Goal: Transaction & Acquisition: Purchase product/service

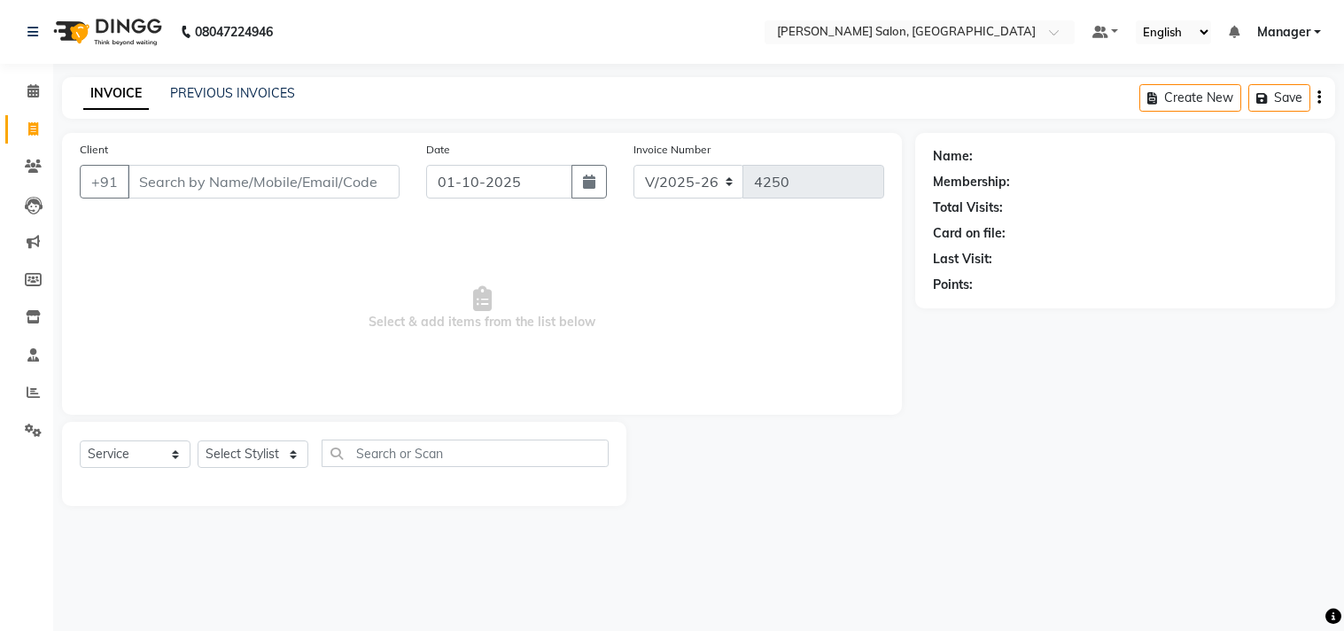
select select "7229"
select select "service"
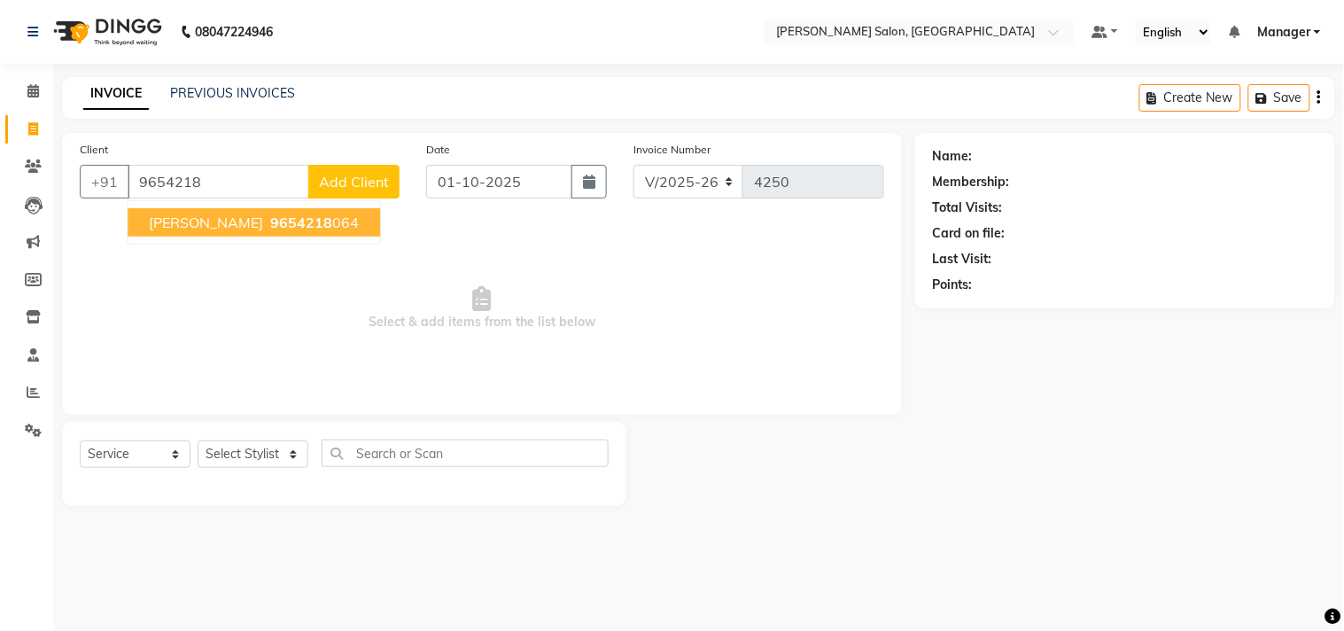
click at [260, 225] on span "[PERSON_NAME]" at bounding box center [206, 222] width 114 height 18
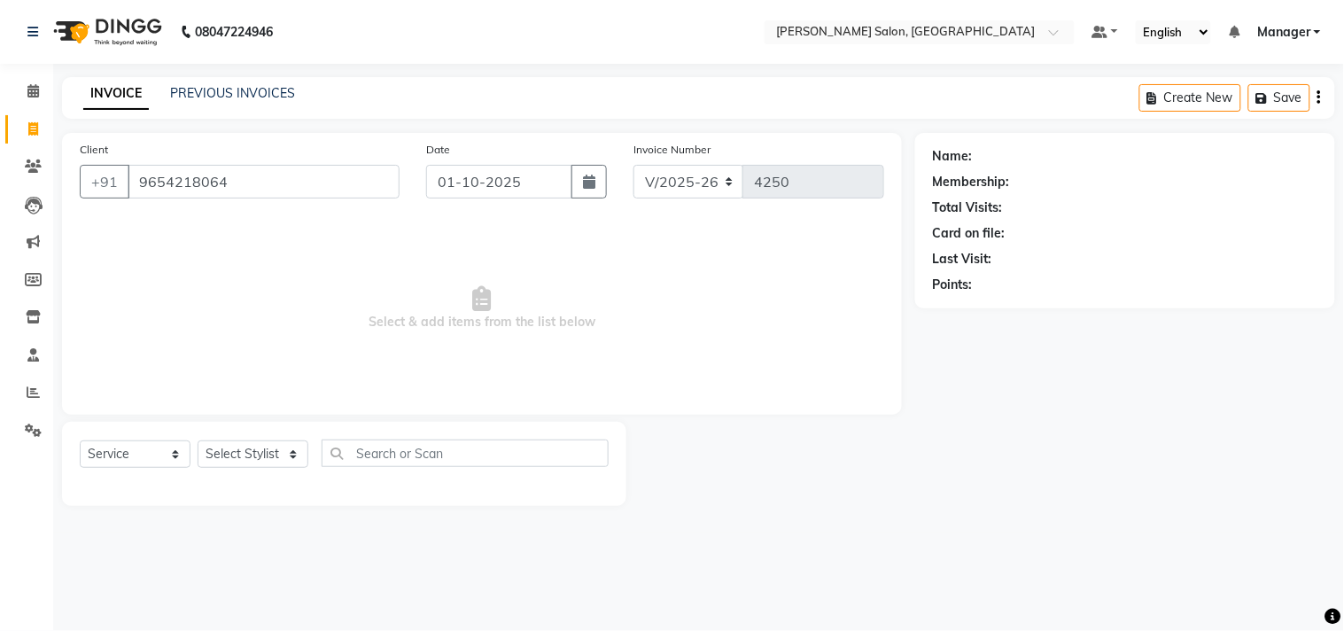
type input "9654218064"
select select "1: Object"
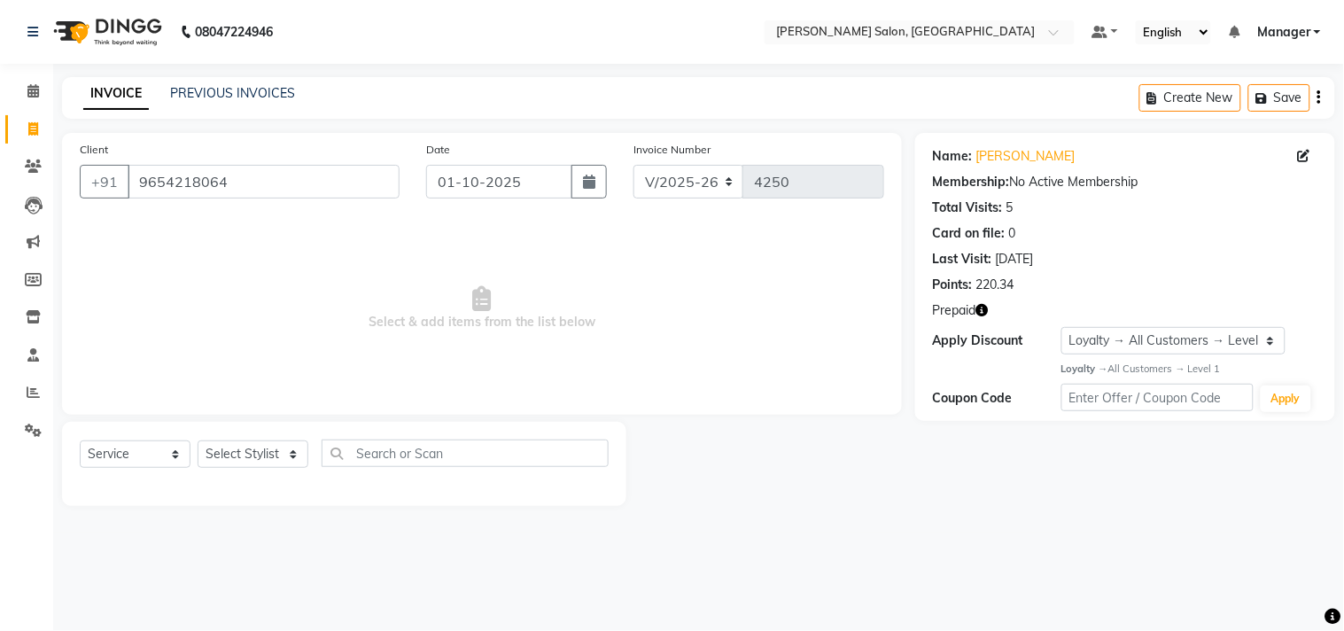
click at [983, 310] on icon "button" at bounding box center [982, 310] width 12 height 12
click at [268, 461] on select "Select Stylist BHOLU Geeta [PERSON_NAME] [PERSON_NAME] [PERSON_NAME] PEDI Manag…" at bounding box center [253, 453] width 111 height 27
select select "65237"
click at [198, 441] on select "Select Stylist BHOLU Geeta [PERSON_NAME] [PERSON_NAME] [PERSON_NAME] PEDI Manag…" at bounding box center [253, 453] width 111 height 27
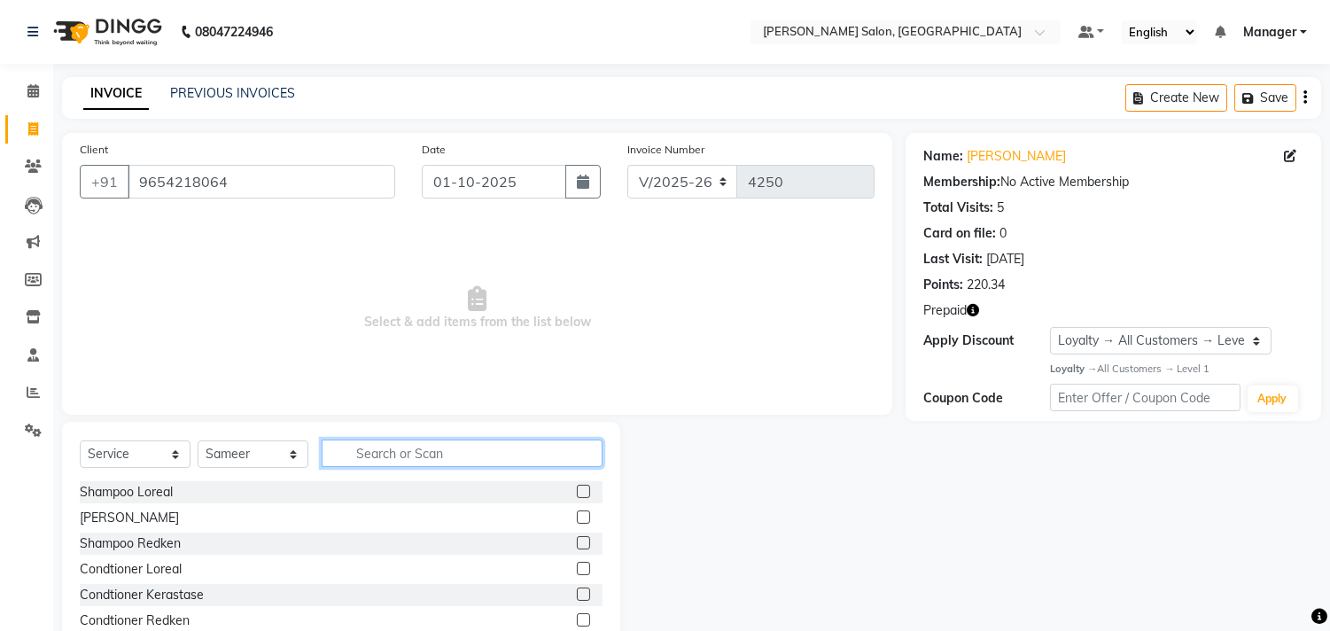
click at [396, 454] on input "text" at bounding box center [462, 452] width 281 height 27
type input "cut"
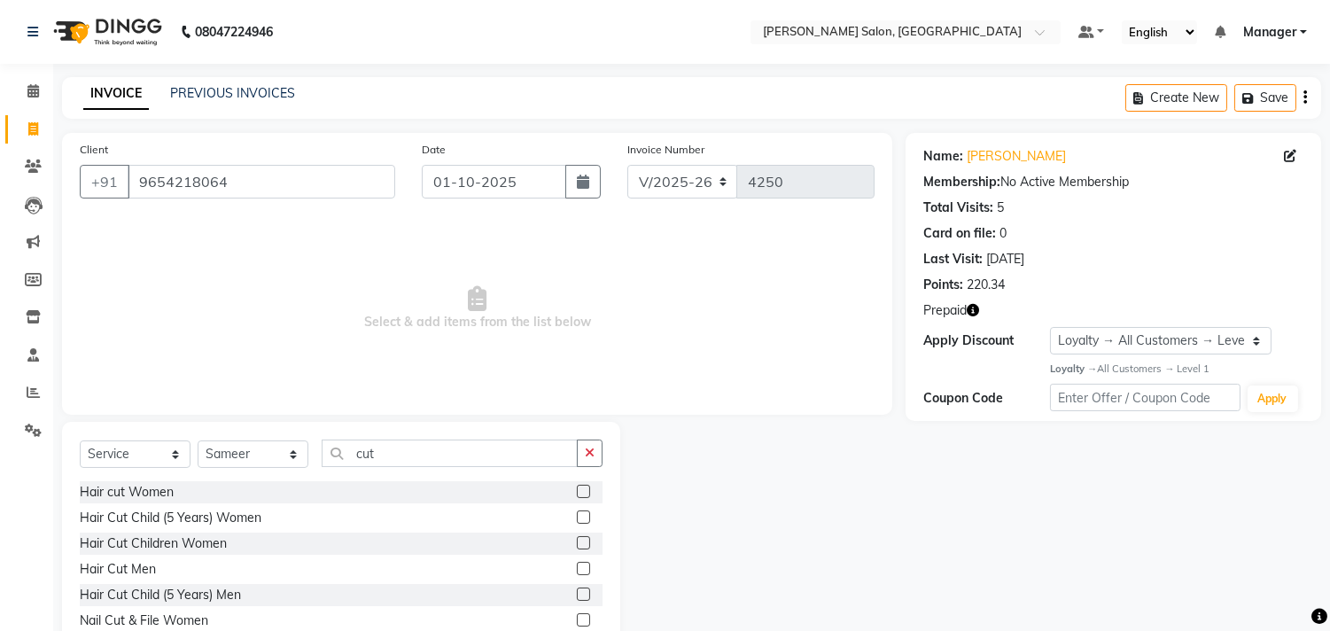
click at [577, 568] on label at bounding box center [583, 568] width 13 height 13
click at [577, 568] on input "checkbox" at bounding box center [583, 569] width 12 height 12
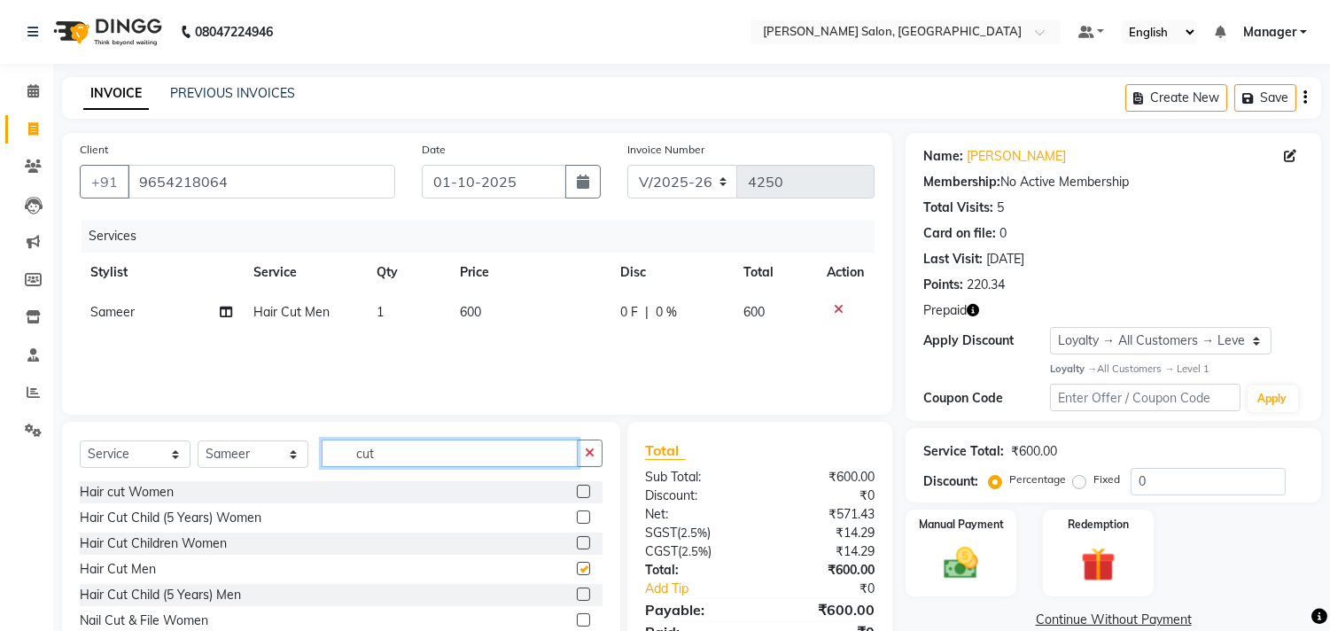
click at [481, 449] on input "cut" at bounding box center [450, 452] width 256 height 27
checkbox input "false"
type input "c"
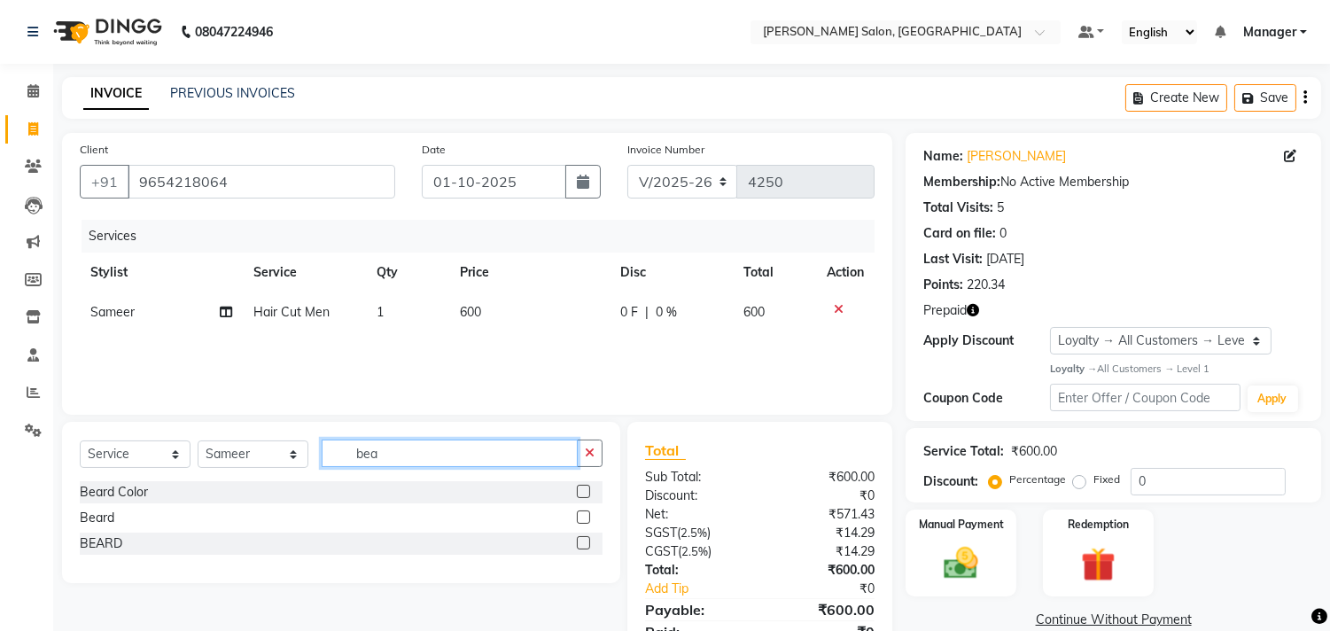
type input "bea"
click at [583, 520] on label at bounding box center [583, 516] width 13 height 13
click at [583, 520] on input "checkbox" at bounding box center [583, 518] width 12 height 12
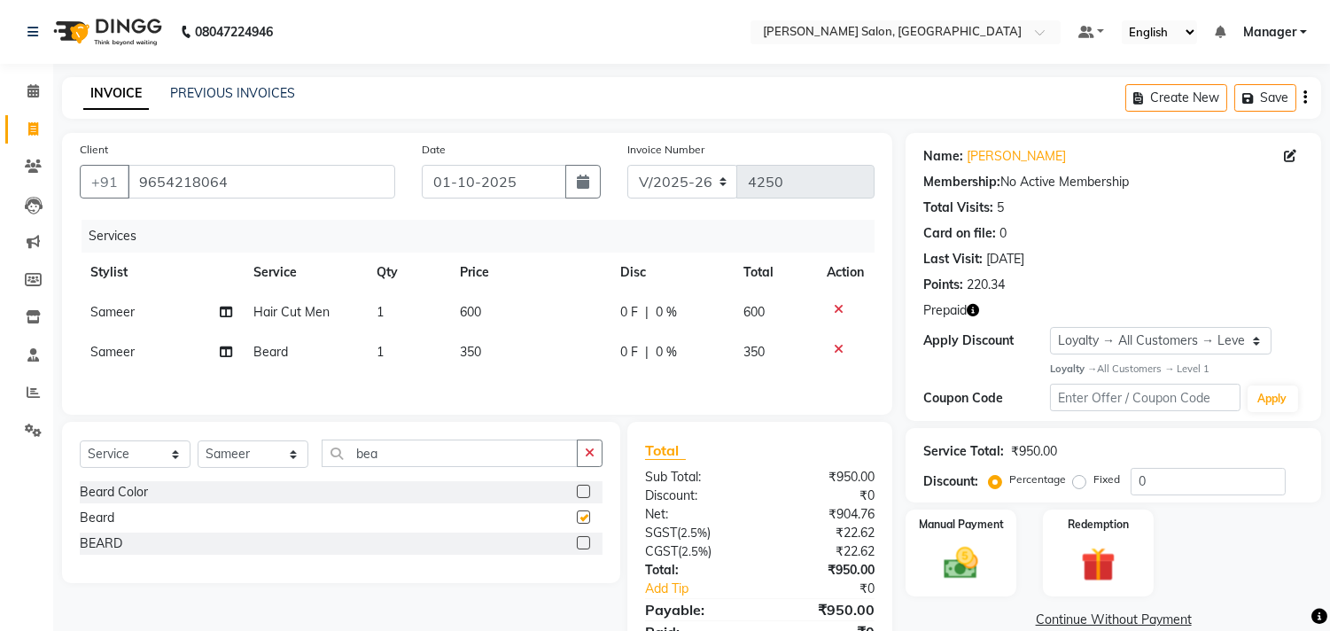
scroll to position [81, 0]
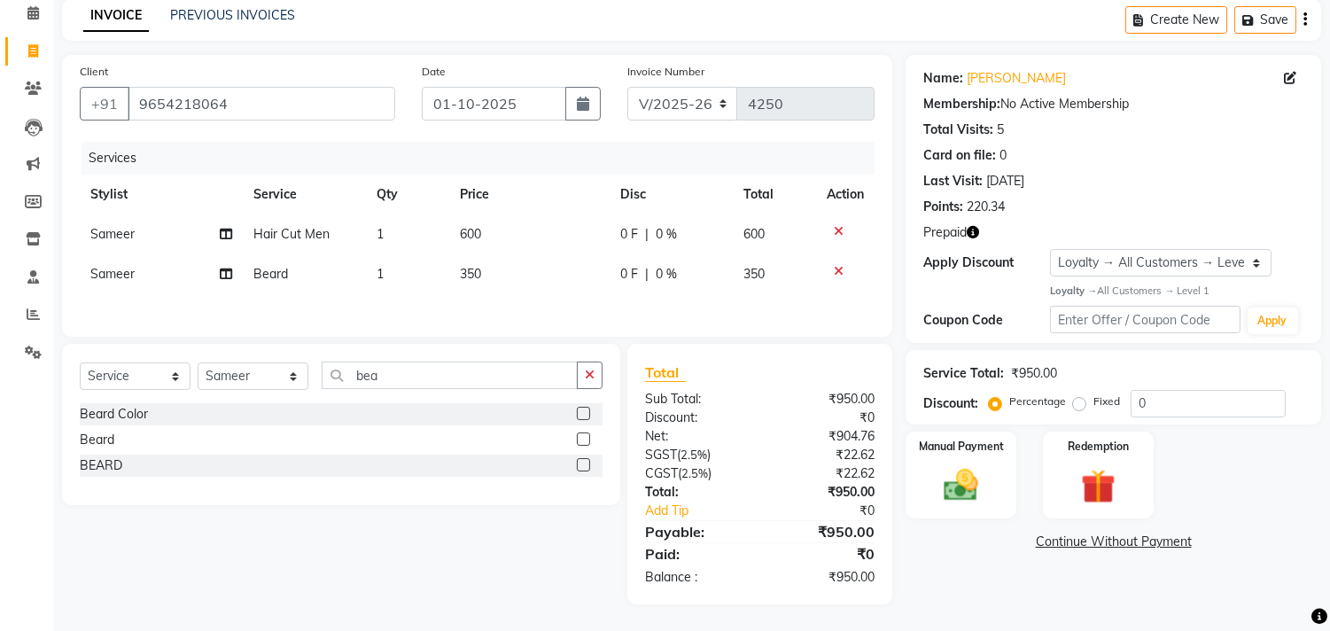
checkbox input "false"
click at [1101, 468] on img at bounding box center [1097, 486] width 58 height 44
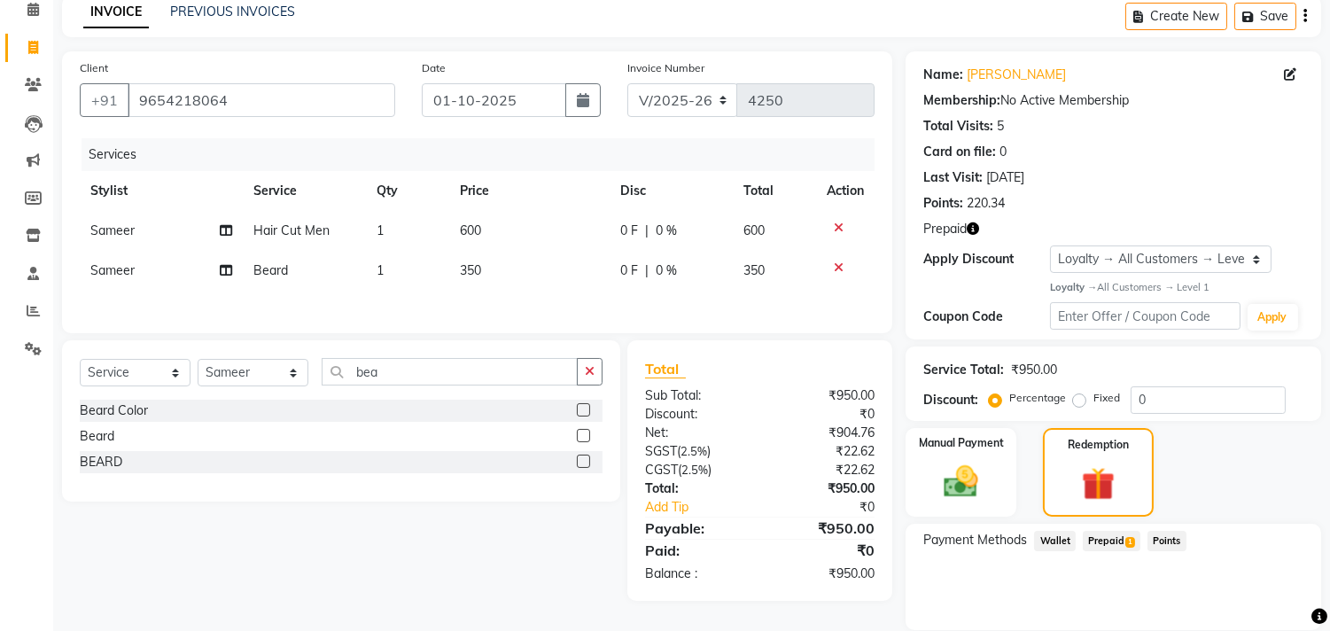
click at [1107, 542] on span "Prepaid 1" at bounding box center [1111, 541] width 58 height 20
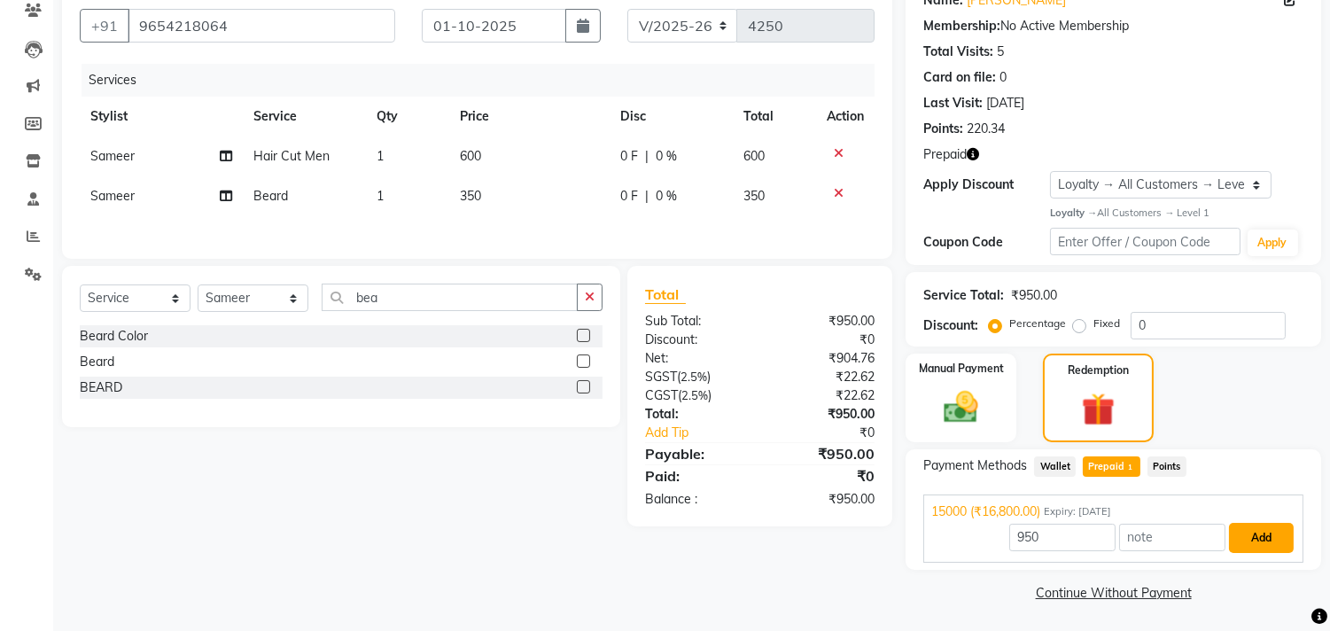
click at [1281, 542] on button "Add" at bounding box center [1261, 538] width 65 height 30
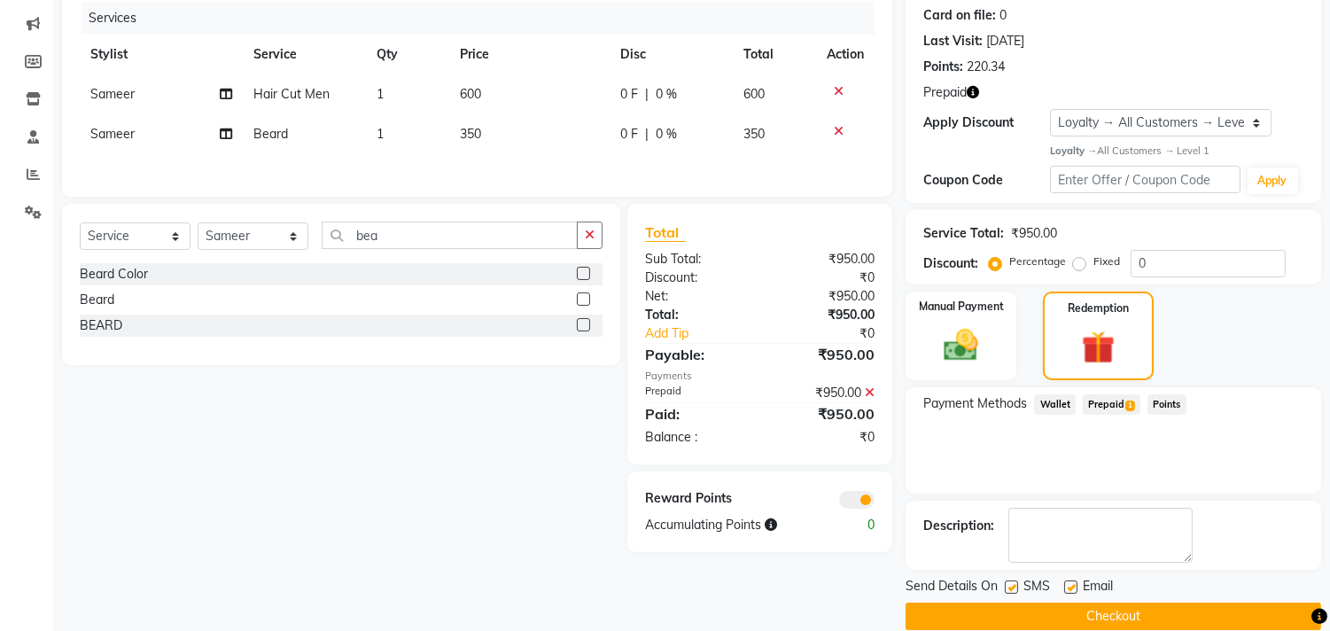
scroll to position [243, 0]
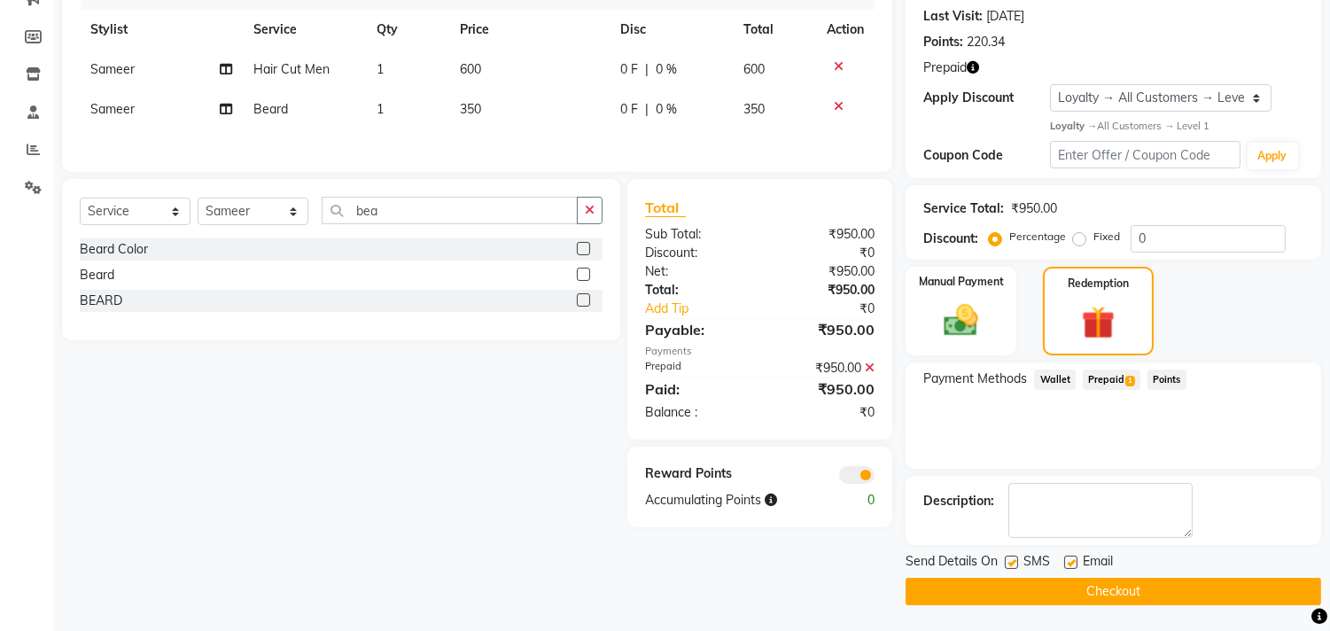
click at [1219, 590] on button "Checkout" at bounding box center [1112, 591] width 415 height 27
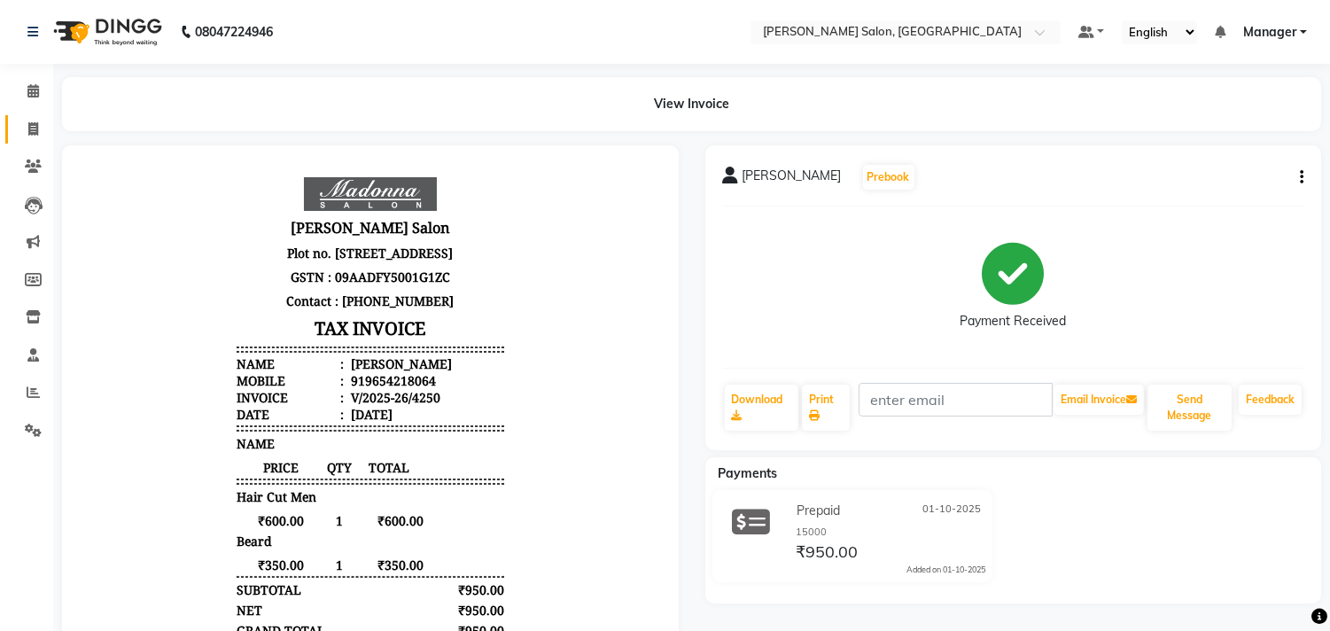
click at [47, 135] on span at bounding box center [33, 130] width 31 height 20
select select "service"
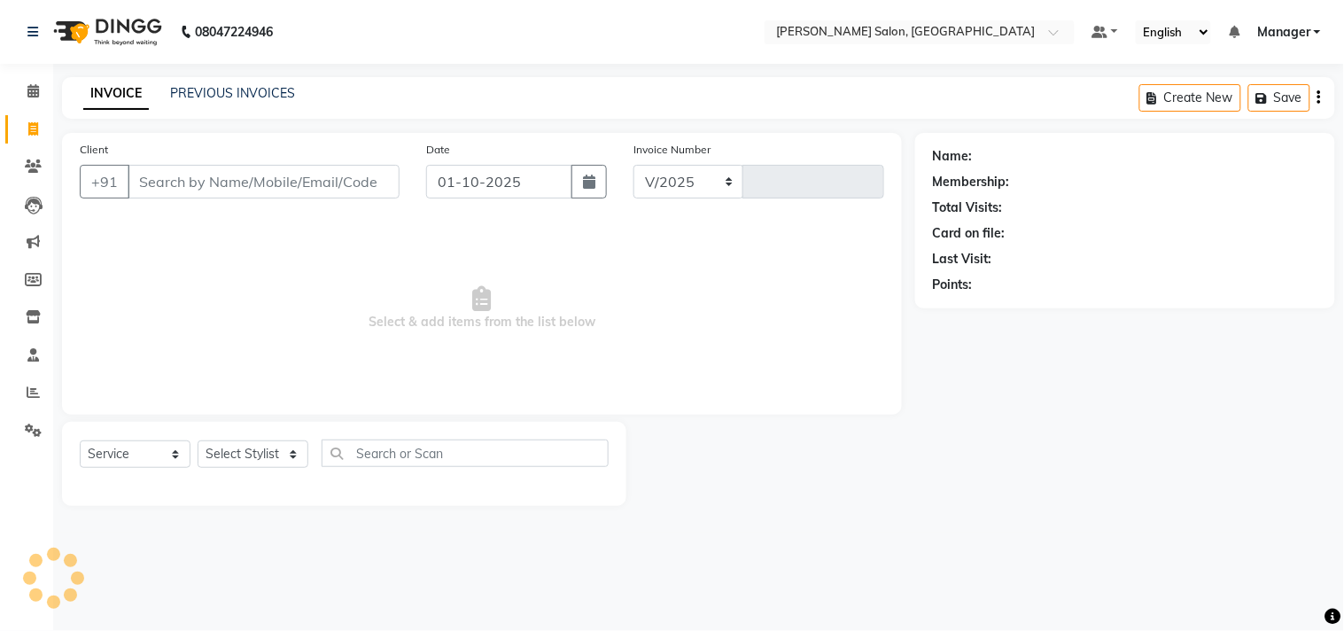
select select "7229"
type input "4251"
click at [259, 177] on input "Client" at bounding box center [264, 182] width 272 height 34
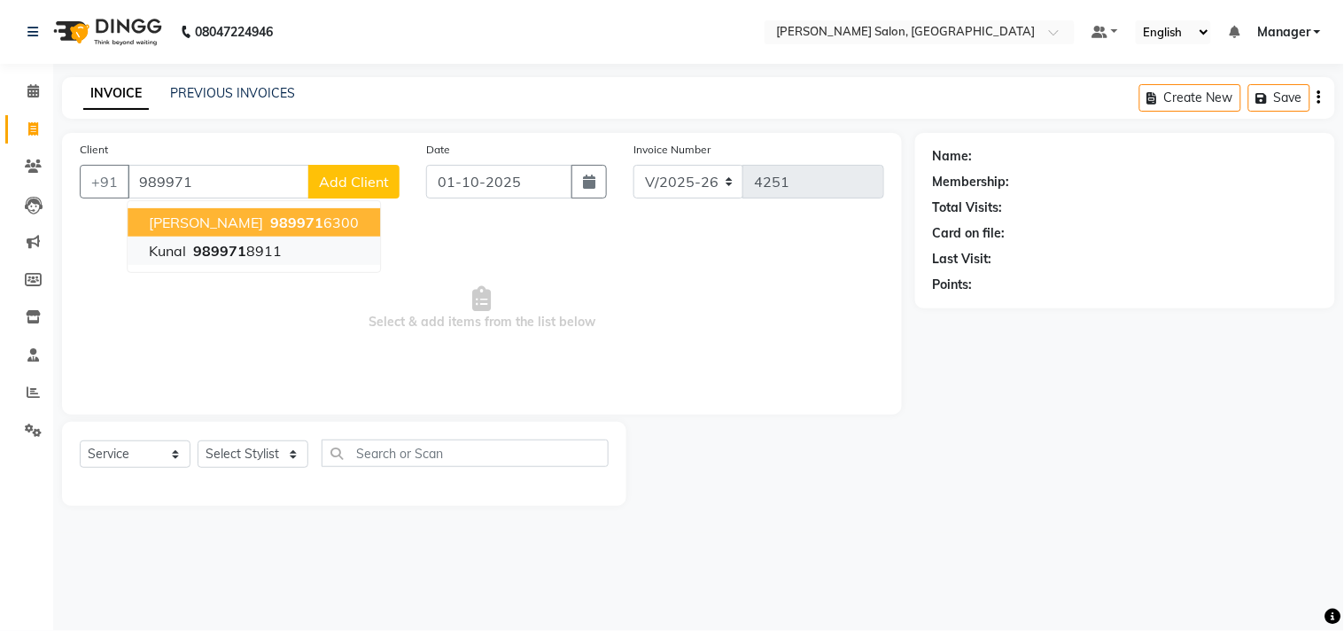
click at [242, 257] on span "989971" at bounding box center [219, 251] width 53 height 18
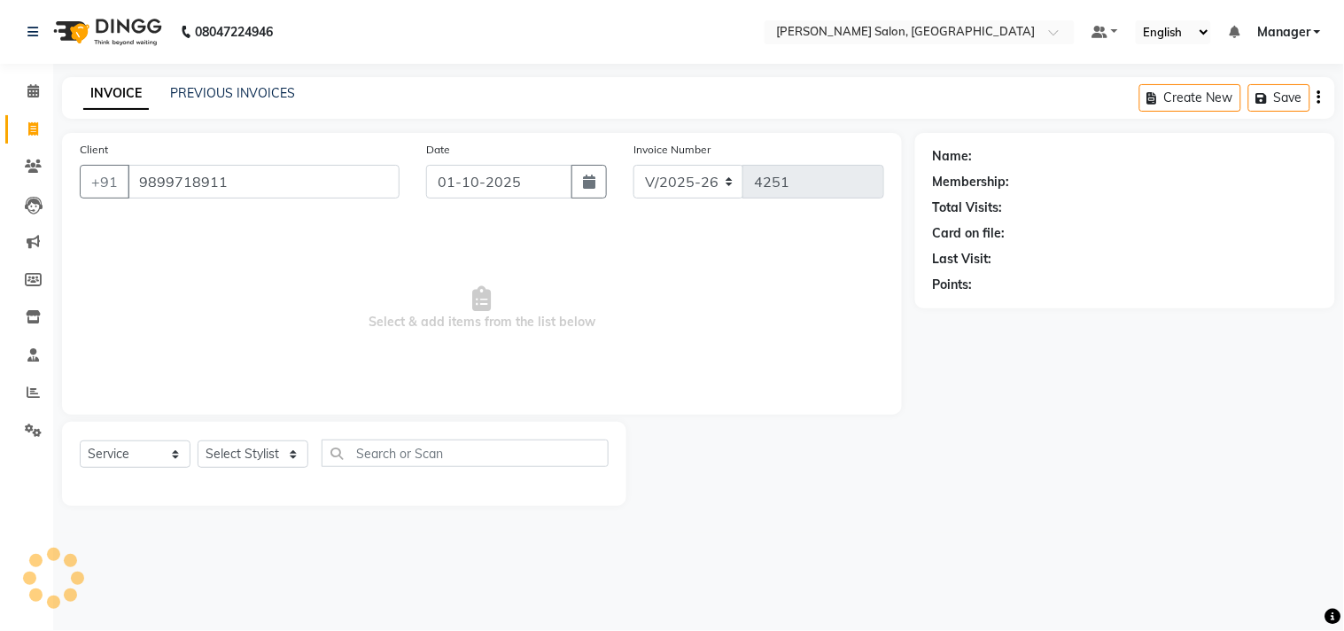
type input "9899718911"
select select "1: Object"
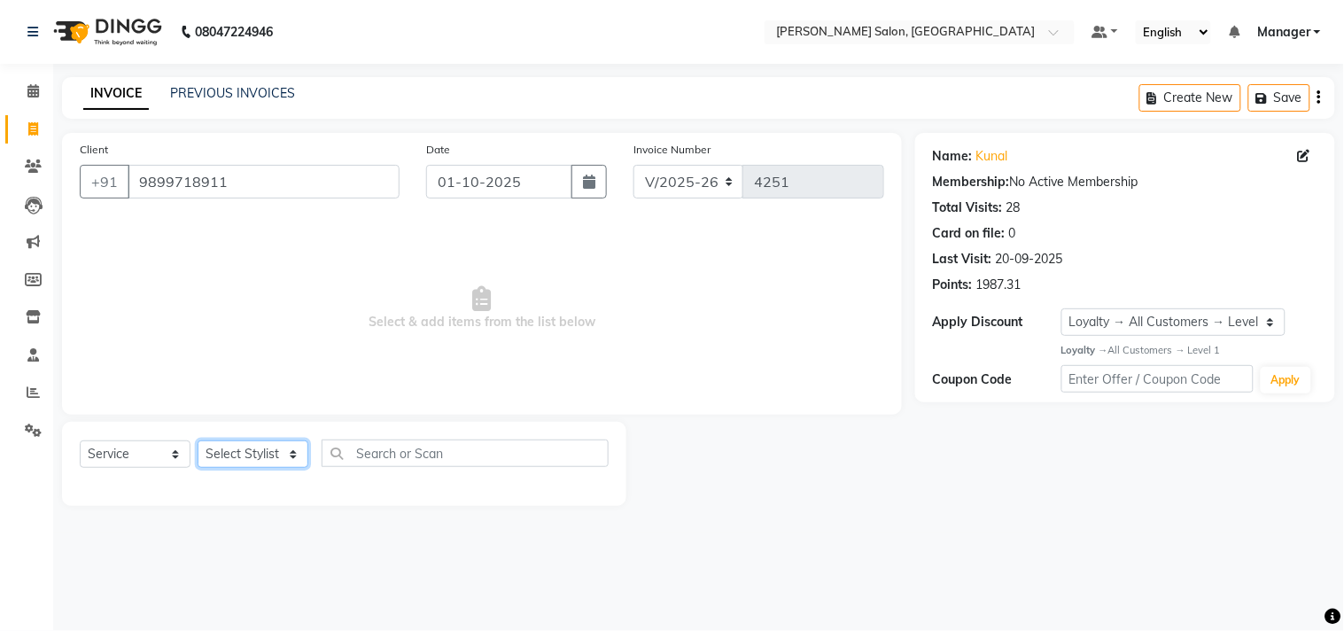
click at [248, 456] on select "Select Stylist BHOLU Geeta [PERSON_NAME] [PERSON_NAME] [PERSON_NAME] PEDI Manag…" at bounding box center [253, 453] width 111 height 27
click at [198, 441] on select "Select Stylist BHOLU Geeta [PERSON_NAME] [PERSON_NAME] [PERSON_NAME] PEDI Manag…" at bounding box center [253, 453] width 111 height 27
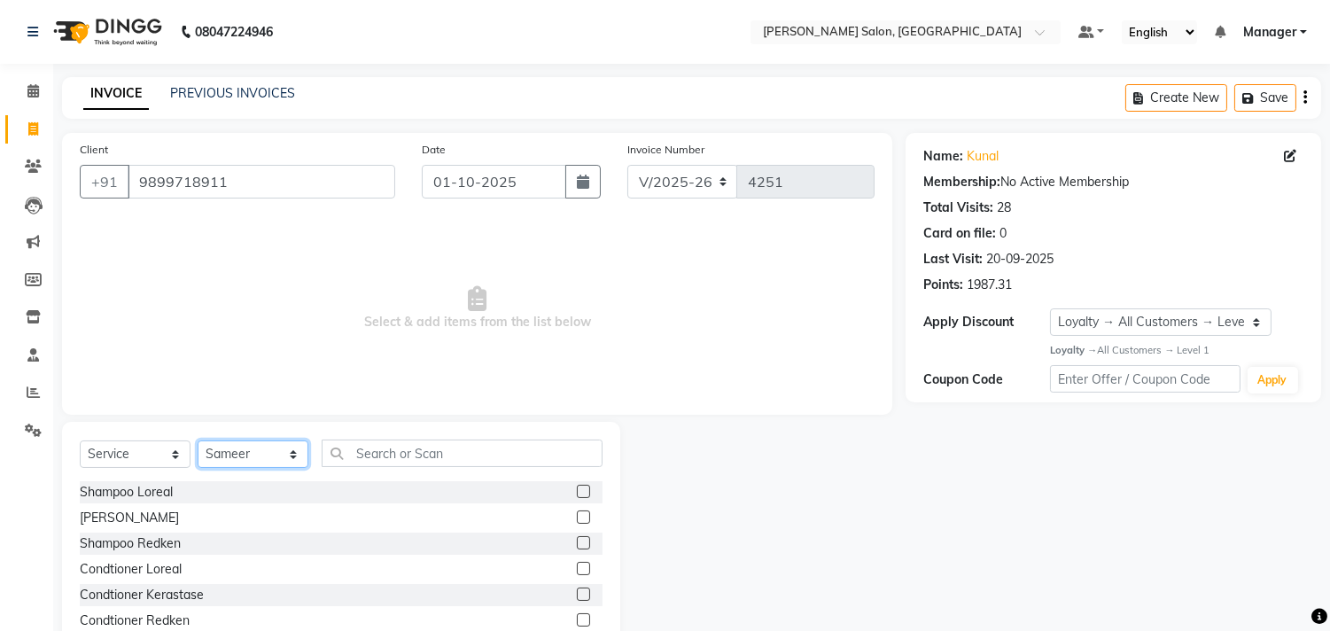
click at [260, 454] on select "Select Stylist BHOLU Geeta [PERSON_NAME] [PERSON_NAME] [PERSON_NAME] PEDI Manag…" at bounding box center [253, 453] width 111 height 27
select select "85753"
click at [198, 441] on select "Select Stylist BHOLU Geeta [PERSON_NAME] [PERSON_NAME] [PERSON_NAME] PEDI Manag…" at bounding box center [253, 453] width 111 height 27
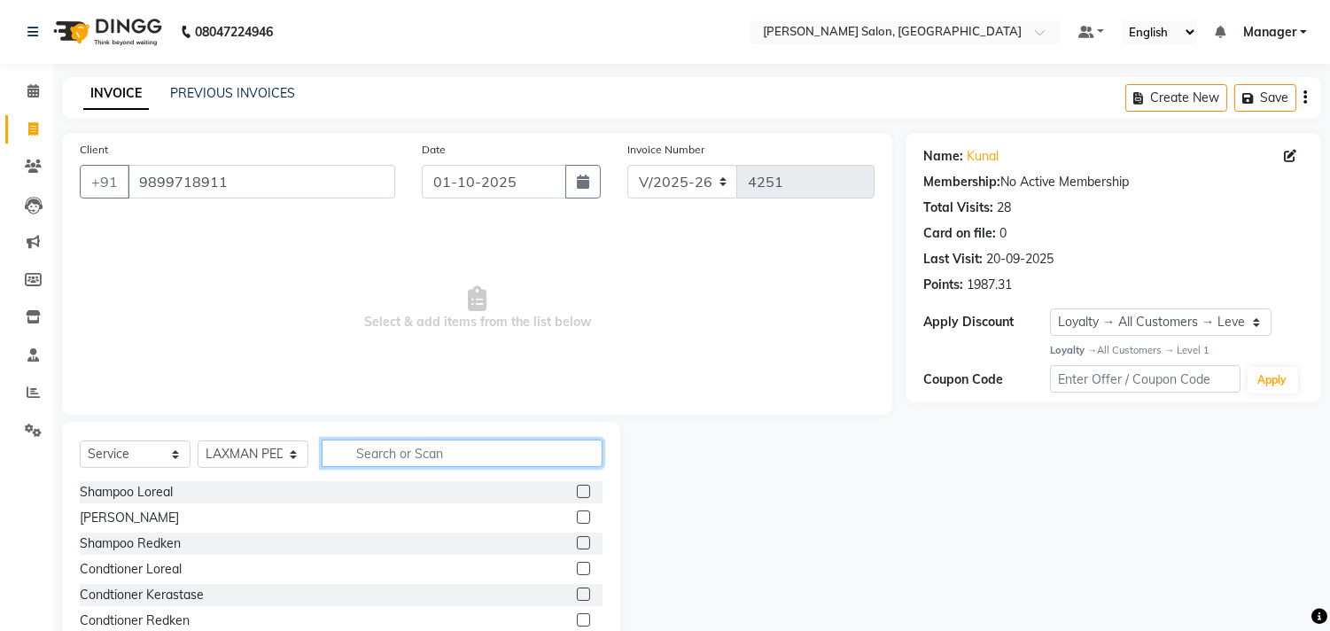
click at [391, 452] on input "text" at bounding box center [462, 452] width 281 height 27
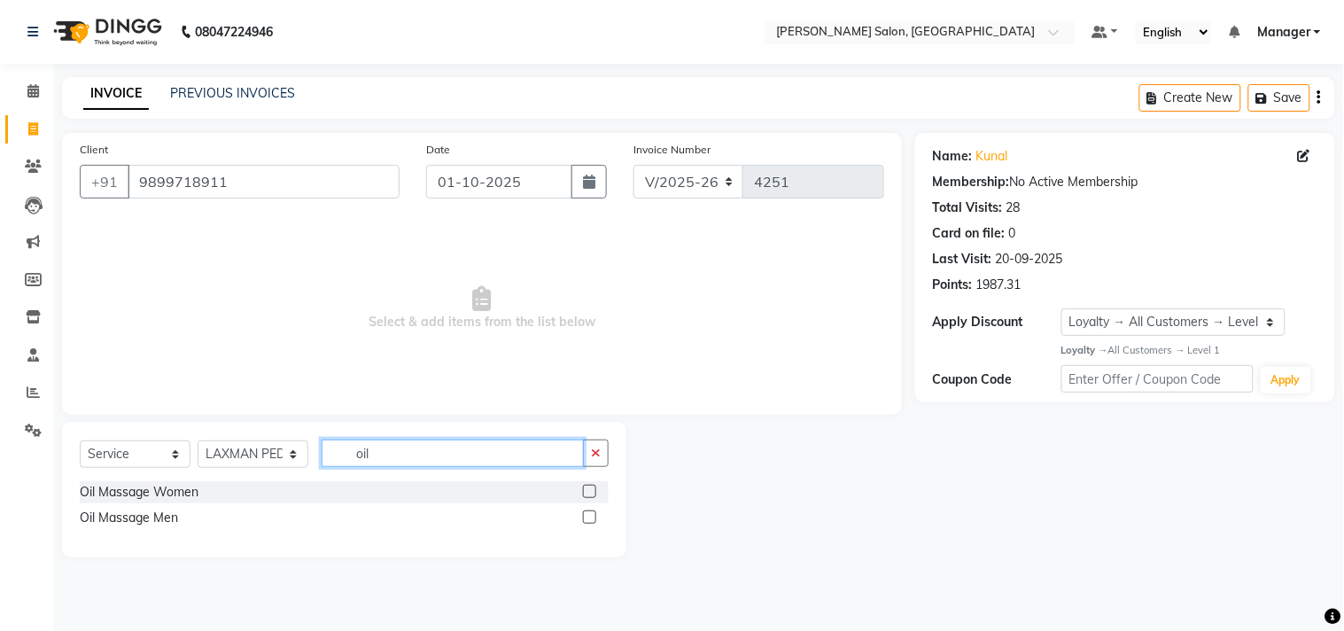
type input "oil"
click at [591, 517] on label at bounding box center [589, 516] width 13 height 13
click at [591, 517] on input "checkbox" at bounding box center [589, 518] width 12 height 12
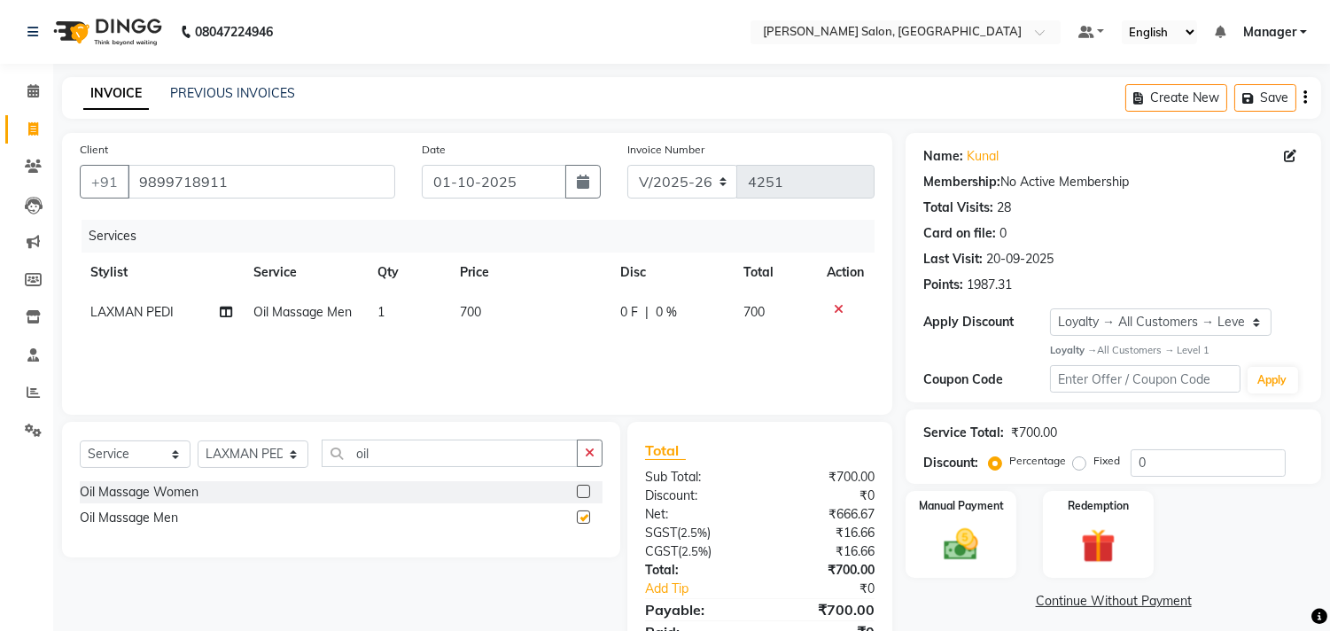
checkbox input "false"
click at [531, 316] on td "700" at bounding box center [529, 312] width 160 height 40
select select "85753"
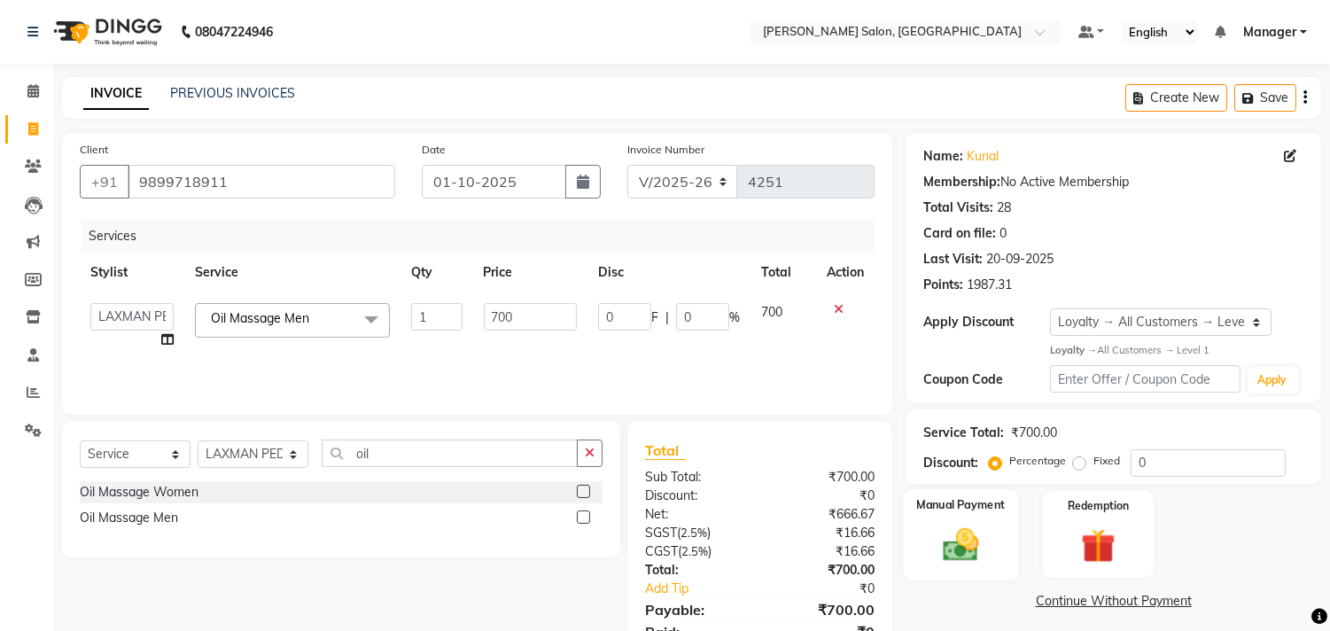
click at [959, 531] on img at bounding box center [961, 544] width 58 height 42
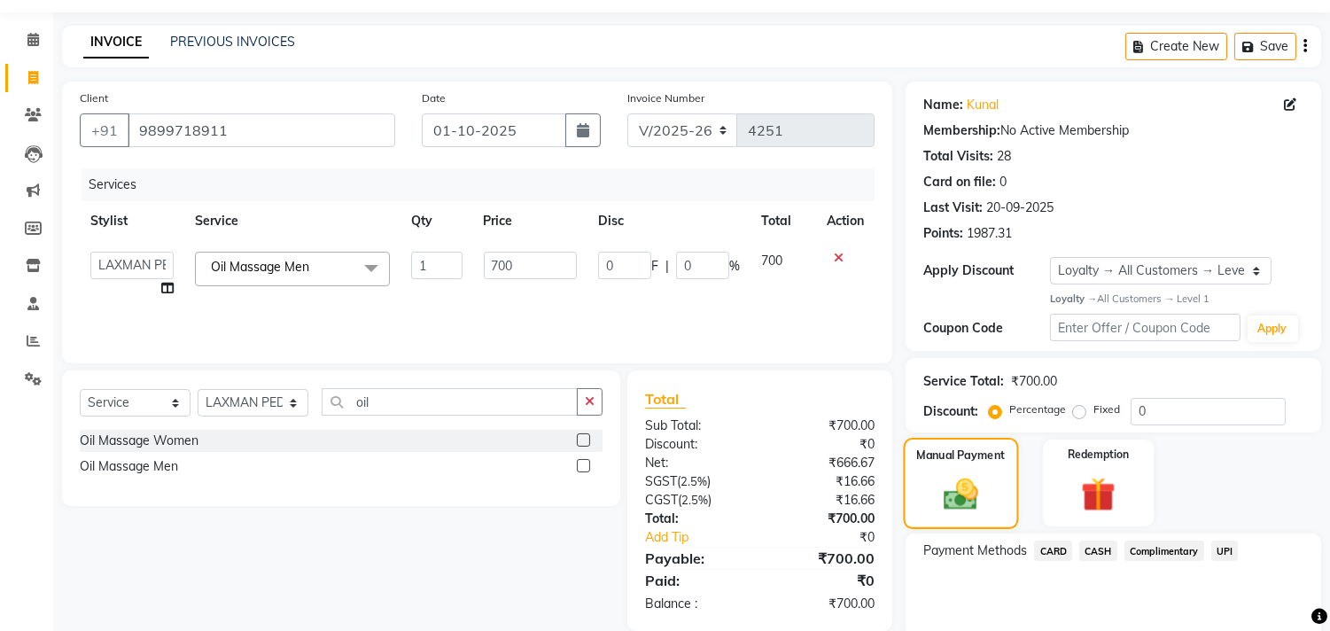
scroll to position [122, 0]
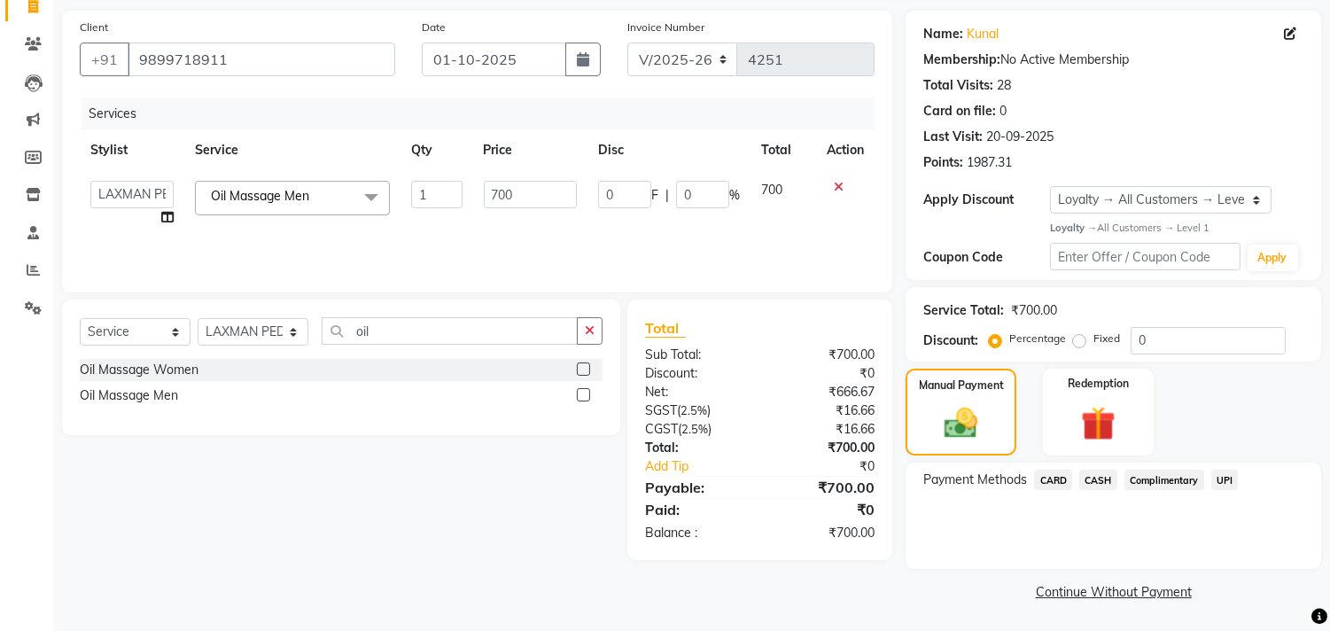
click at [1099, 480] on span "CASH" at bounding box center [1098, 479] width 38 height 20
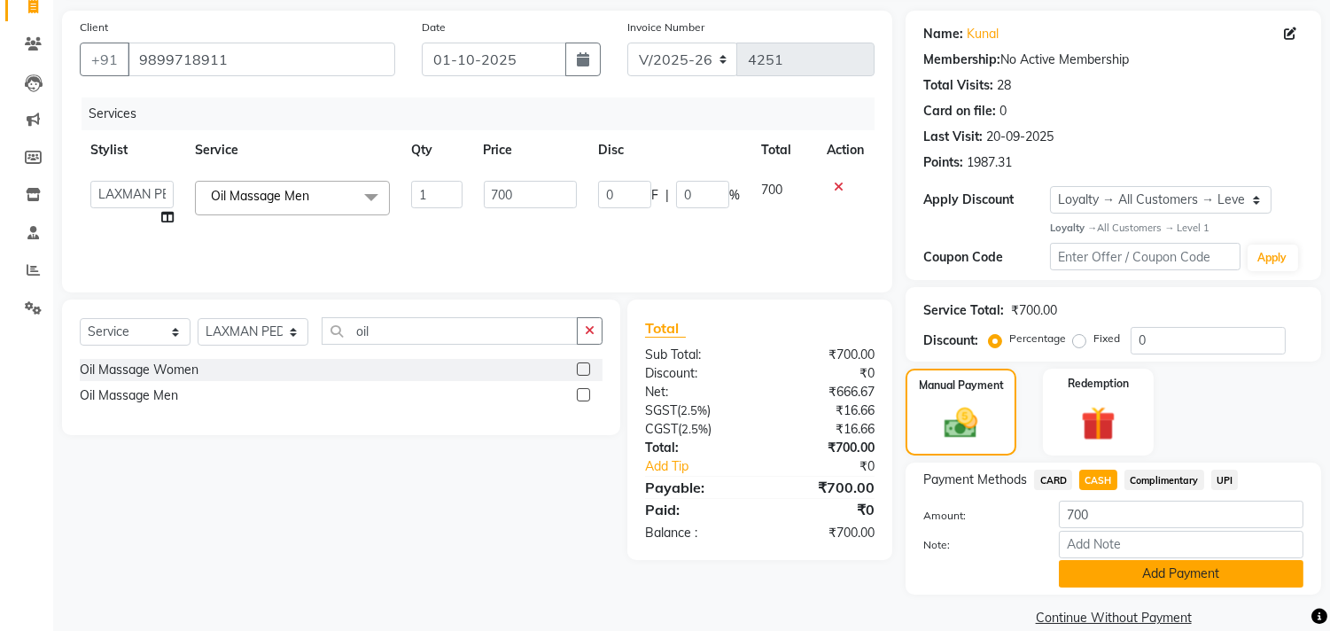
click at [1206, 577] on button "Add Payment" at bounding box center [1181, 573] width 244 height 27
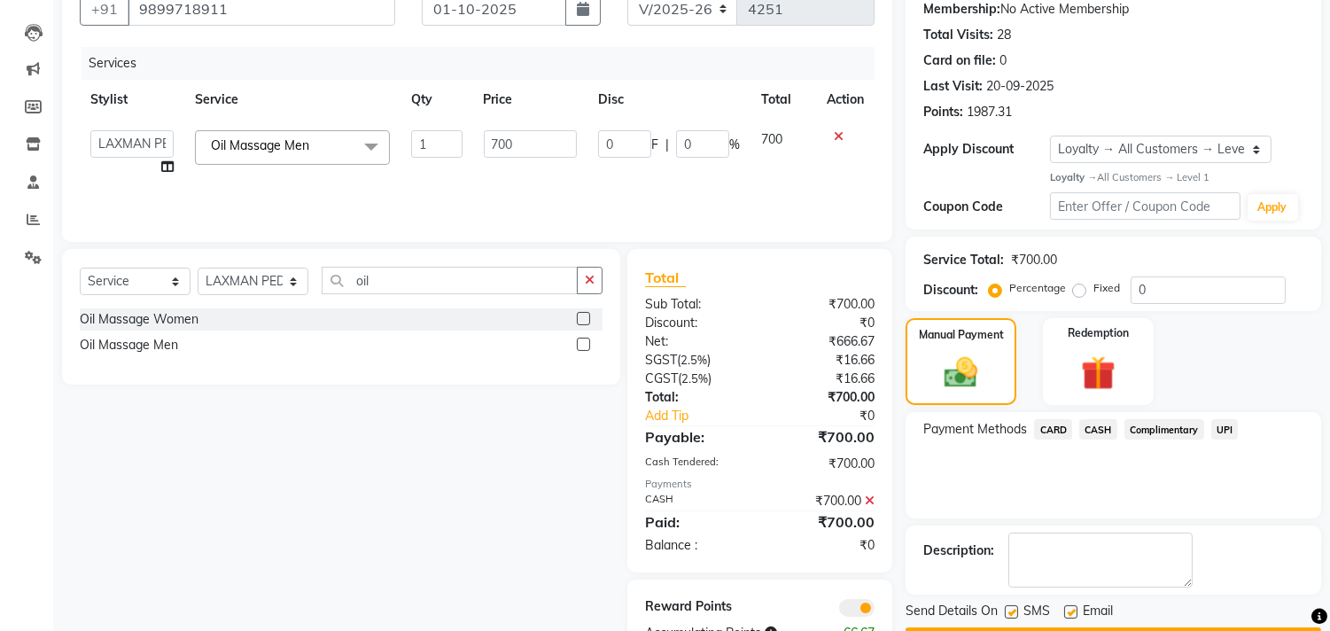
scroll to position [228, 0]
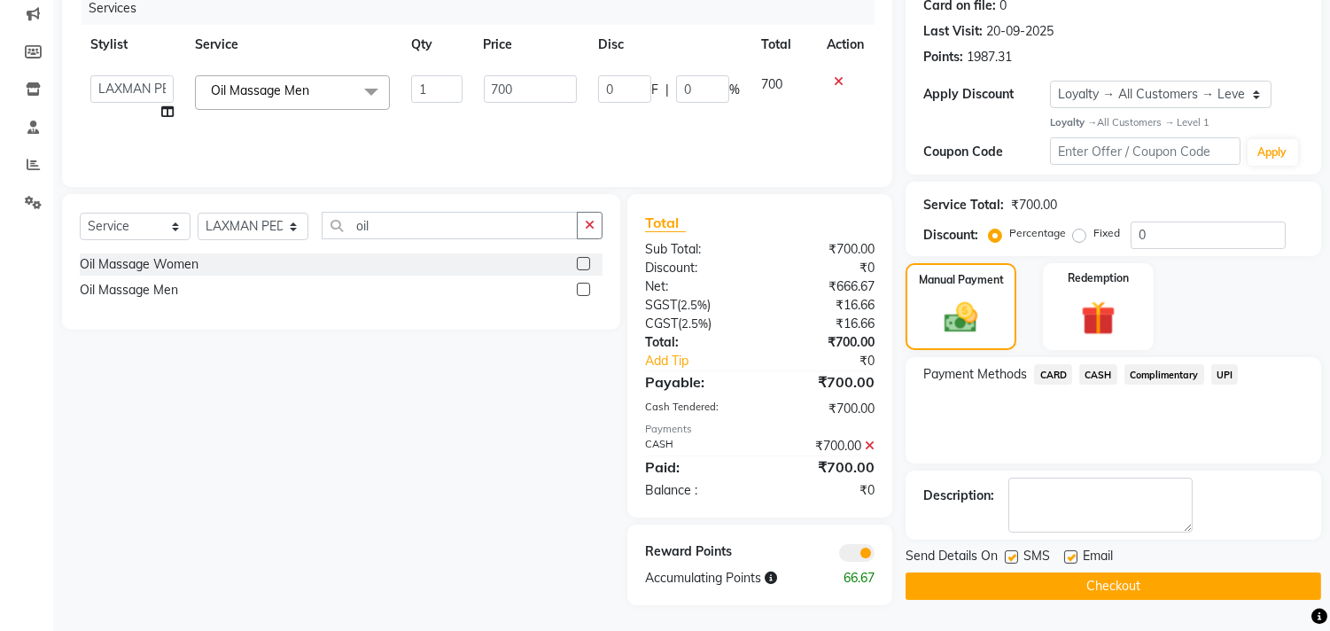
click at [1187, 577] on button "Checkout" at bounding box center [1112, 585] width 415 height 27
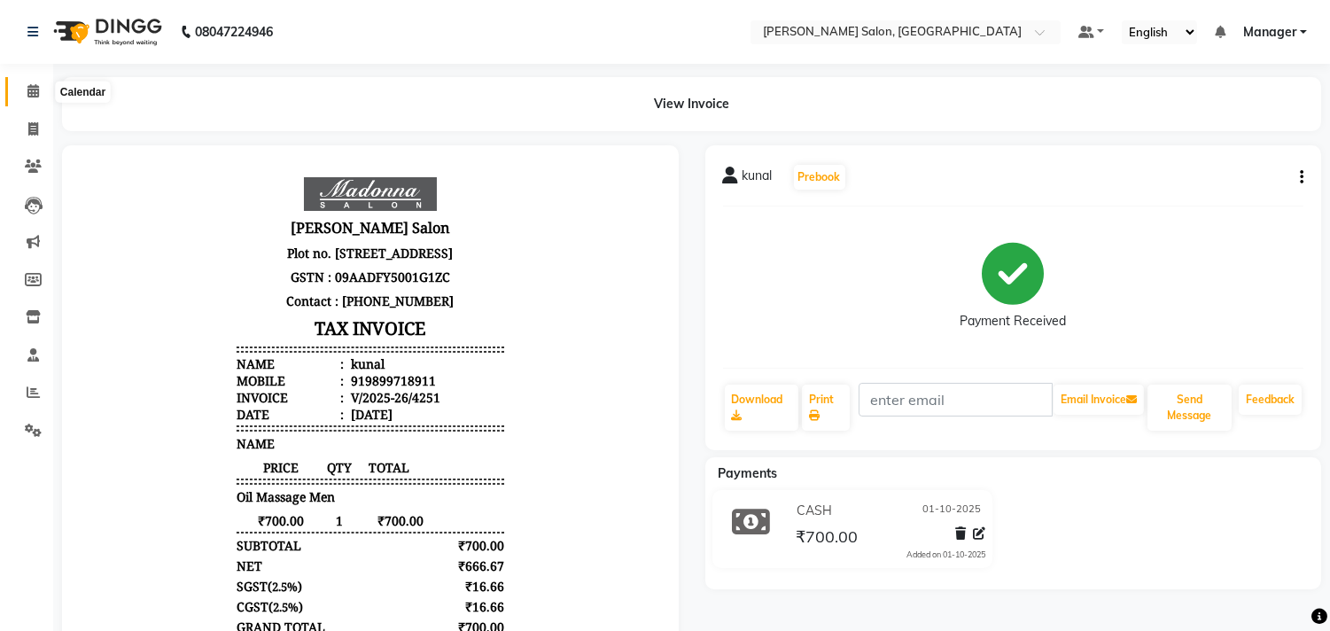
click at [24, 96] on span at bounding box center [33, 91] width 31 height 20
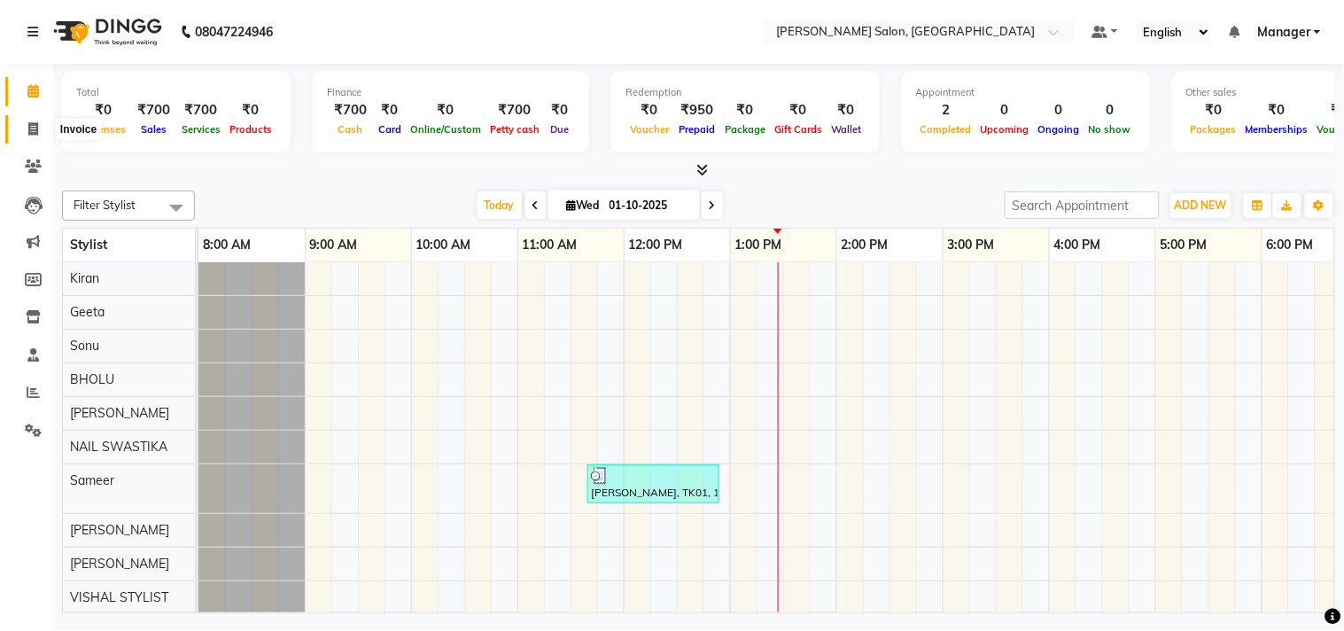
click at [36, 124] on icon at bounding box center [33, 128] width 10 height 13
select select "service"
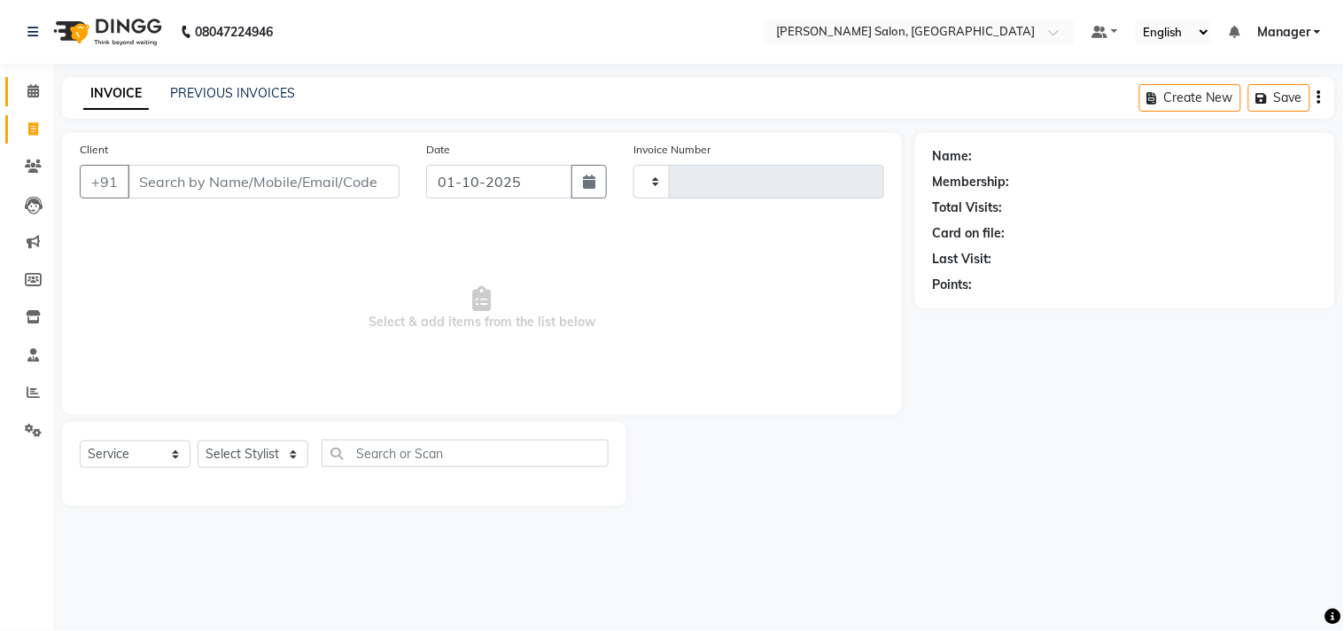
type input "4252"
select select "7229"
click at [19, 92] on span at bounding box center [33, 91] width 31 height 20
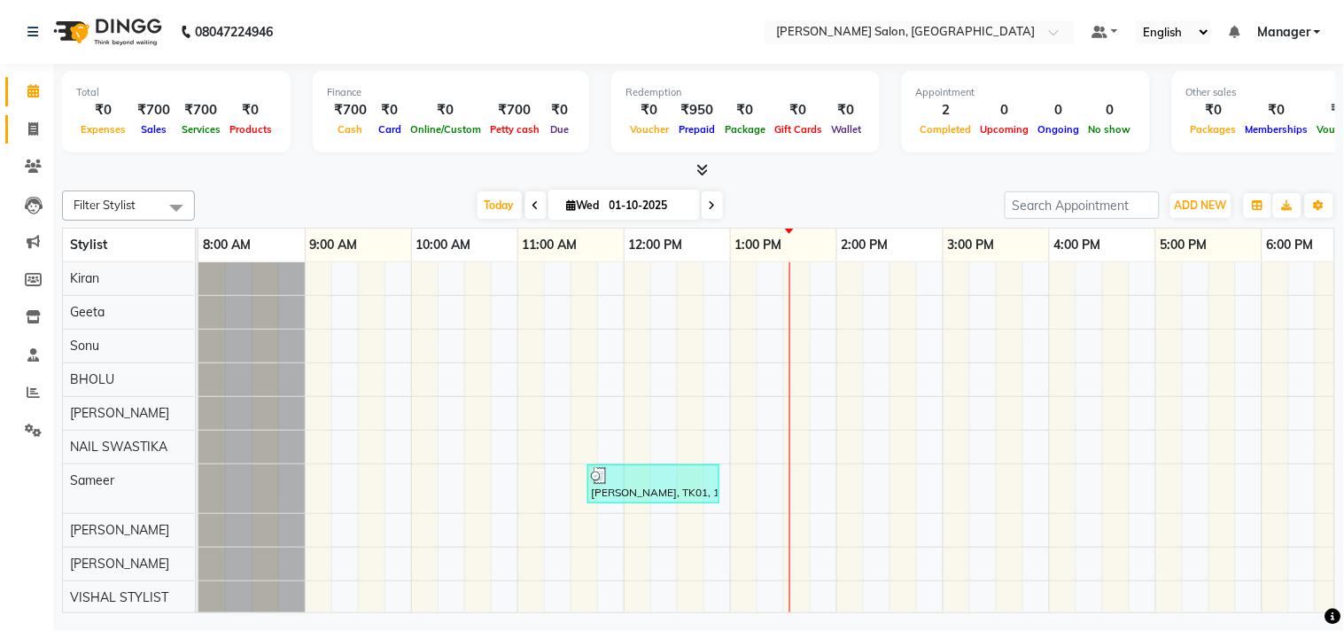
click at [31, 130] on icon at bounding box center [33, 128] width 10 height 13
select select "service"
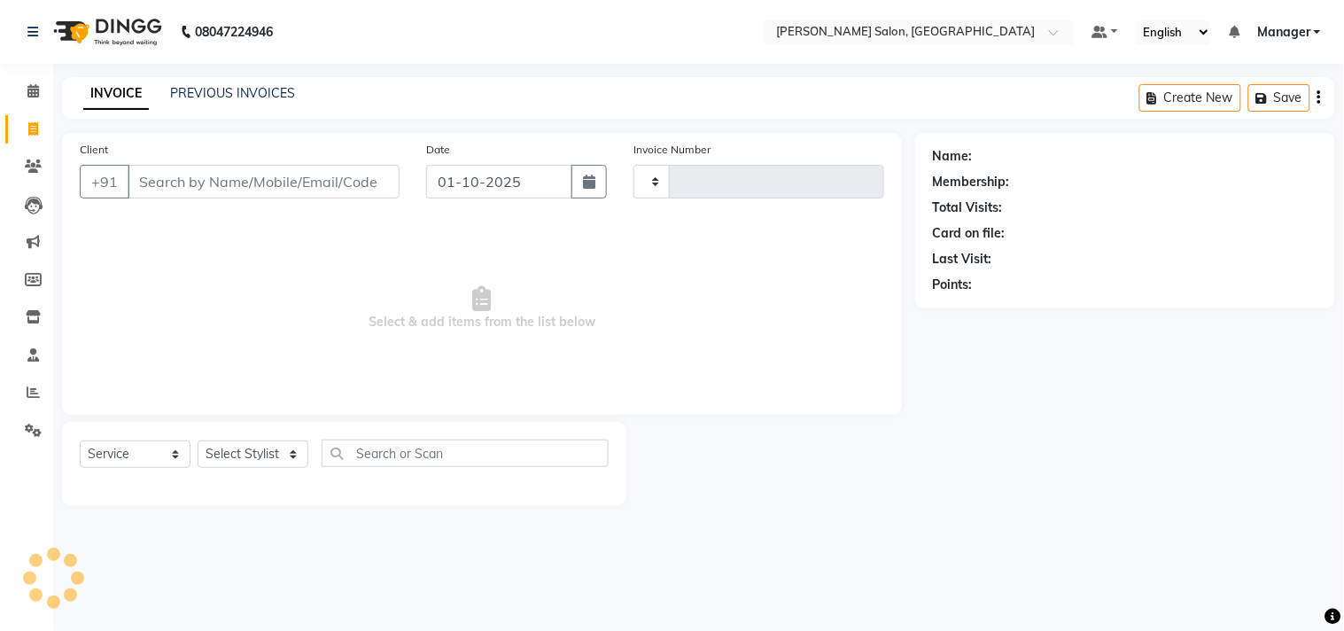
type input "4252"
select select "7229"
click at [329, 189] on input "Client" at bounding box center [264, 182] width 272 height 34
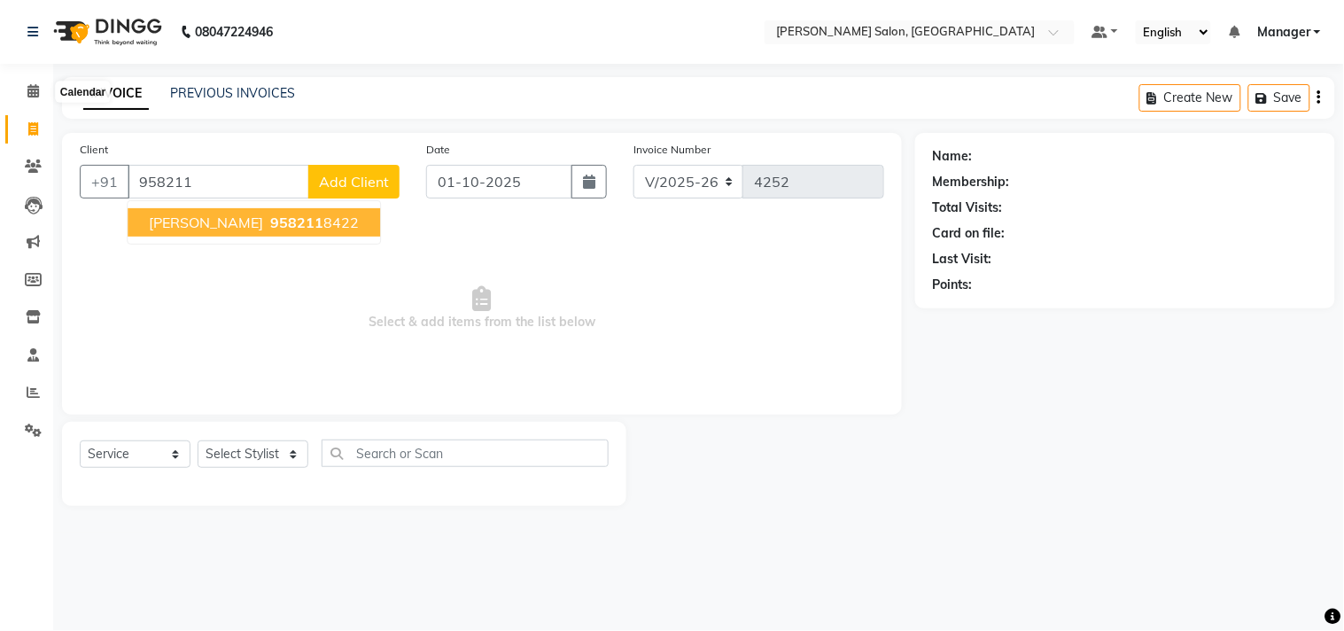
click at [287, 233] on button "[PERSON_NAME] 958211 8422" at bounding box center [254, 222] width 252 height 28
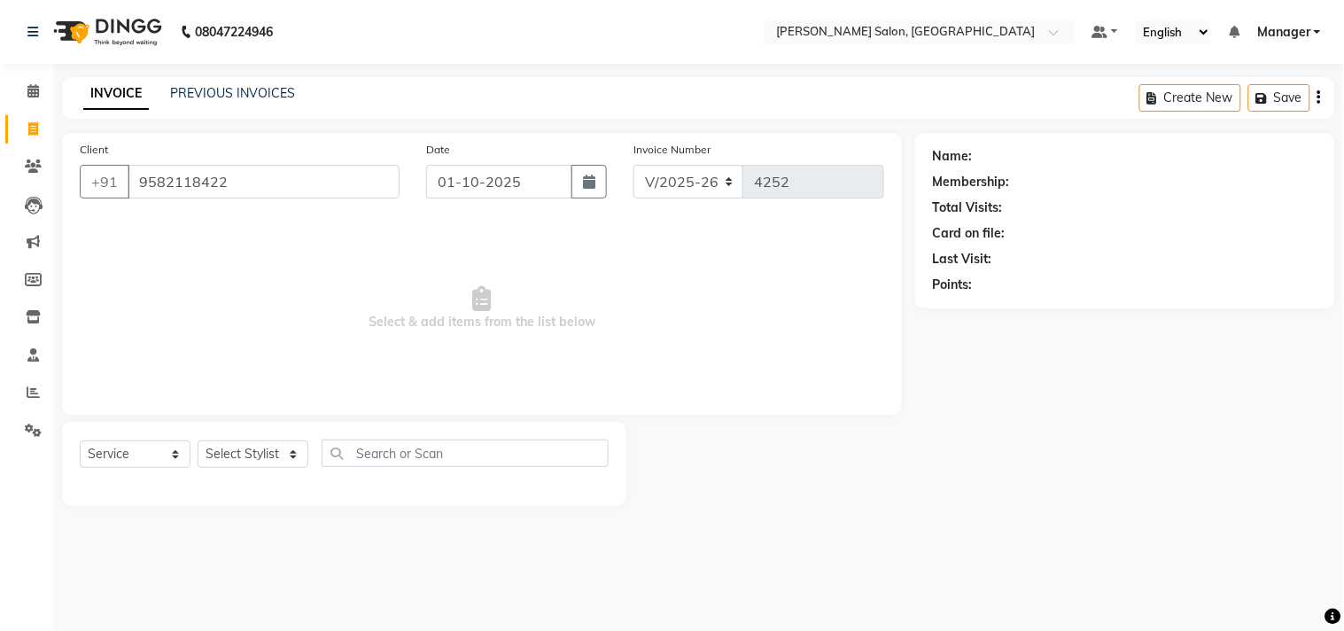
type input "9582118422"
select select "1: Object"
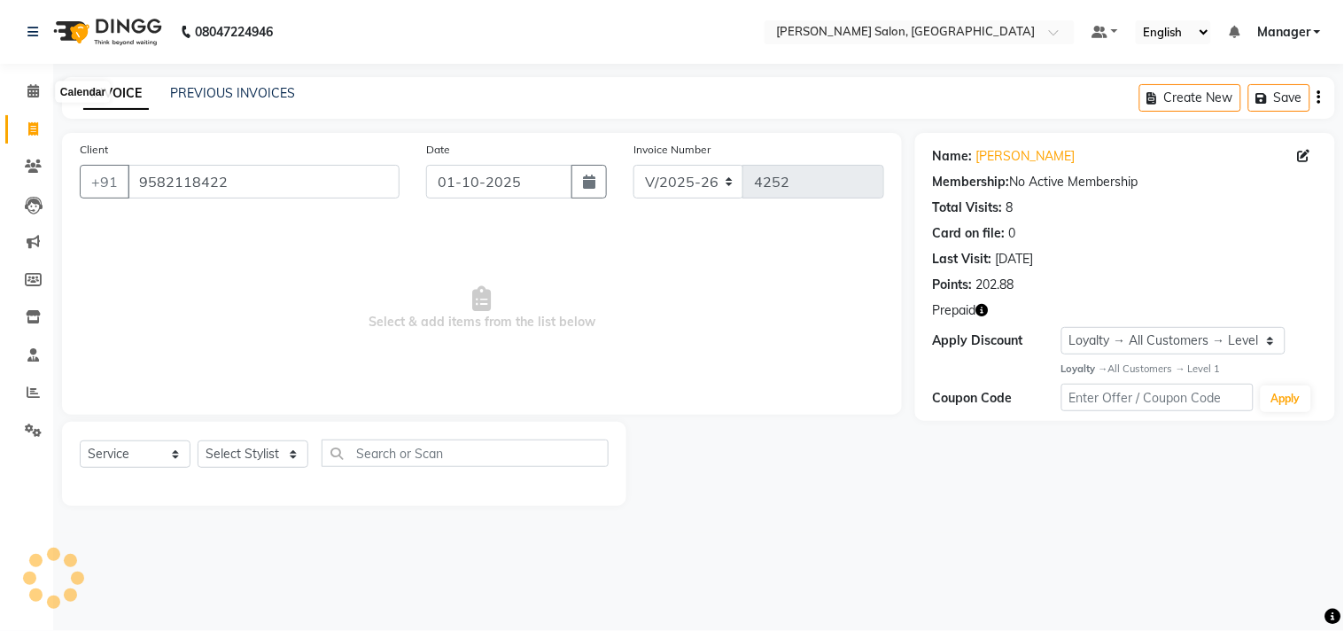
click at [772, 375] on span "Select & add items from the list below" at bounding box center [482, 308] width 804 height 177
click at [985, 315] on icon "button" at bounding box center [982, 310] width 12 height 12
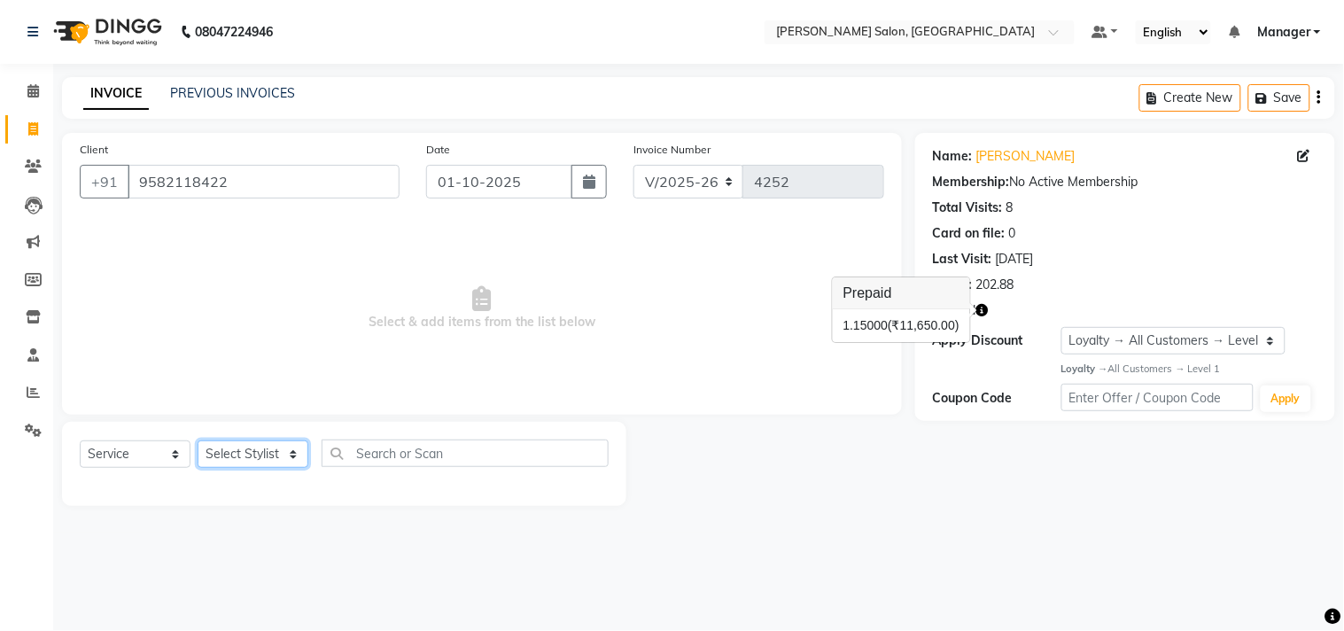
click at [296, 463] on select "Select Stylist BHOLU Geeta [PERSON_NAME] [PERSON_NAME] [PERSON_NAME] PEDI Manag…" at bounding box center [253, 453] width 111 height 27
select select "61926"
click at [198, 441] on select "Select Stylist BHOLU Geeta [PERSON_NAME] [PERSON_NAME] [PERSON_NAME] PEDI Manag…" at bounding box center [253, 453] width 111 height 27
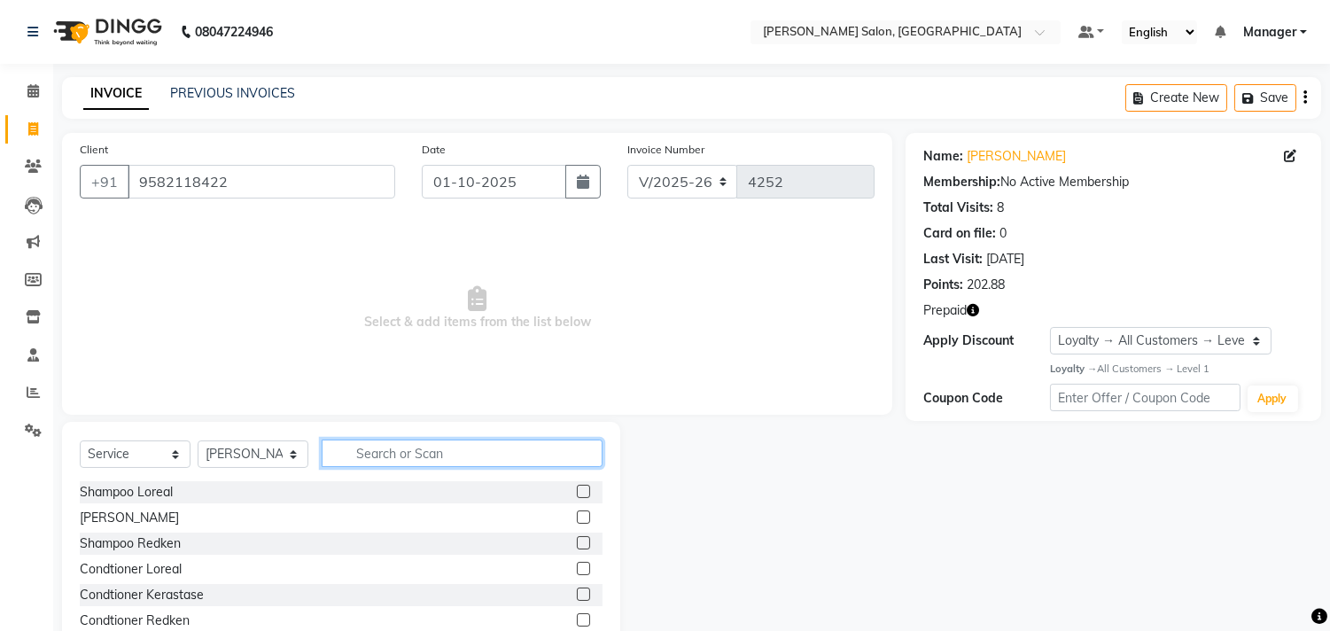
click at [418, 452] on input "text" at bounding box center [462, 452] width 281 height 27
type input "cut"
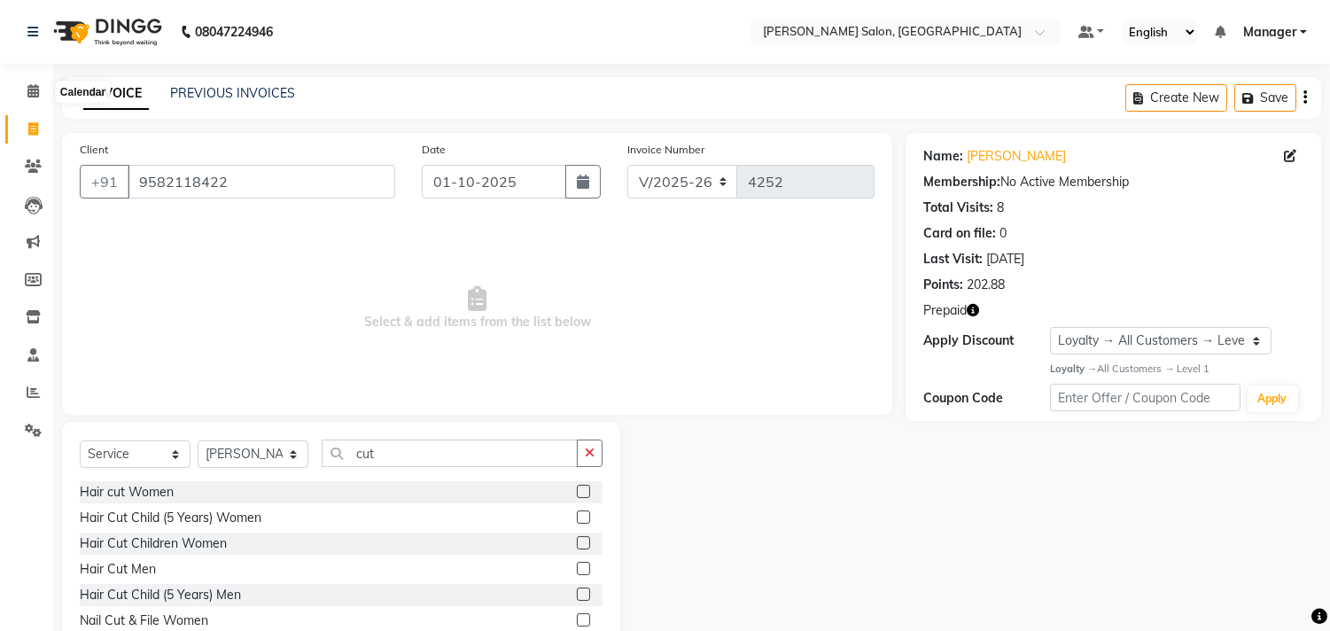
click at [577, 568] on label at bounding box center [583, 568] width 13 height 13
click at [577, 568] on input "checkbox" at bounding box center [583, 569] width 12 height 12
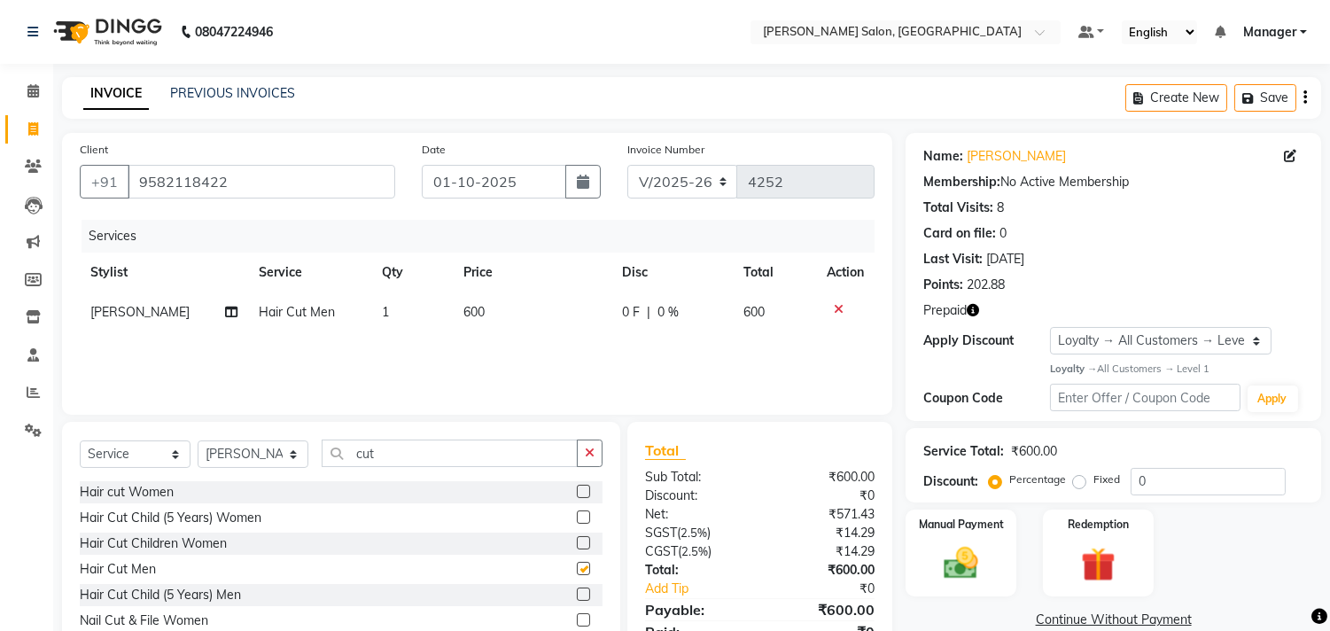
checkbox input "false"
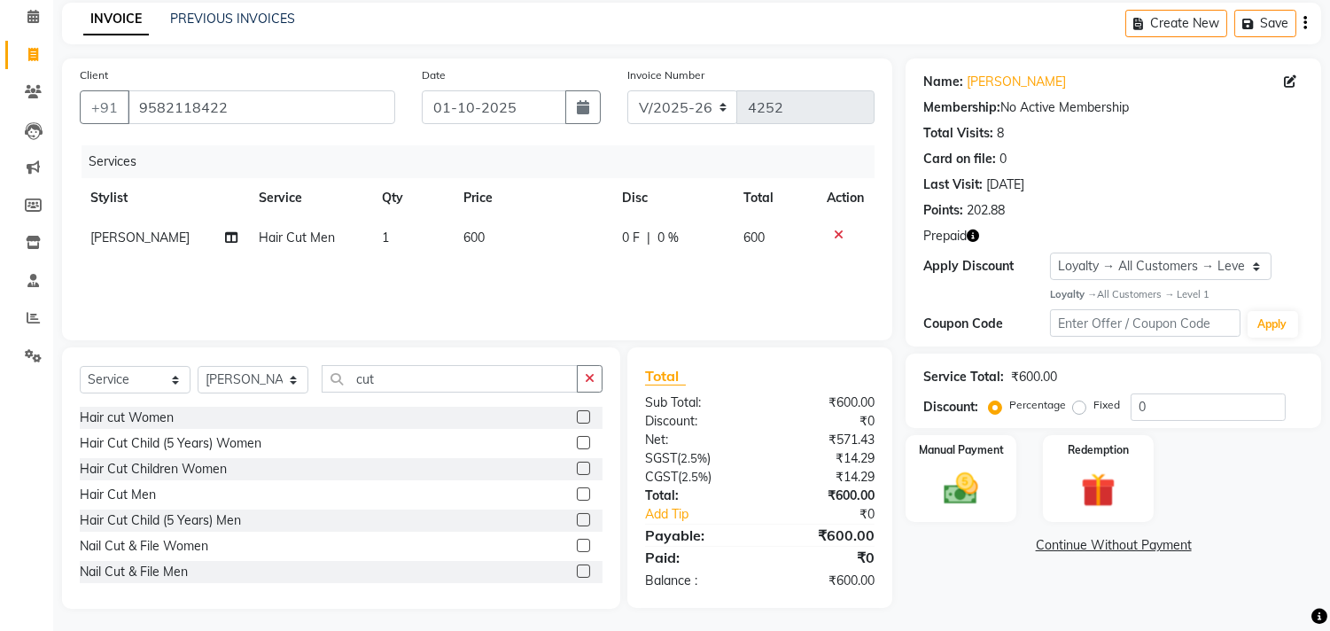
scroll to position [78, 0]
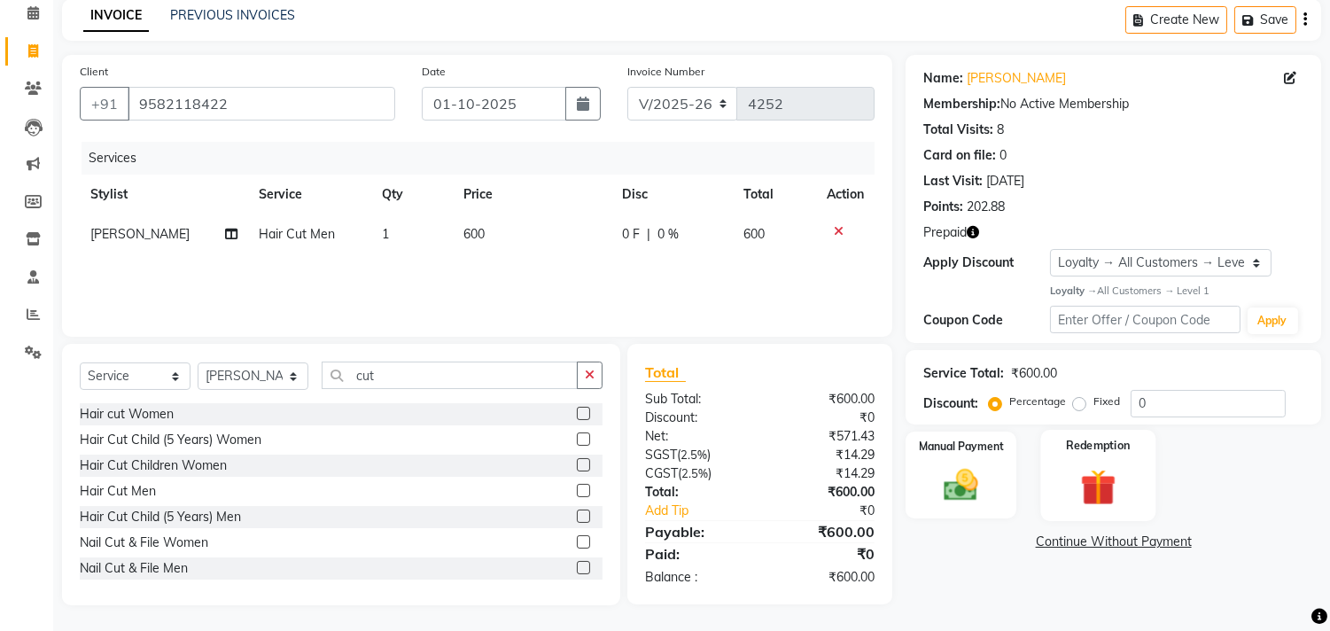
click at [1110, 481] on img at bounding box center [1097, 486] width 58 height 44
click at [1117, 545] on span "Prepaid 1" at bounding box center [1111, 544] width 58 height 20
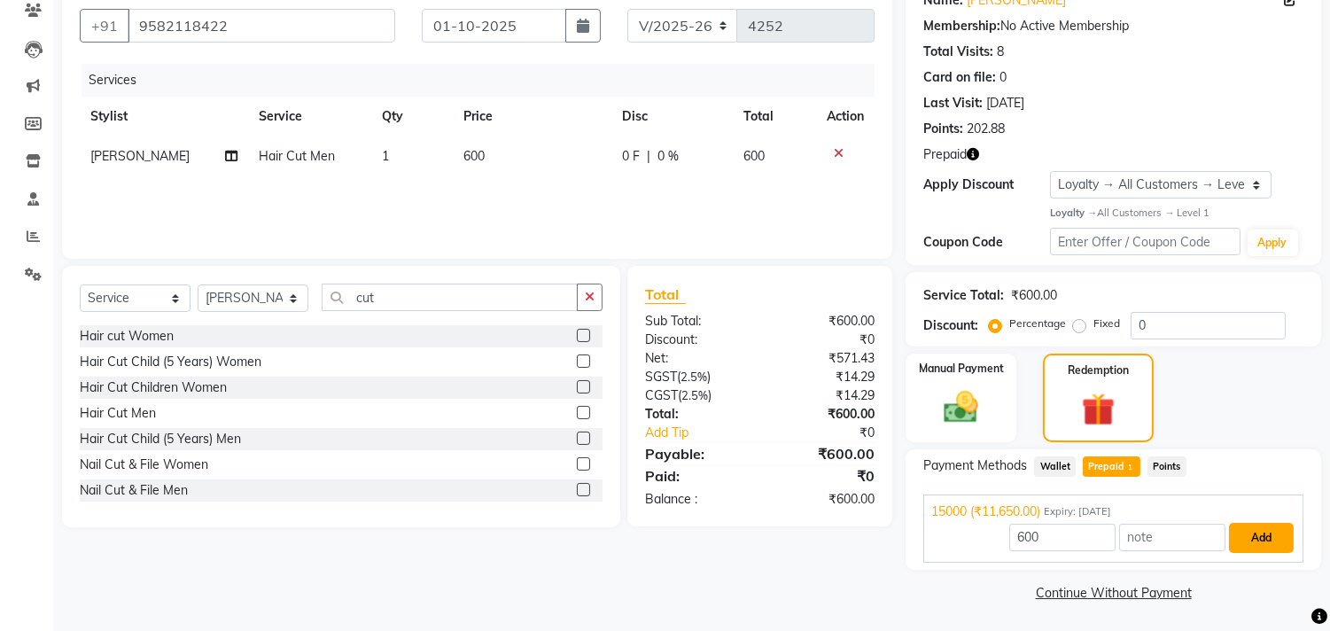
click at [1263, 539] on button "Add" at bounding box center [1261, 538] width 65 height 30
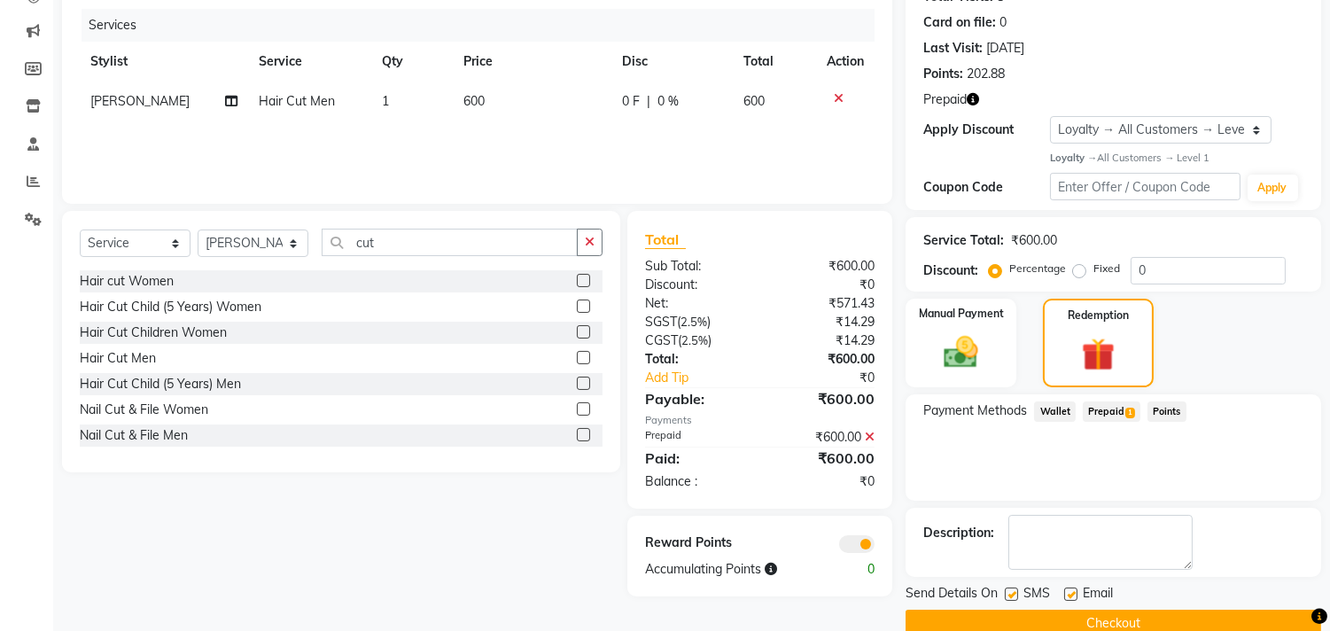
scroll to position [243, 0]
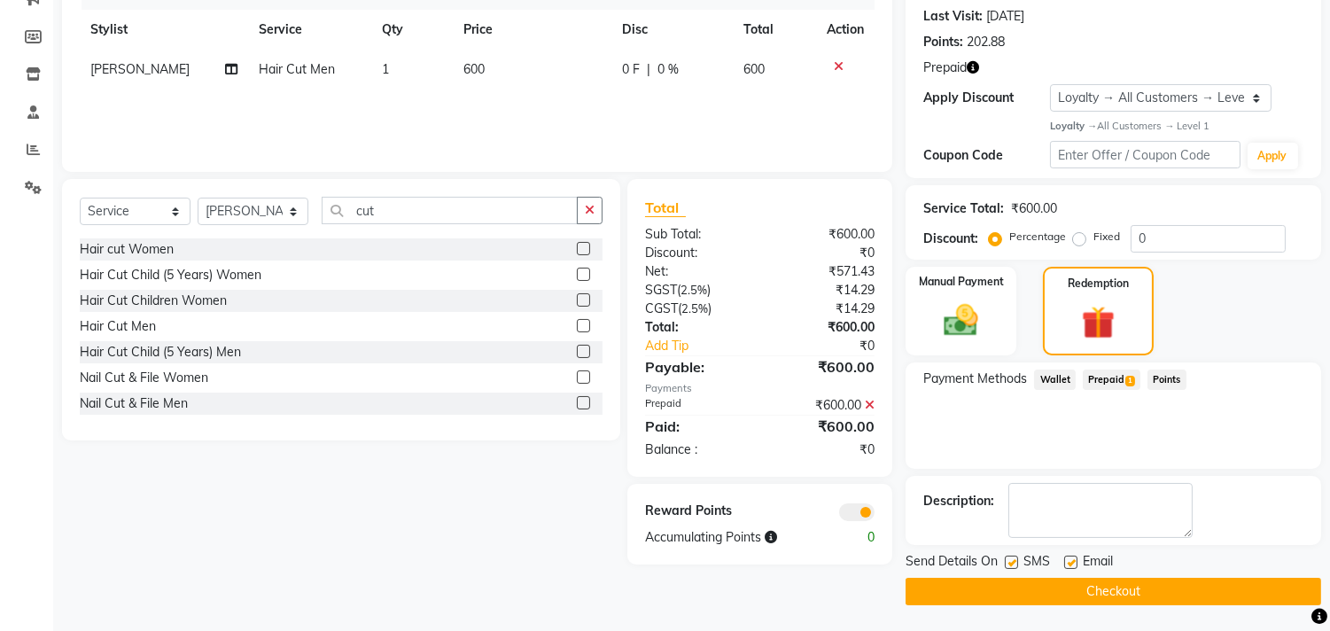
click at [1183, 600] on button "Checkout" at bounding box center [1112, 591] width 415 height 27
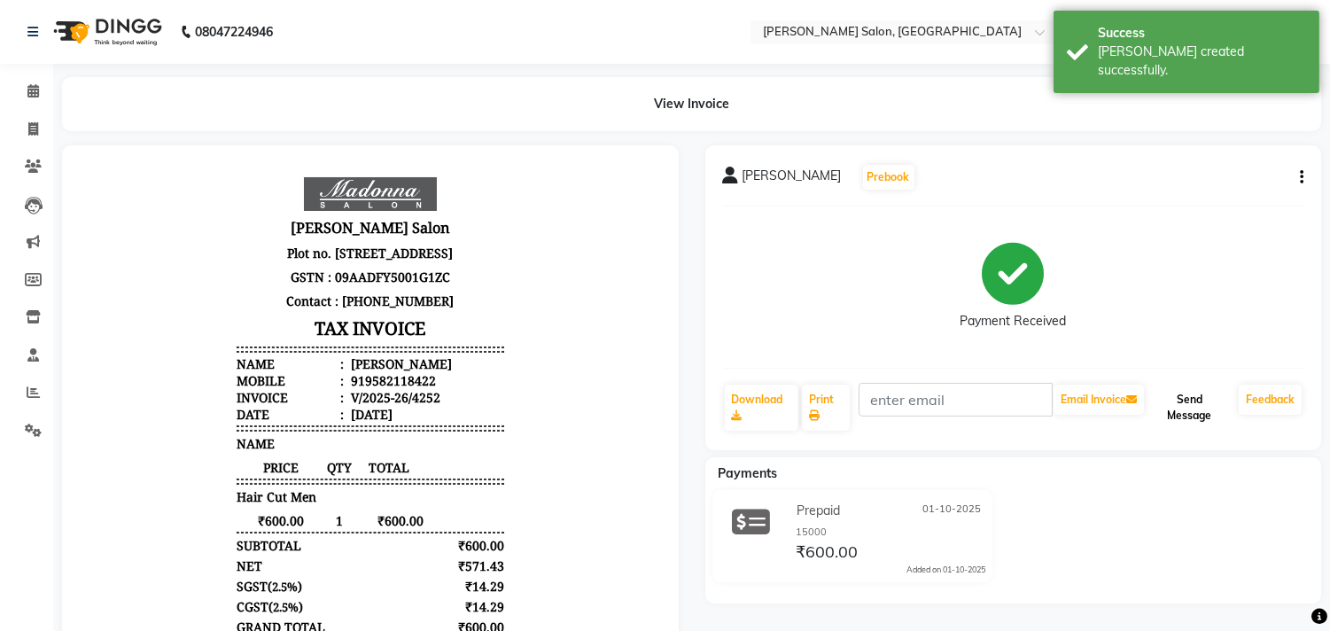
click at [1181, 411] on button "Send Message" at bounding box center [1189, 407] width 84 height 46
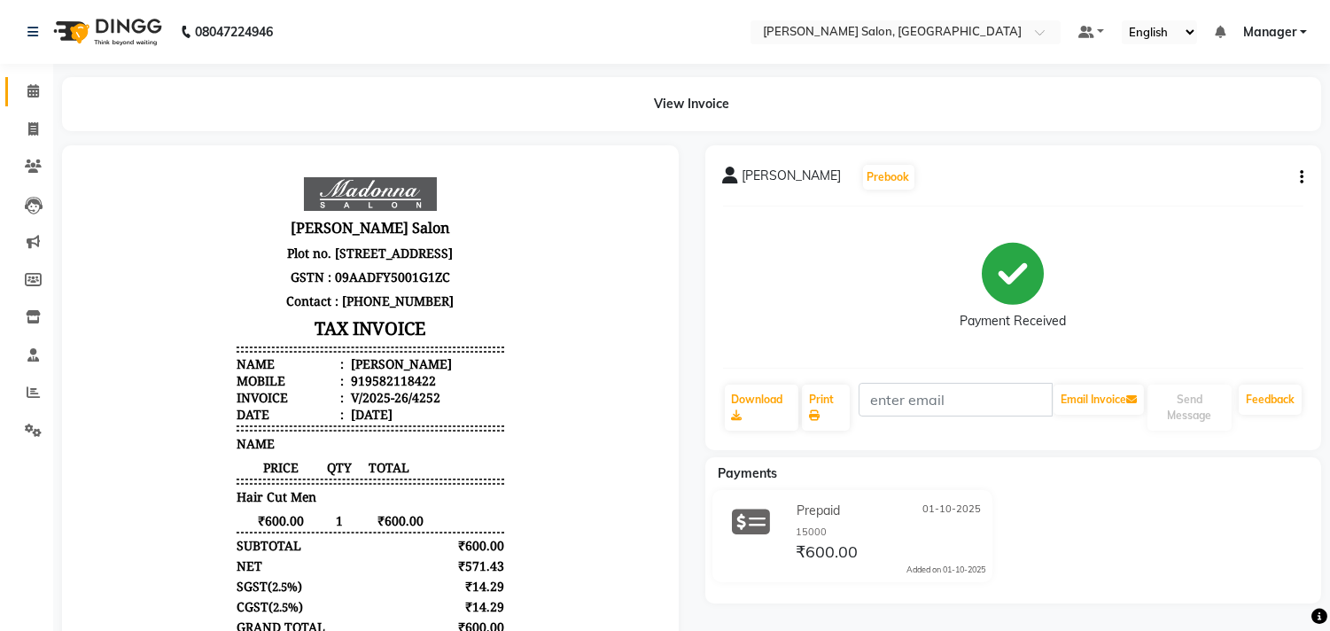
click at [32, 91] on icon at bounding box center [33, 90] width 12 height 13
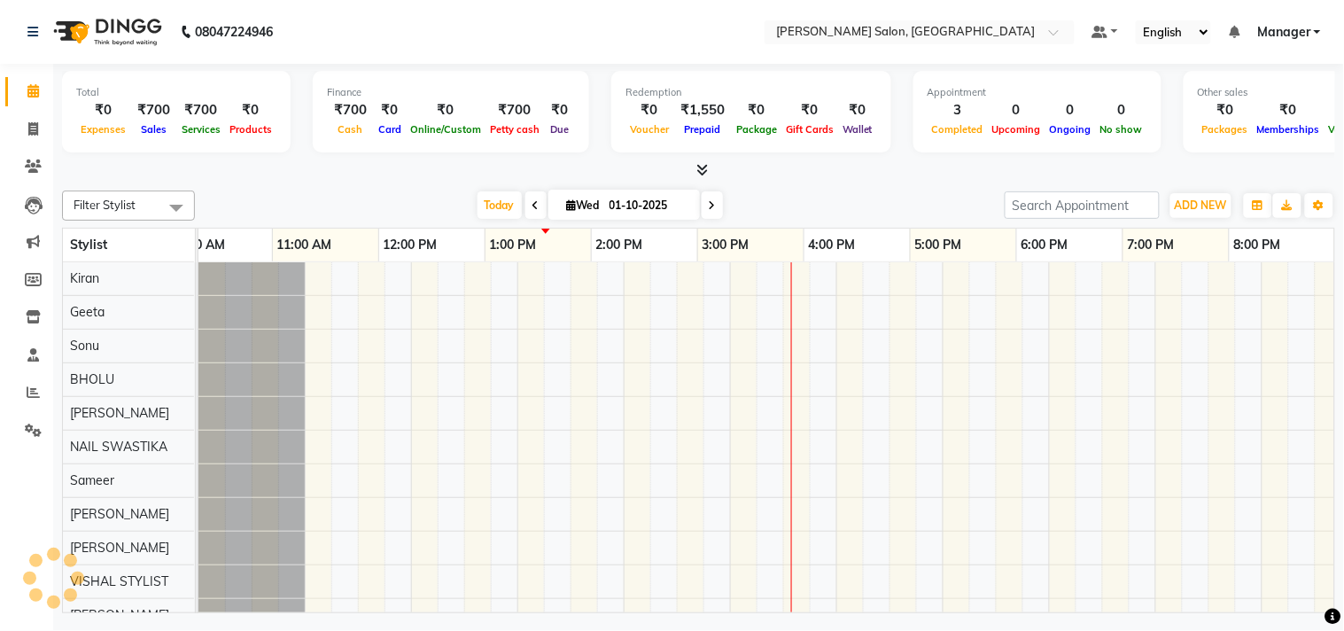
scroll to position [0, 245]
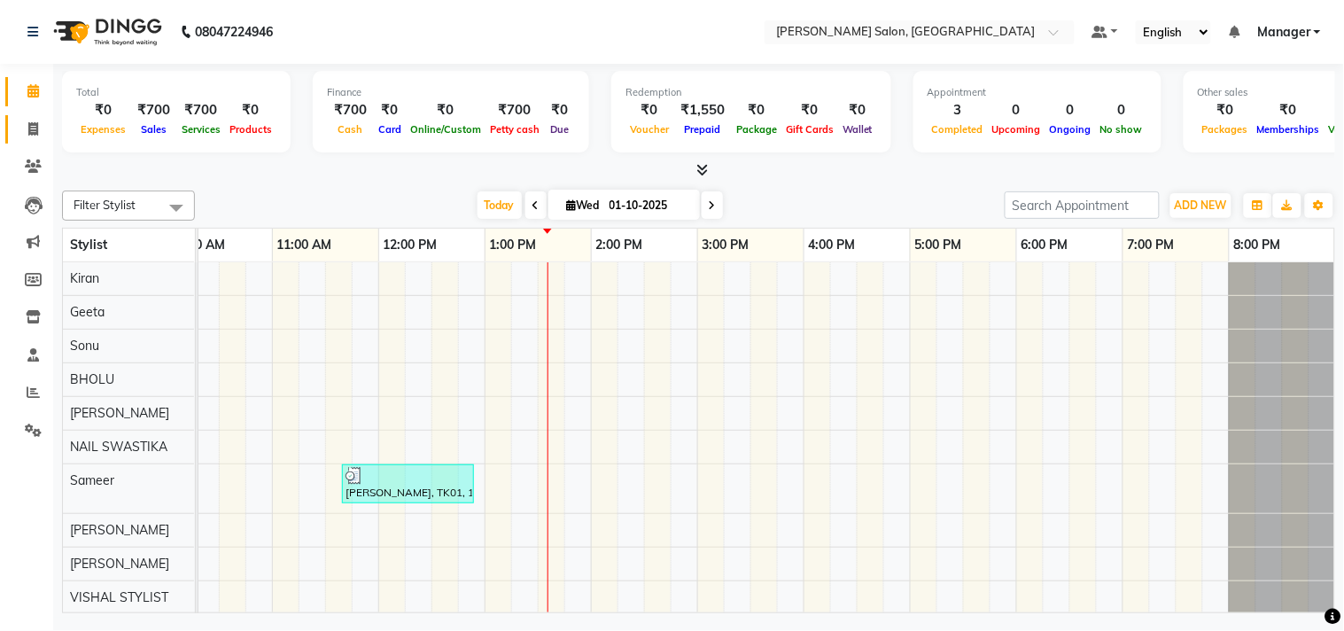
click at [32, 128] on icon at bounding box center [33, 128] width 10 height 13
select select "service"
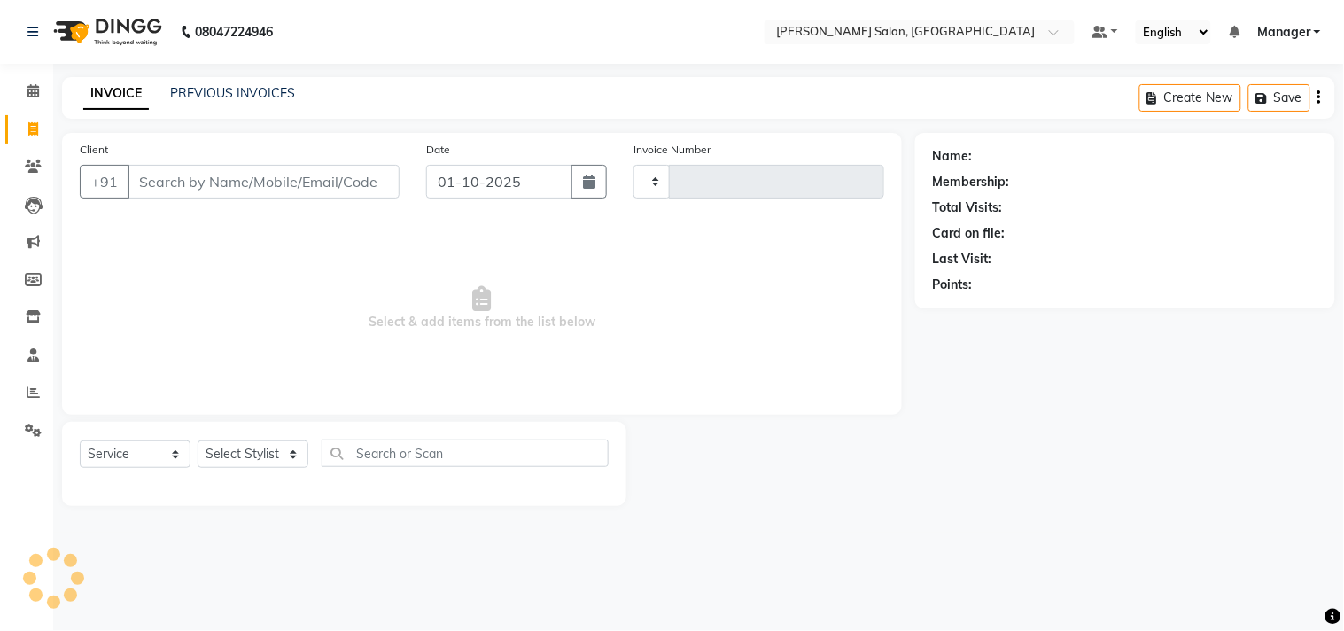
type input "4253"
select select "7229"
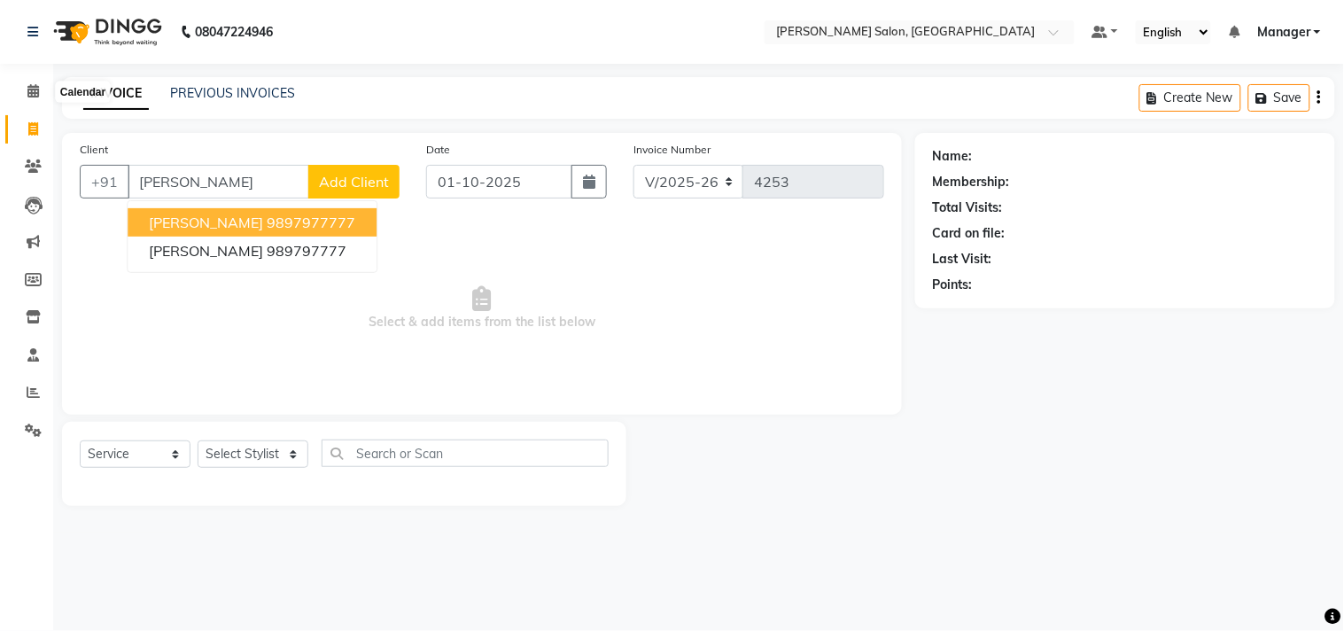
click at [310, 224] on button "[PERSON_NAME] 9897977777" at bounding box center [252, 222] width 249 height 28
type input "9897977777"
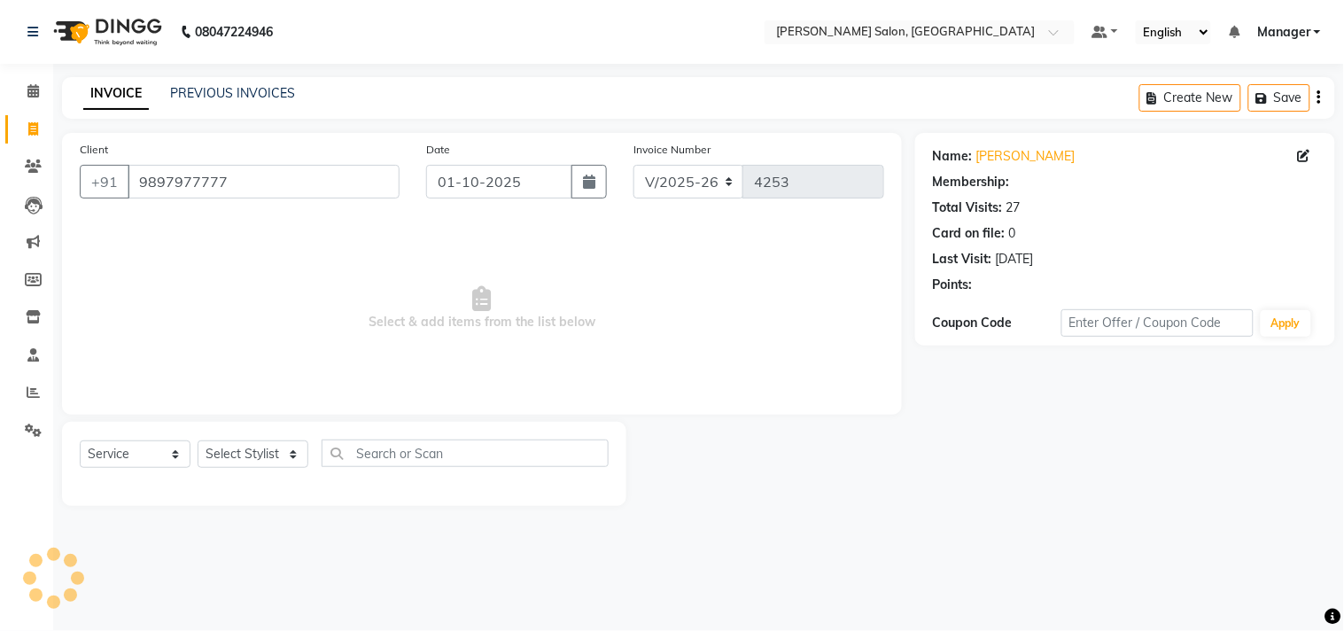
select select "1: Object"
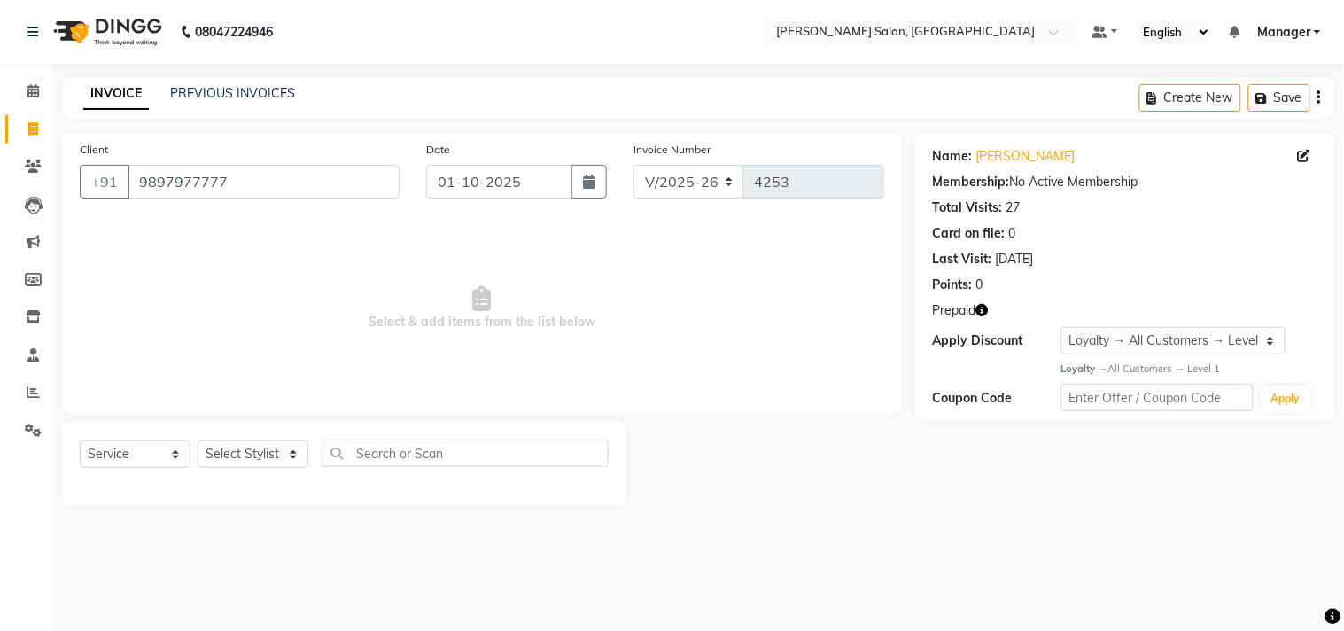
click at [989, 308] on icon "button" at bounding box center [982, 310] width 12 height 12
click at [32, 90] on icon at bounding box center [33, 90] width 12 height 13
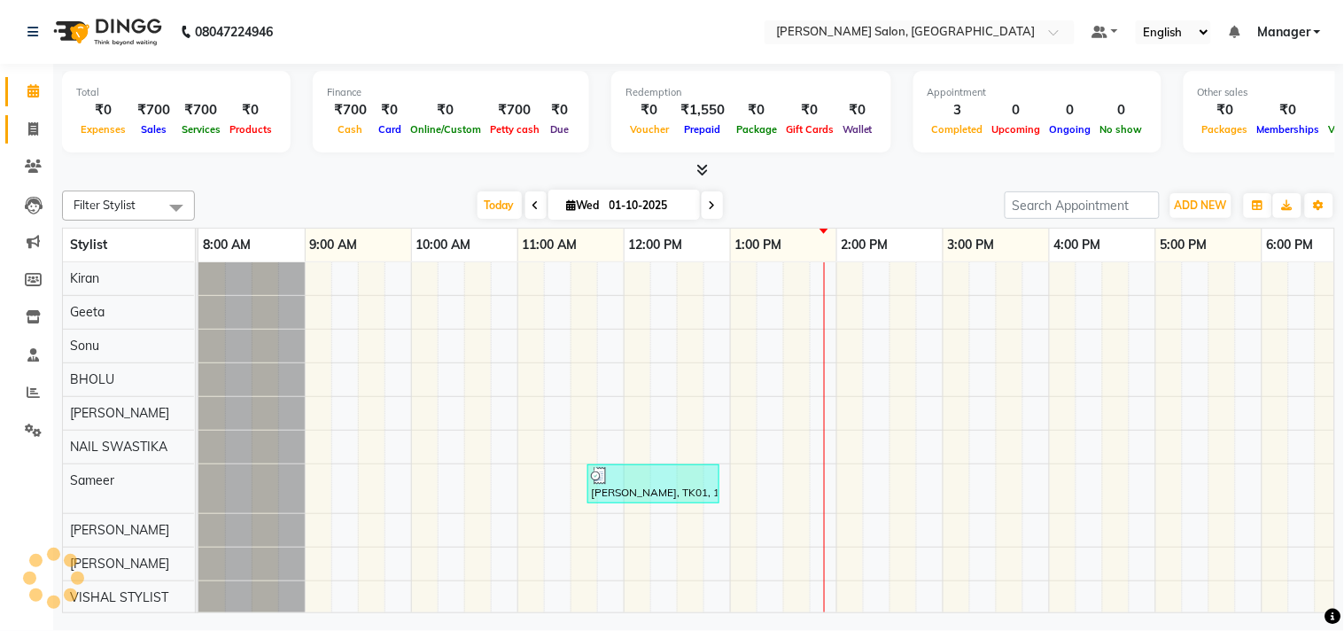
click at [22, 129] on span at bounding box center [33, 130] width 31 height 20
select select "service"
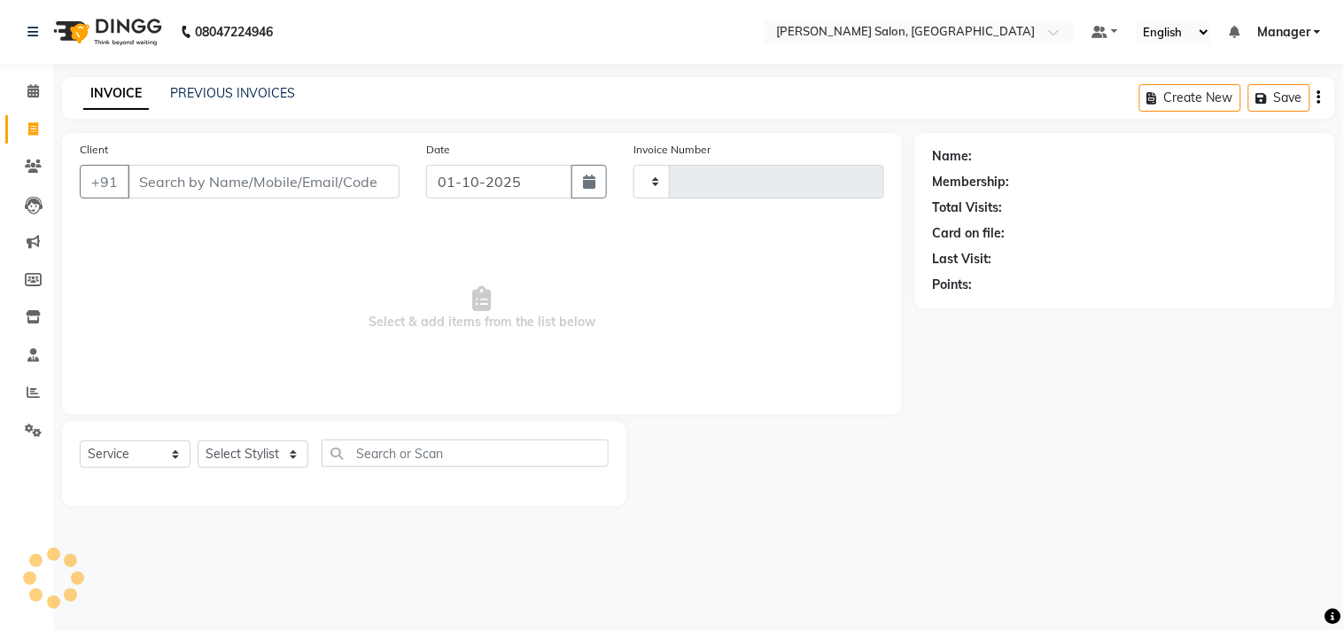
type input "4253"
select select "7229"
click at [726, 224] on span "Select & add items from the list below" at bounding box center [482, 308] width 804 height 177
click at [293, 457] on select "Select Stylist BHOLU Geeta [PERSON_NAME] [PERSON_NAME] [PERSON_NAME] PEDI Manag…" at bounding box center [253, 453] width 111 height 27
select select "61925"
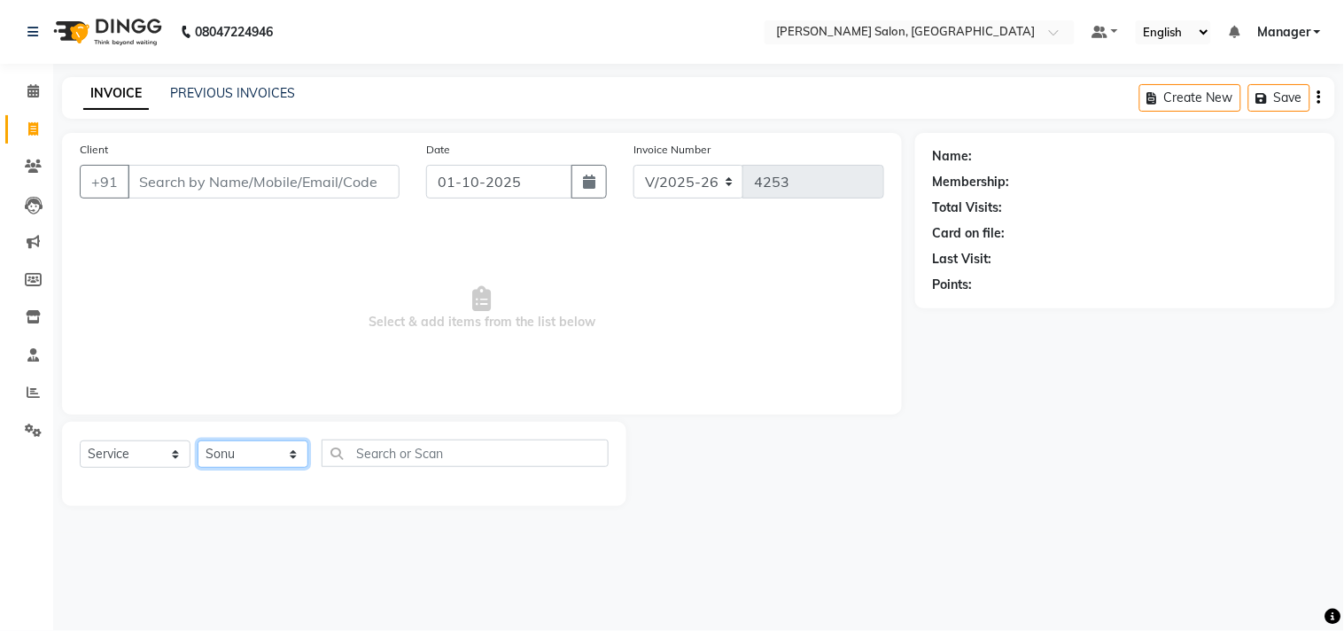
click at [198, 441] on select "Select Stylist BHOLU Geeta [PERSON_NAME] [PERSON_NAME] [PERSON_NAME] PEDI Manag…" at bounding box center [253, 453] width 111 height 27
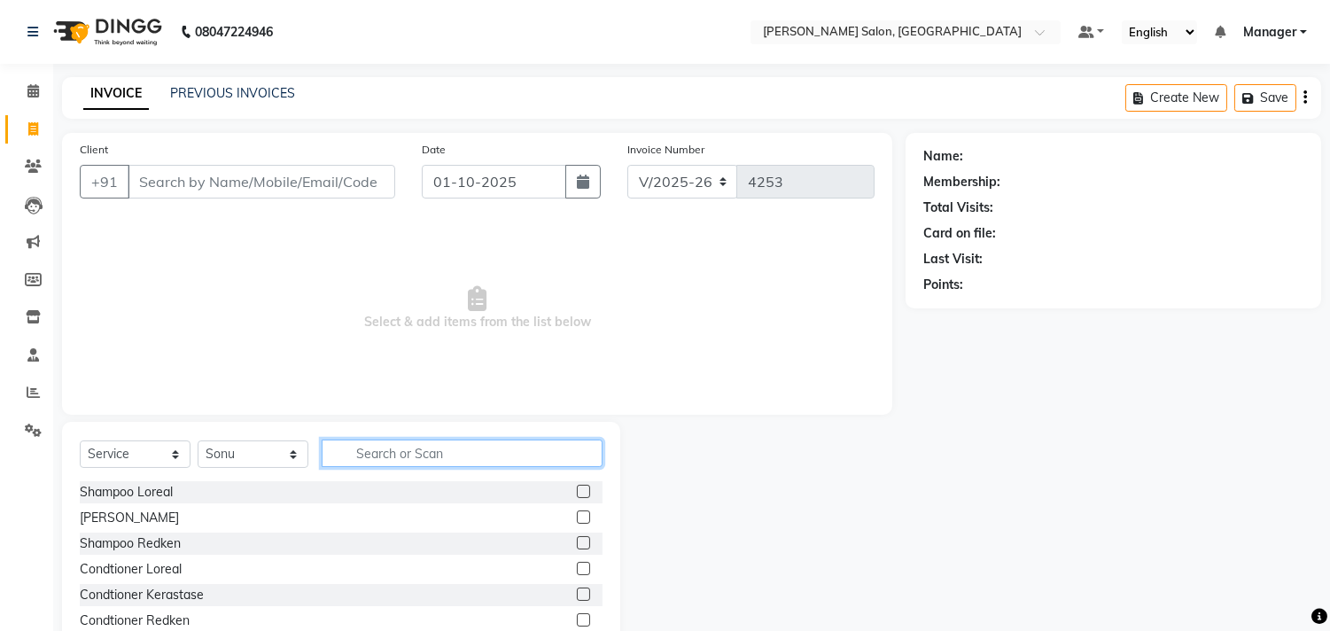
click at [446, 461] on input "text" at bounding box center [462, 452] width 281 height 27
type input "cut"
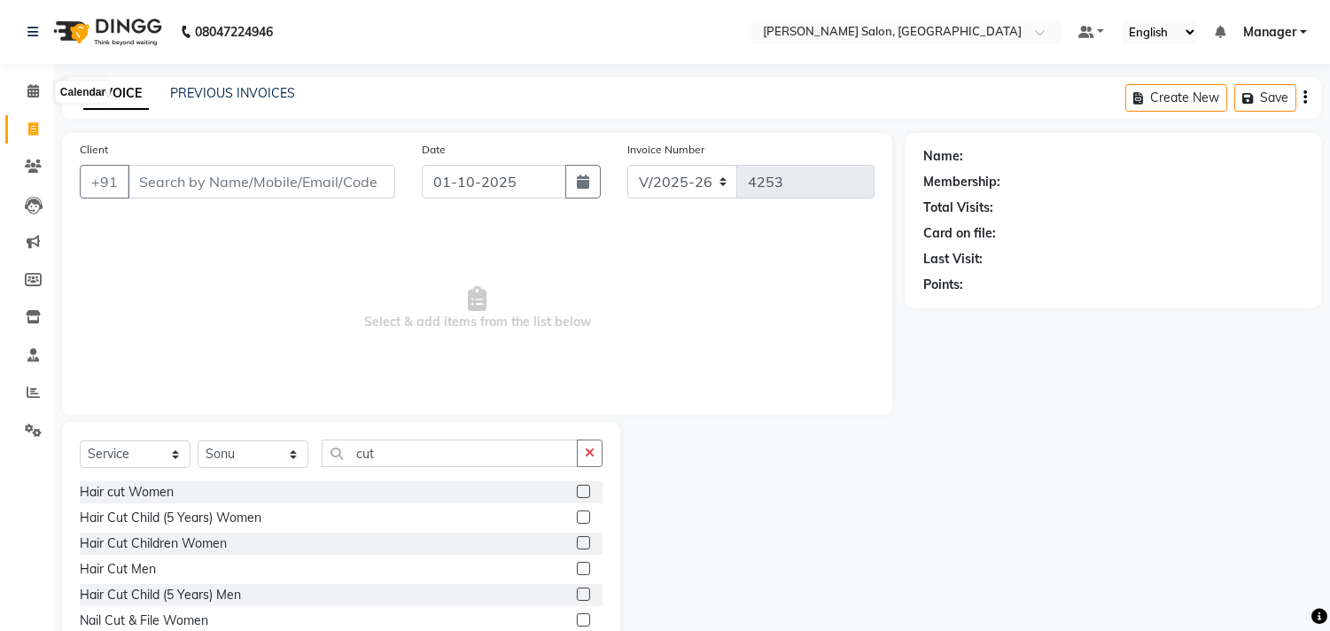
click at [577, 594] on label at bounding box center [583, 593] width 13 height 13
click at [577, 594] on input "checkbox" at bounding box center [583, 595] width 12 height 12
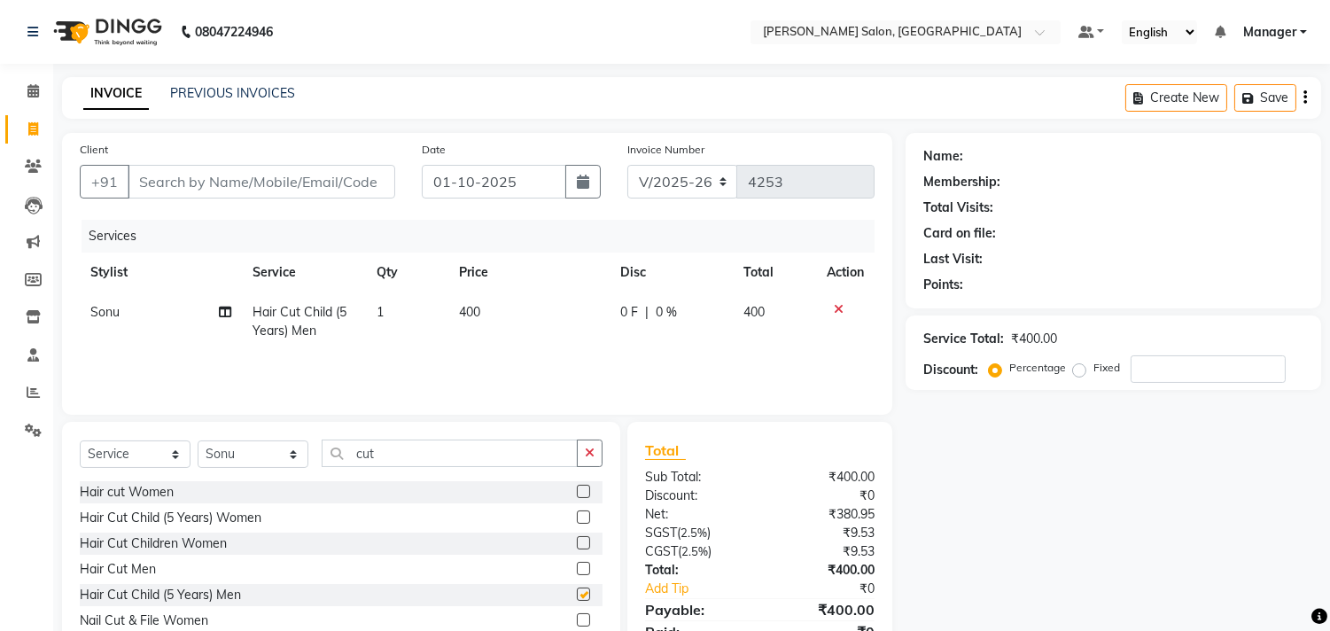
checkbox input "false"
click at [837, 308] on icon at bounding box center [839, 309] width 10 height 12
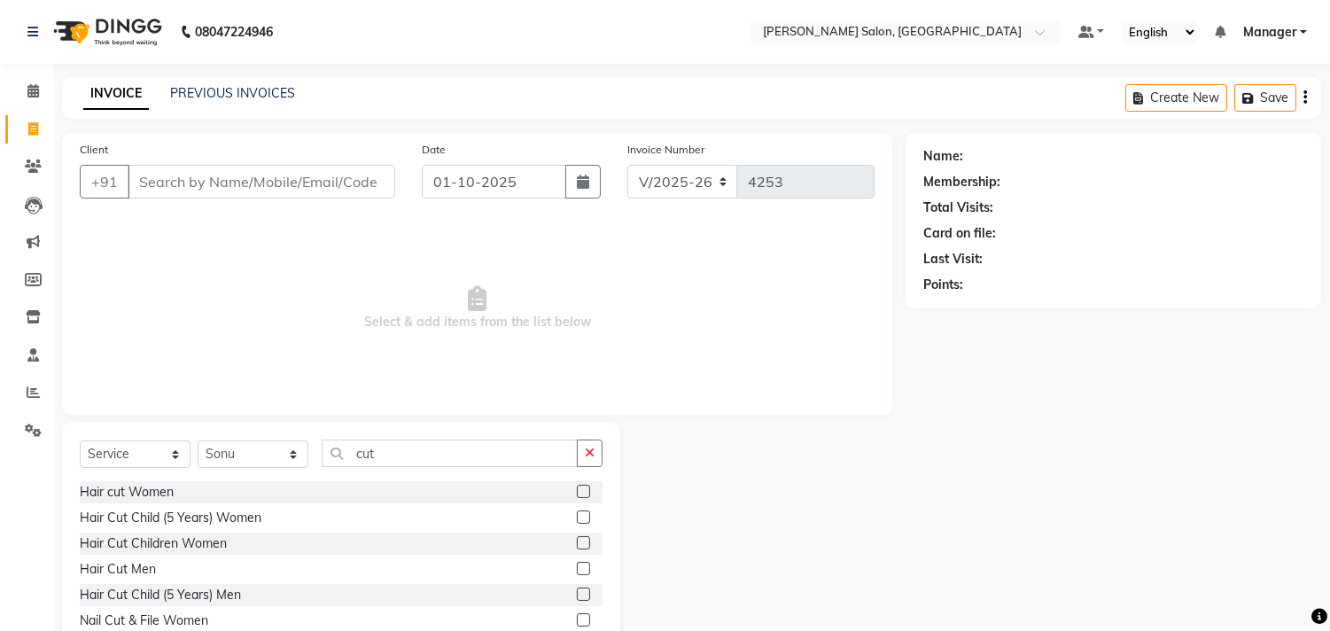
click at [577, 562] on label at bounding box center [583, 568] width 13 height 13
click at [577, 563] on input "checkbox" at bounding box center [583, 569] width 12 height 12
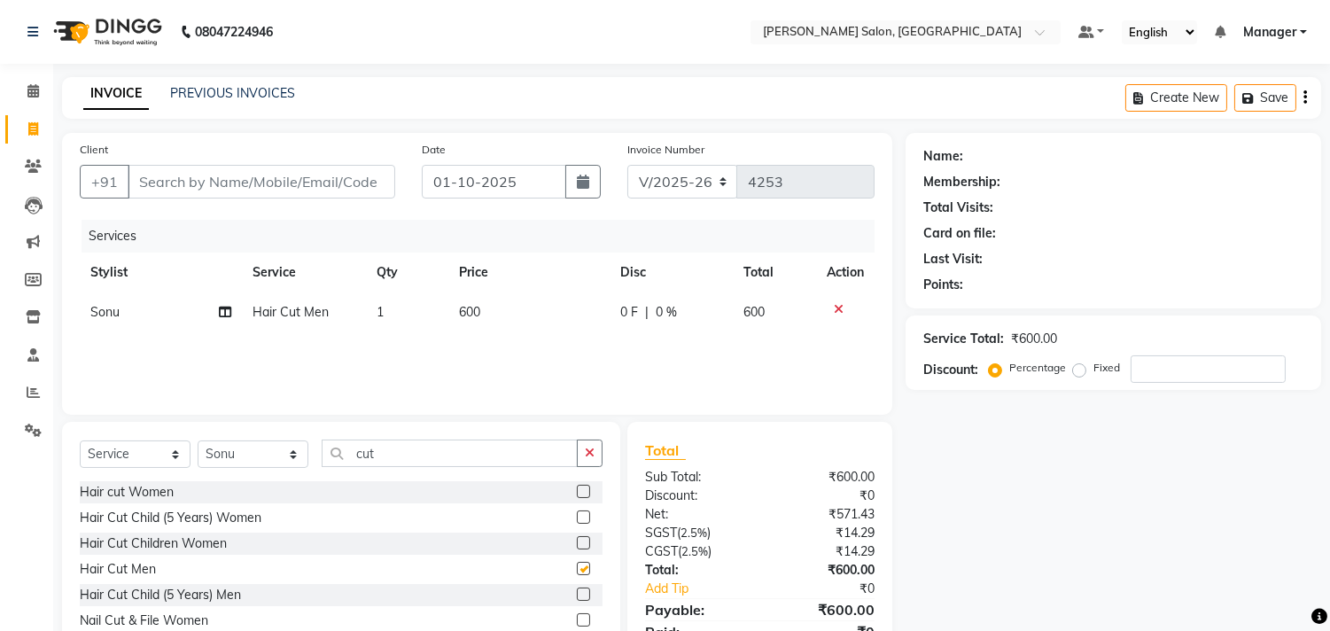
checkbox input "false"
click at [295, 186] on input "Client" at bounding box center [262, 182] width 268 height 34
type input "7"
type input "0"
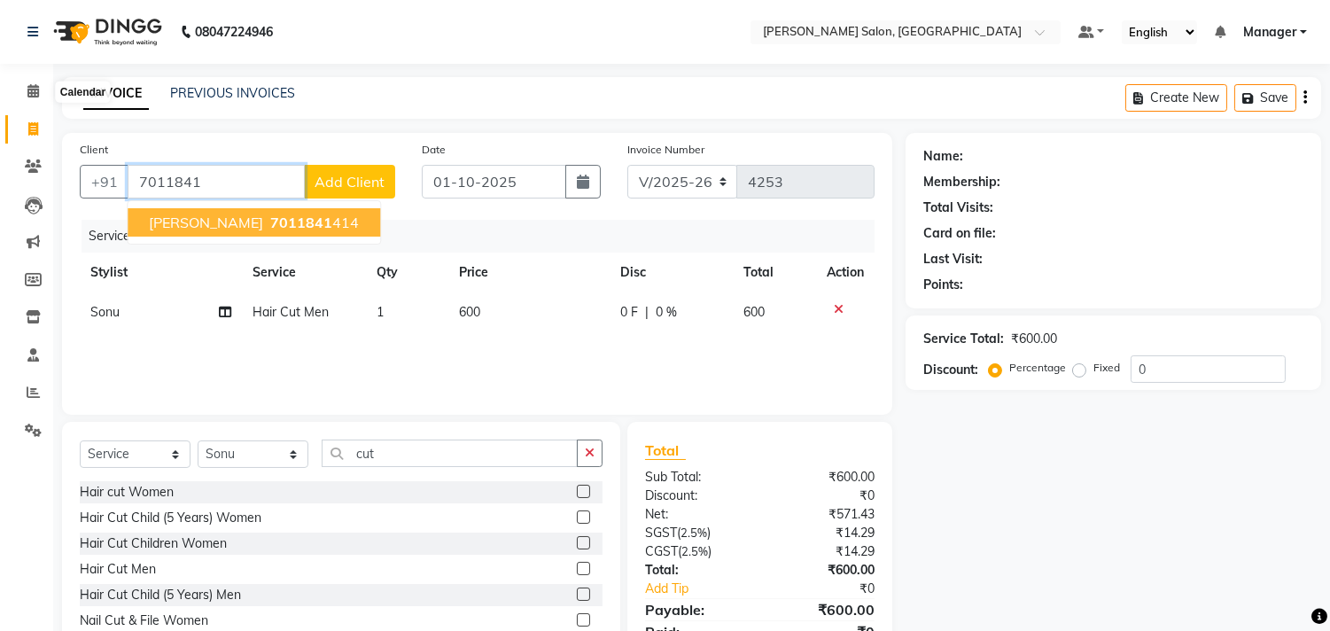
click at [306, 229] on ngb-highlight "7011841 414" at bounding box center [313, 222] width 92 height 18
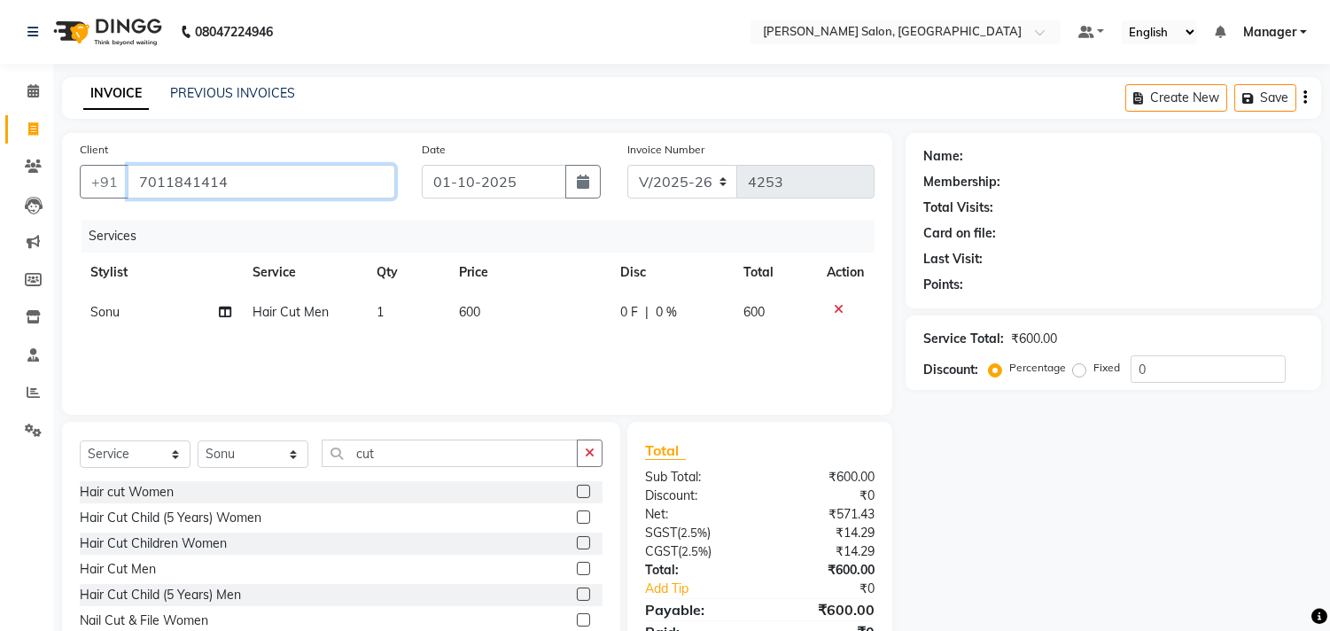
type input "7011841414"
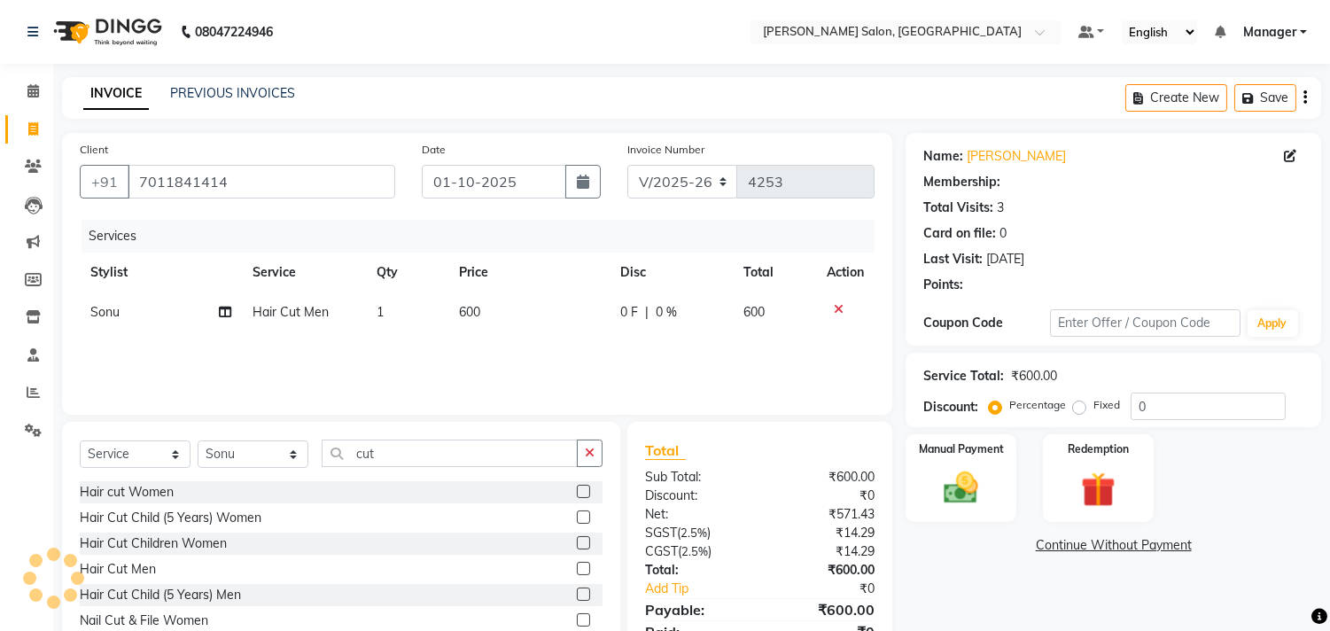
scroll to position [78, 0]
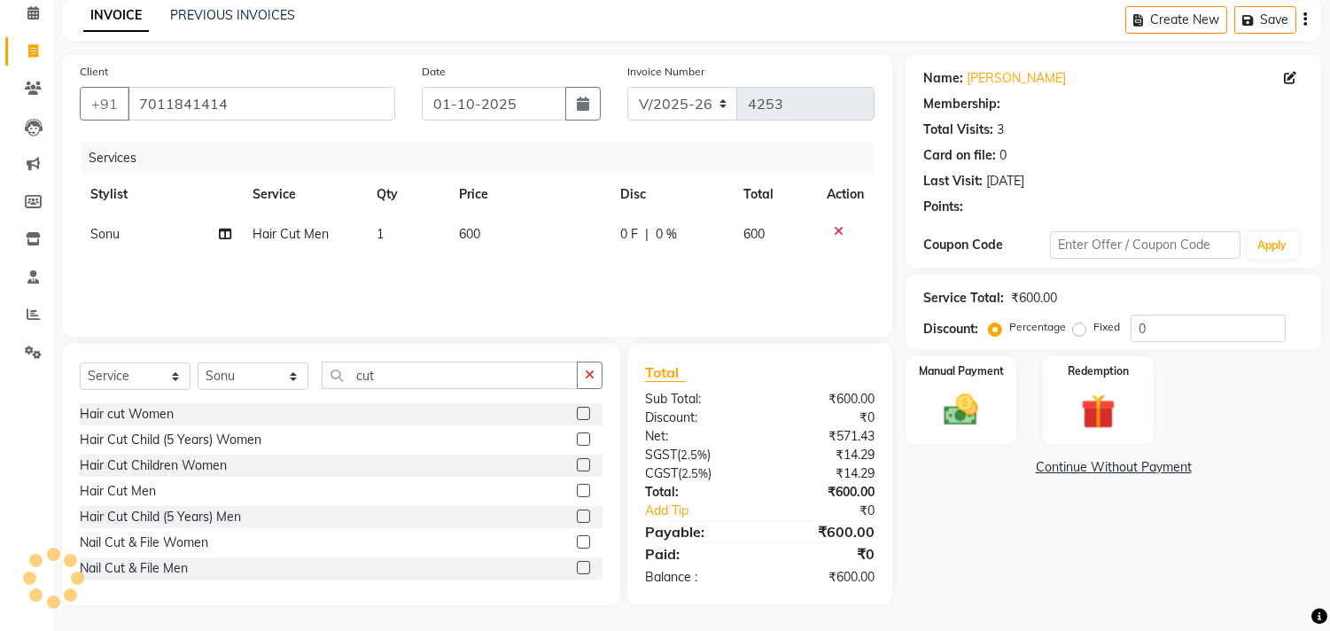
select select "1: Object"
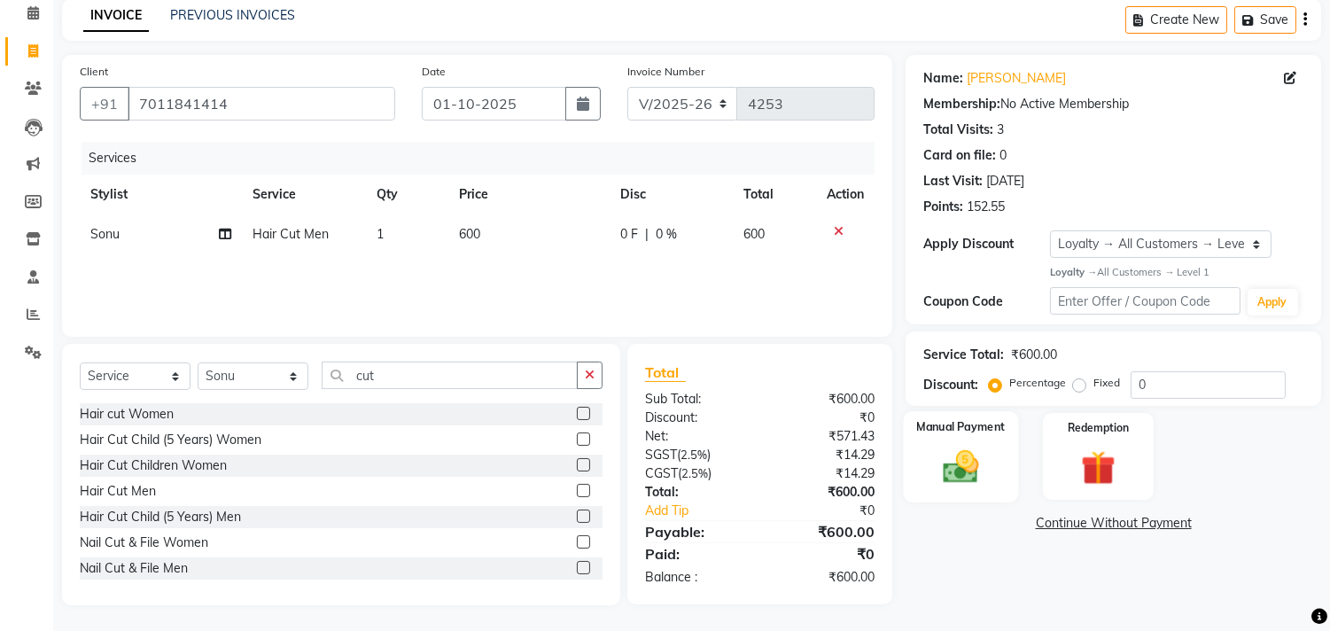
click at [968, 430] on label "Manual Payment" at bounding box center [961, 426] width 89 height 17
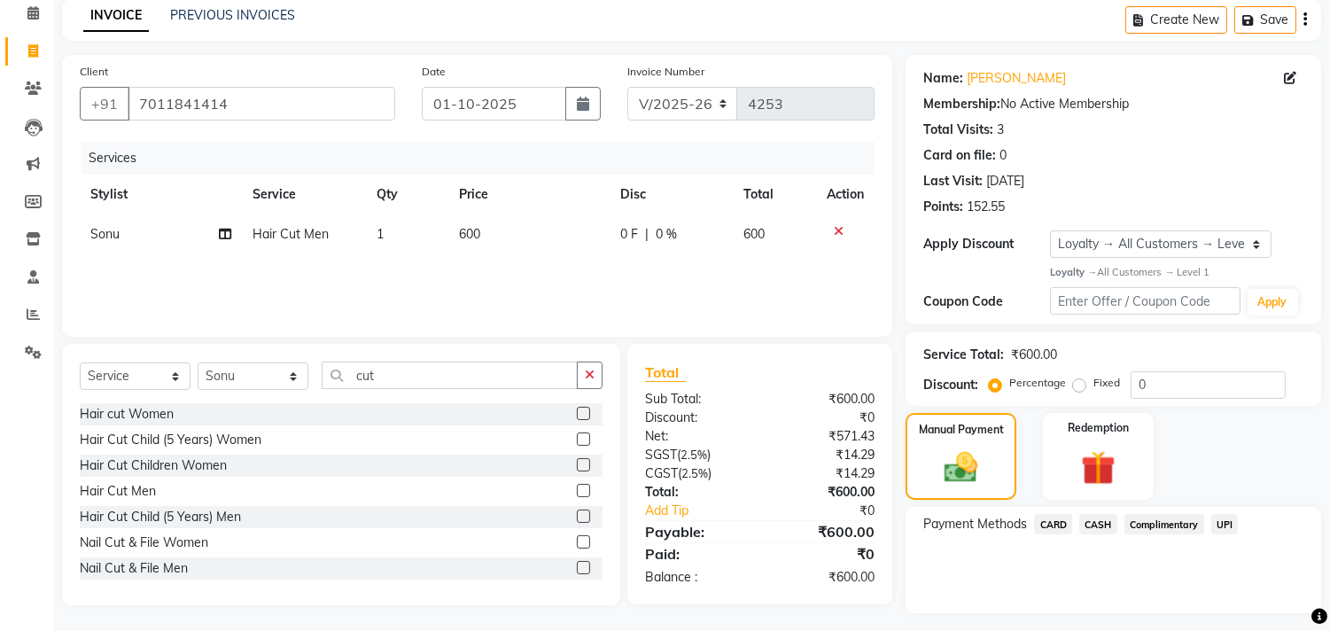
click at [1097, 523] on span "CASH" at bounding box center [1098, 524] width 38 height 20
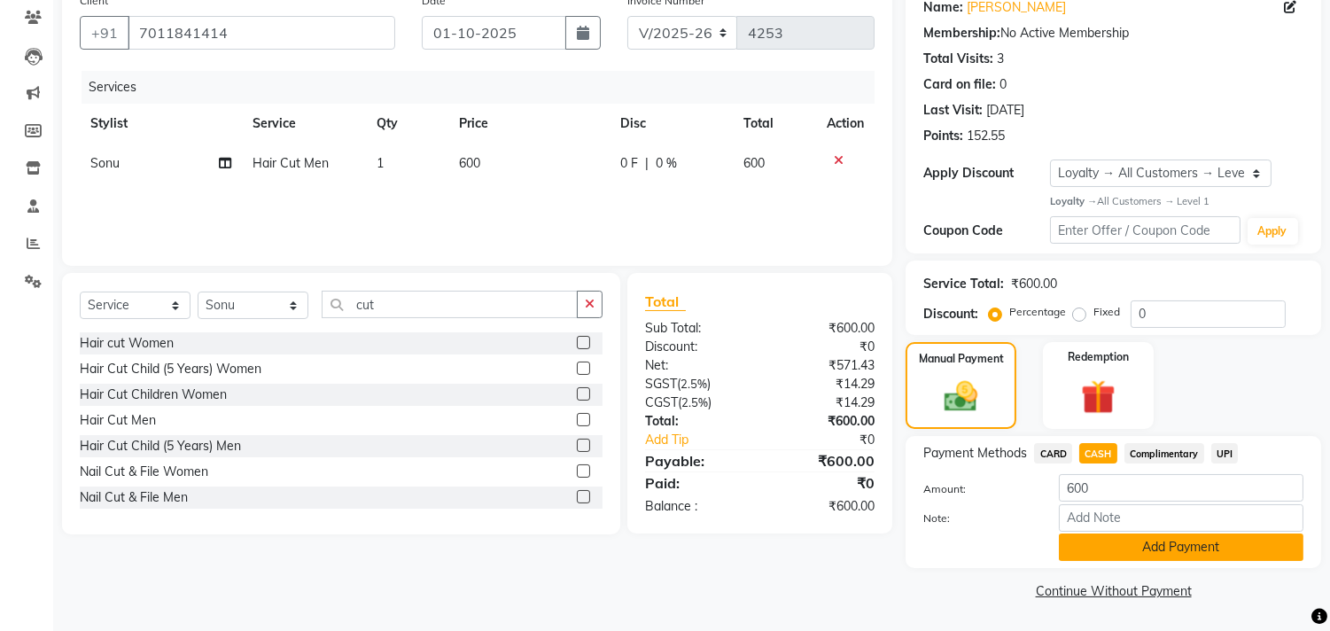
click at [1167, 550] on button "Add Payment" at bounding box center [1181, 546] width 244 height 27
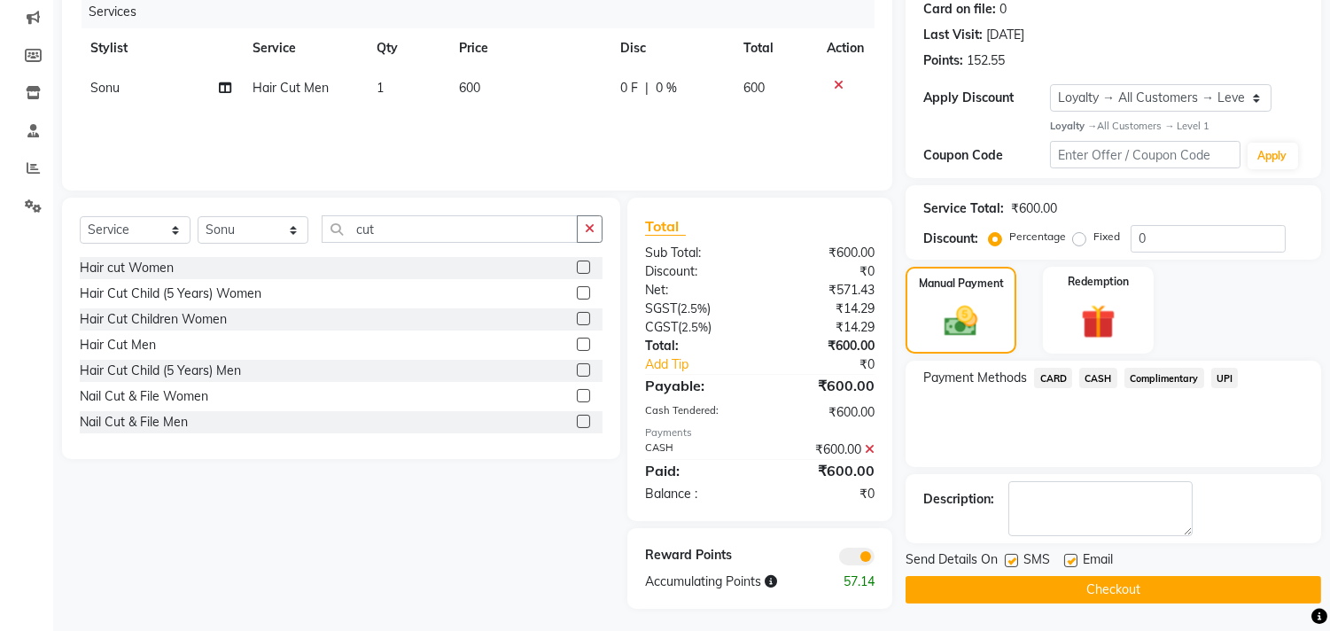
scroll to position [228, 0]
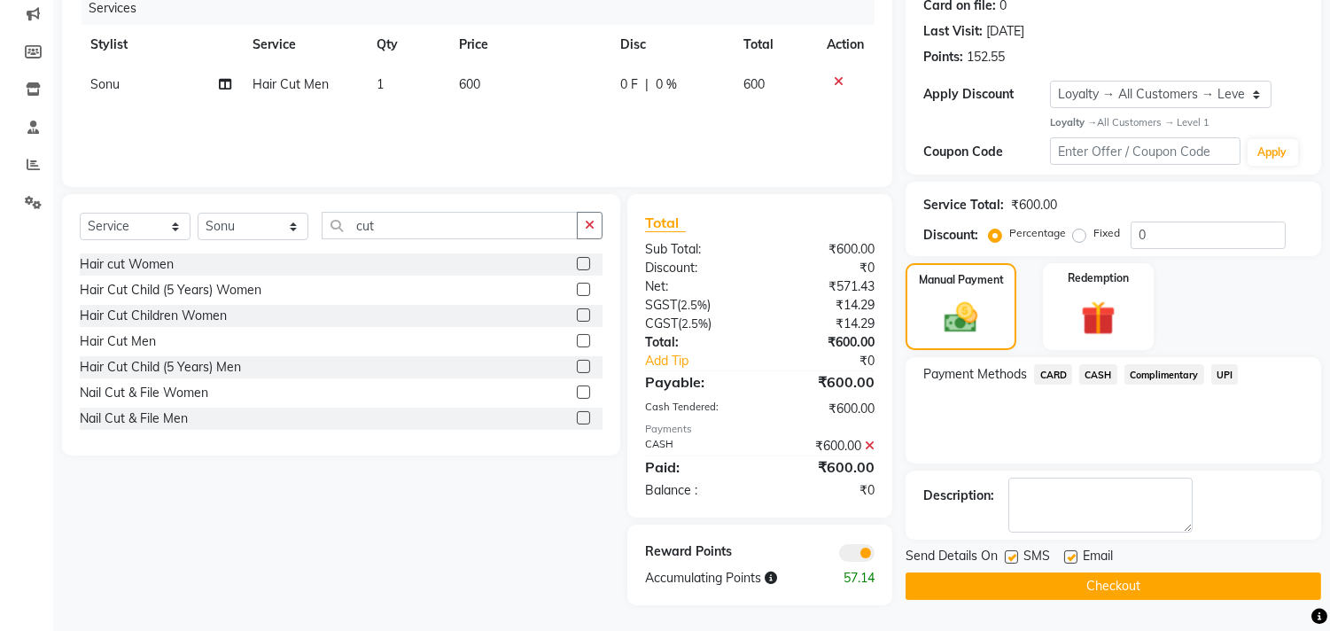
click at [1154, 593] on button "Checkout" at bounding box center [1112, 585] width 415 height 27
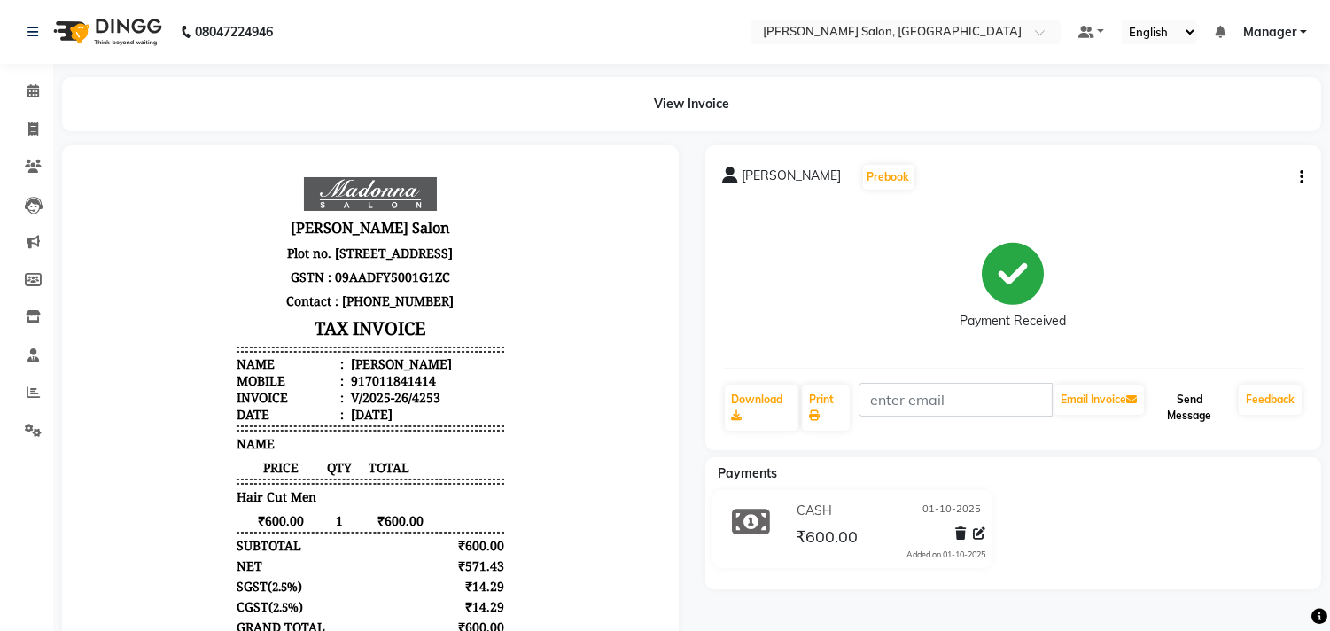
click at [1190, 397] on button "Send Message" at bounding box center [1189, 407] width 84 height 46
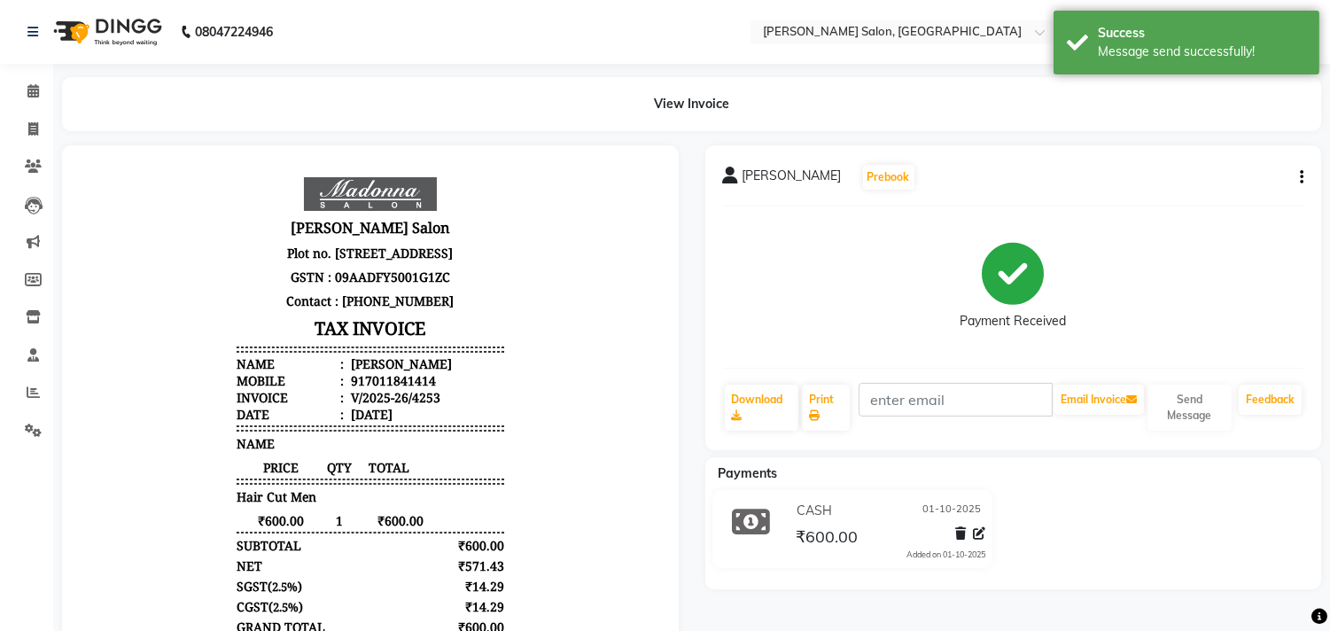
scroll to position [14, 0]
click at [547, 226] on body "[PERSON_NAME] Salon Plot no. [STREET_ADDRESS] GSTN : 09AADFY5001G1ZC Contact : …" at bounding box center [370, 445] width 567 height 552
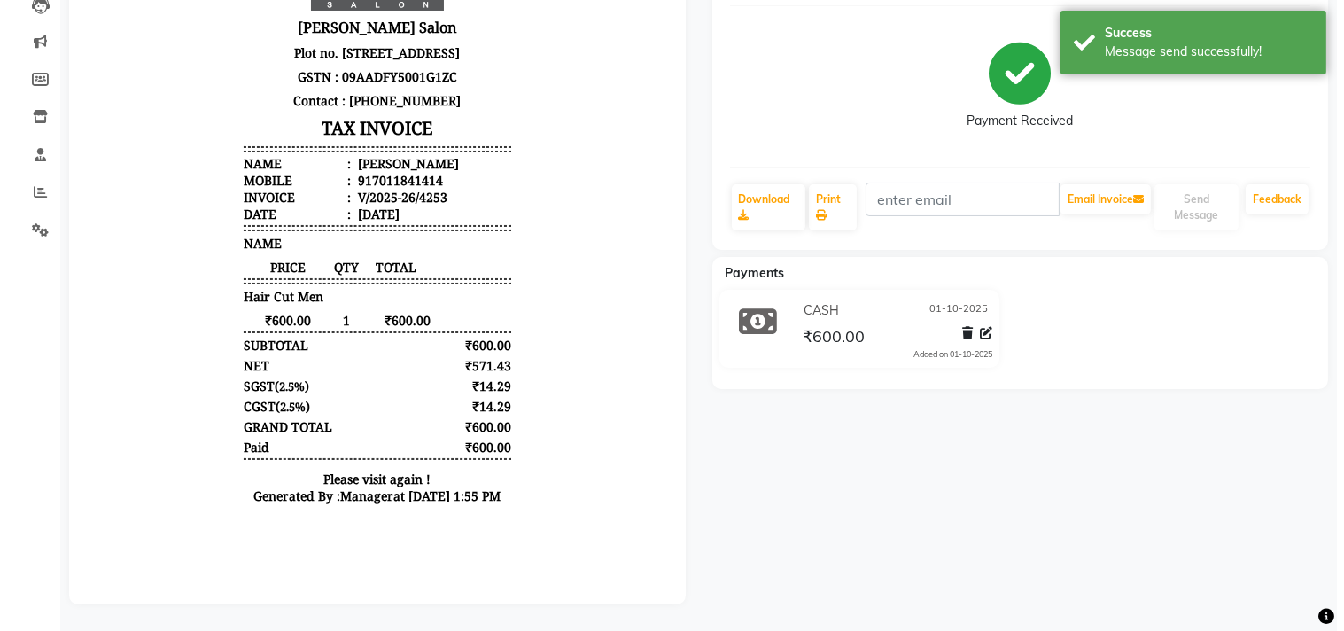
scroll to position [0, 0]
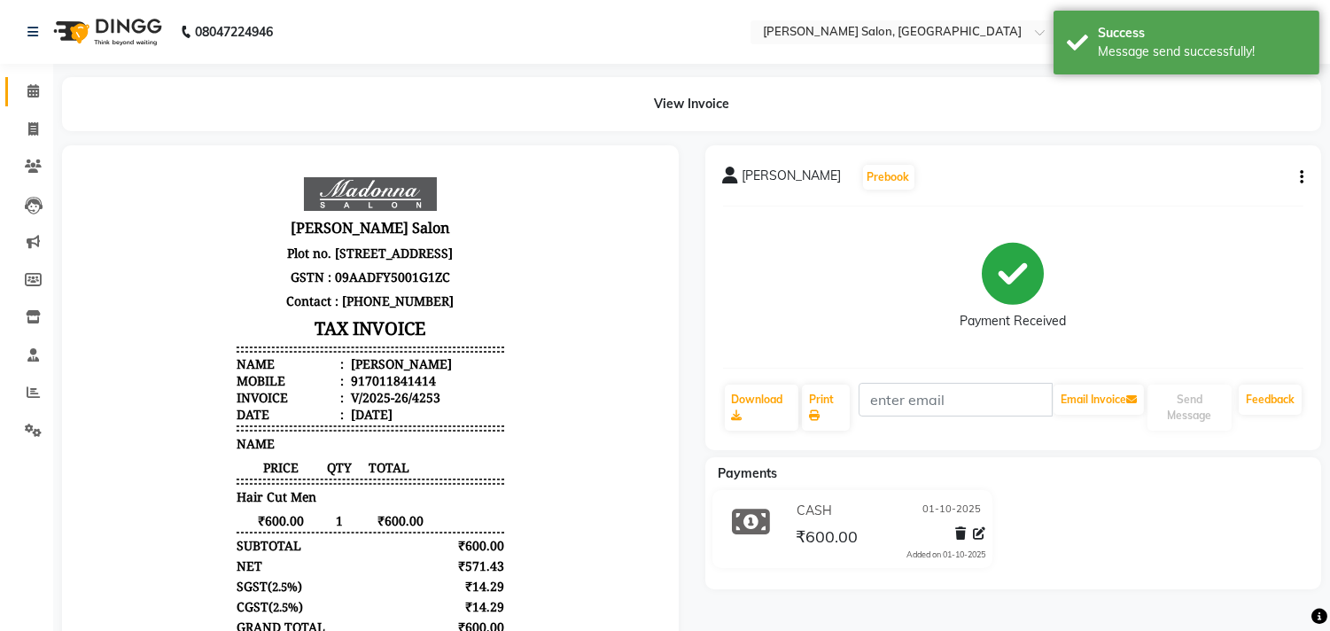
click at [32, 89] on icon at bounding box center [33, 90] width 12 height 13
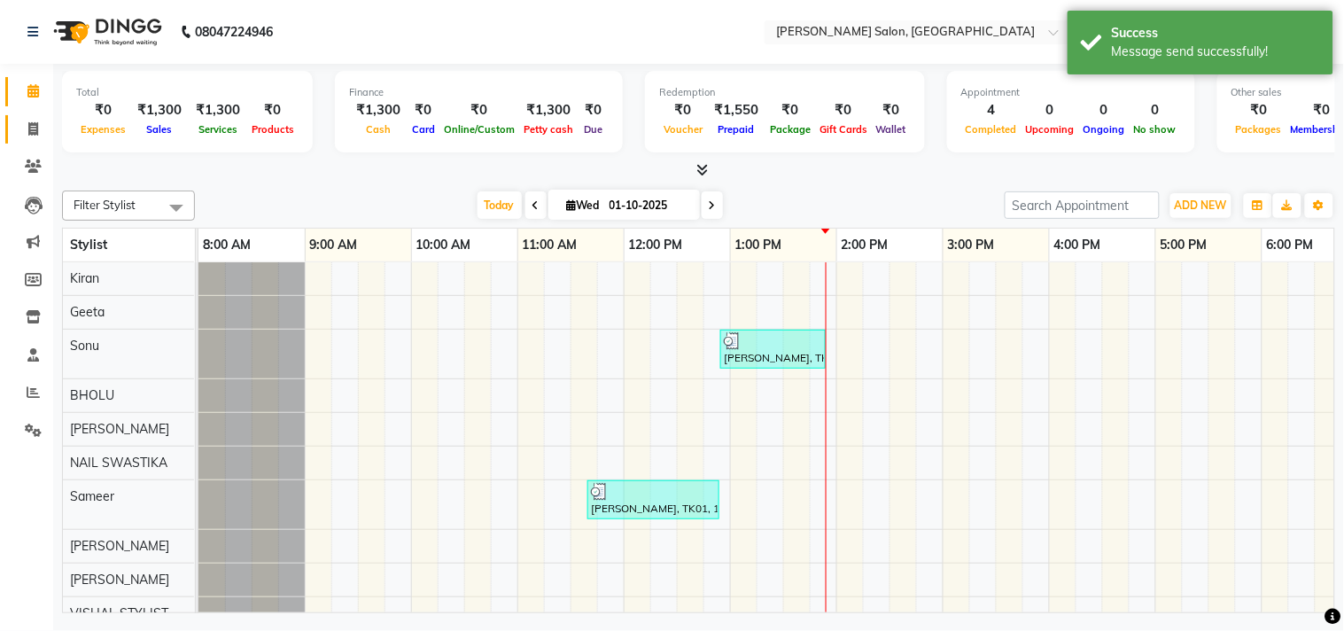
click at [32, 126] on icon at bounding box center [33, 128] width 10 height 13
select select "service"
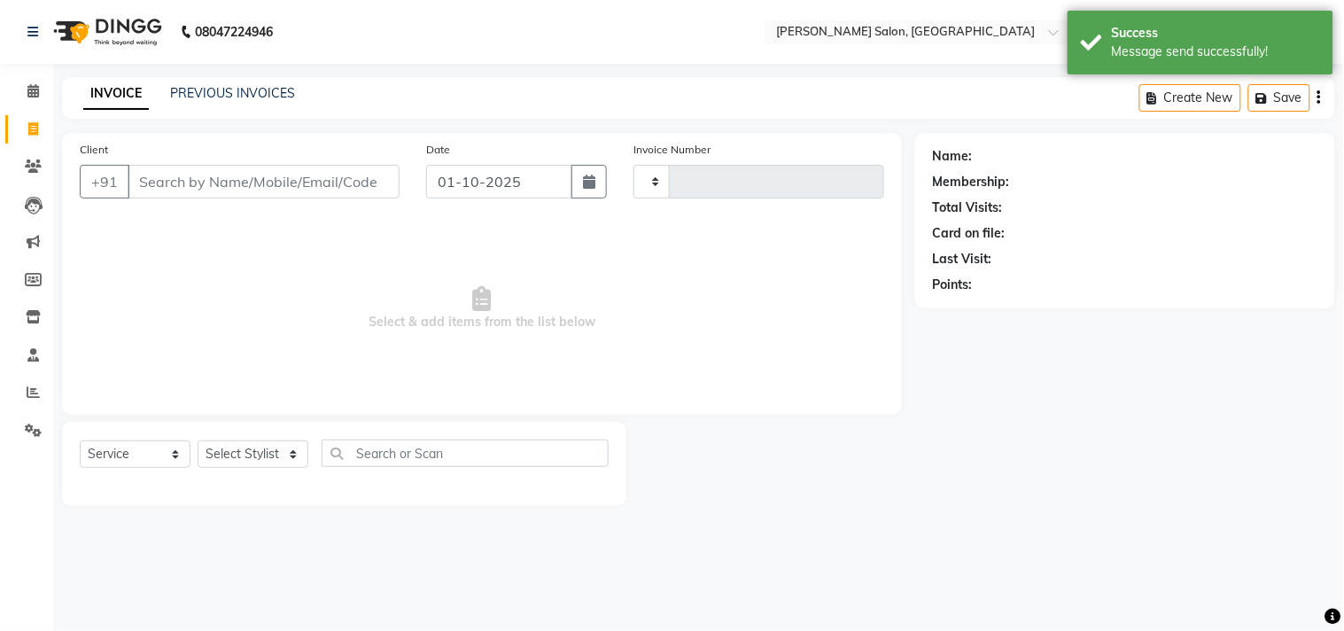
type input "4254"
select select "7229"
click at [33, 87] on icon at bounding box center [33, 90] width 12 height 13
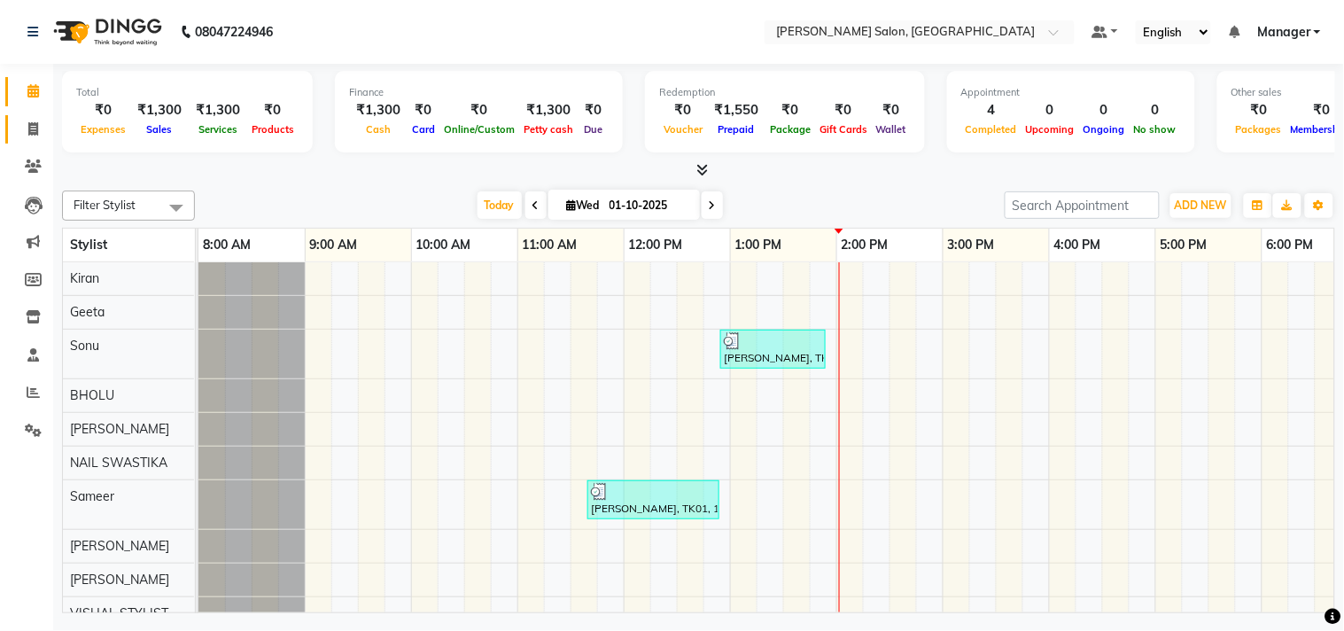
click at [32, 128] on icon at bounding box center [33, 128] width 10 height 13
select select "service"
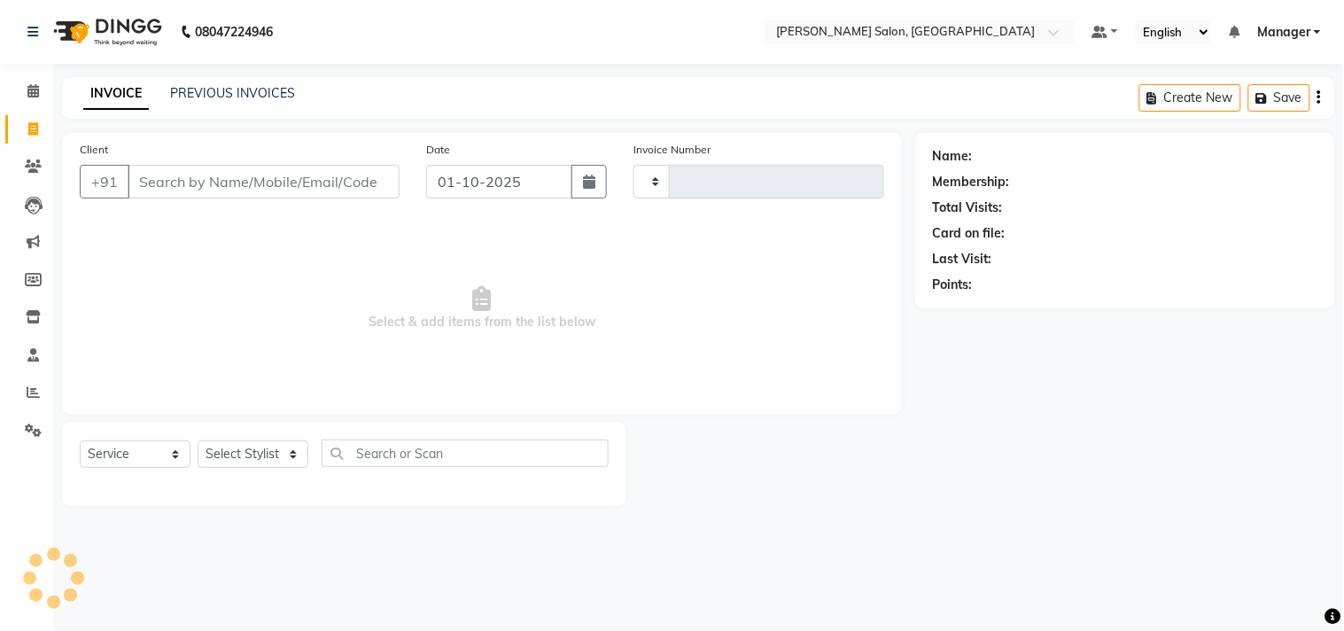
type input "4254"
select select "7229"
click at [788, 290] on span "Select & add items from the list below" at bounding box center [482, 308] width 804 height 177
click at [293, 457] on select "Select Stylist BHOLU Geeta [PERSON_NAME] [PERSON_NAME] [PERSON_NAME] PEDI Manag…" at bounding box center [253, 453] width 111 height 27
select select "65237"
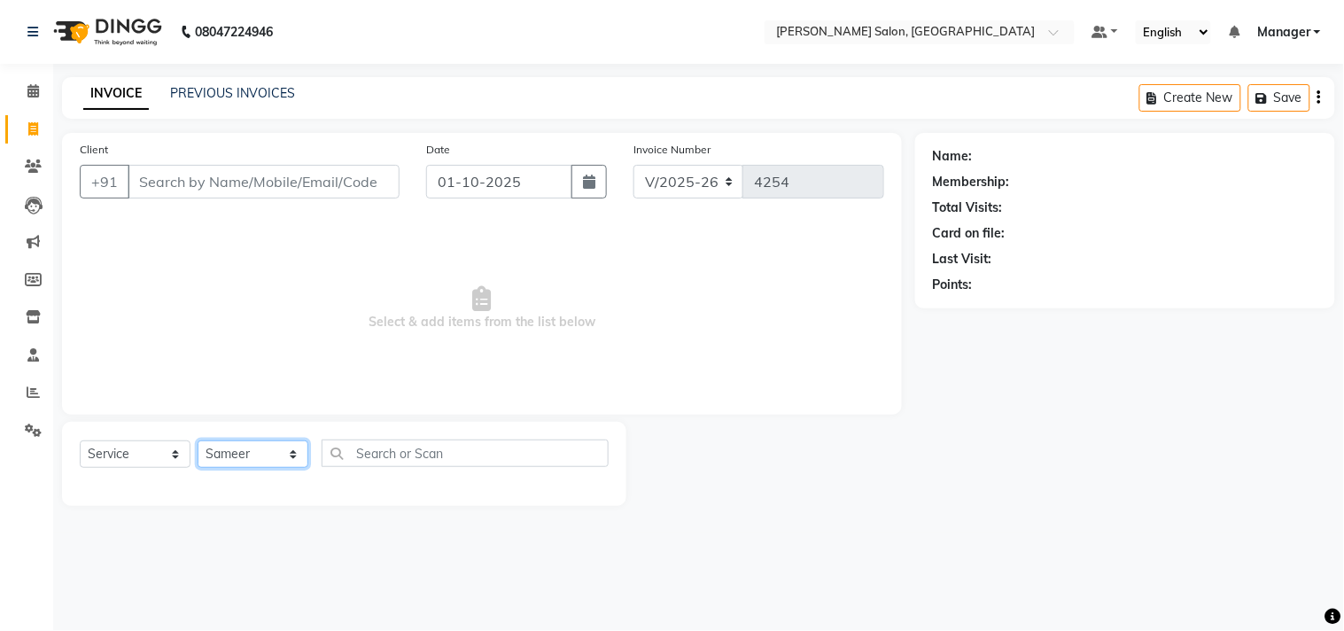
click at [198, 441] on select "Select Stylist BHOLU Geeta [PERSON_NAME] [PERSON_NAME] [PERSON_NAME] PEDI Manag…" at bounding box center [253, 453] width 111 height 27
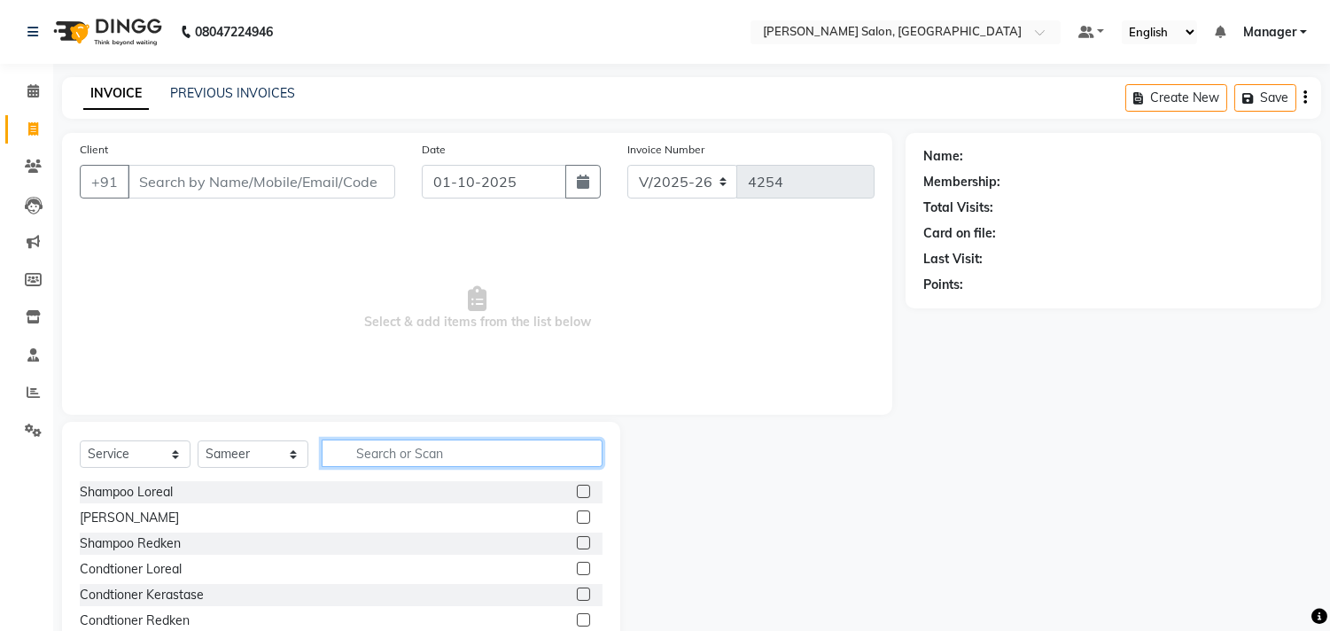
click at [397, 454] on input "text" at bounding box center [462, 452] width 281 height 27
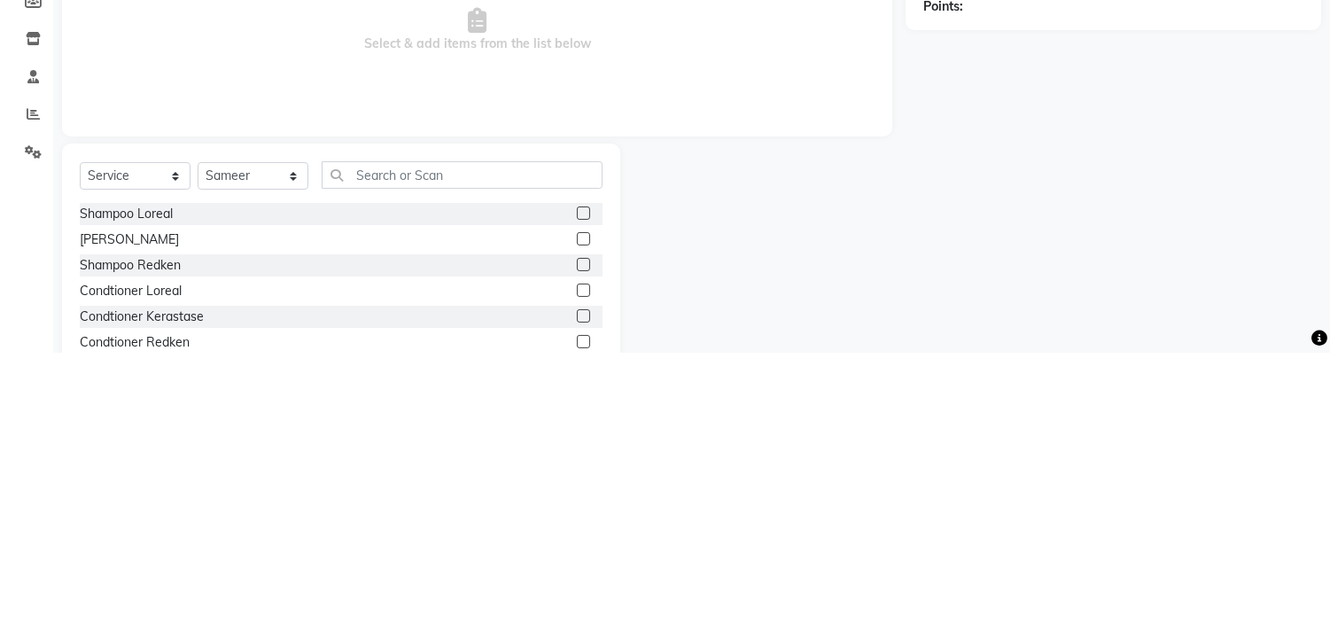
click at [896, 537] on div at bounding box center [762, 552] width 285 height 261
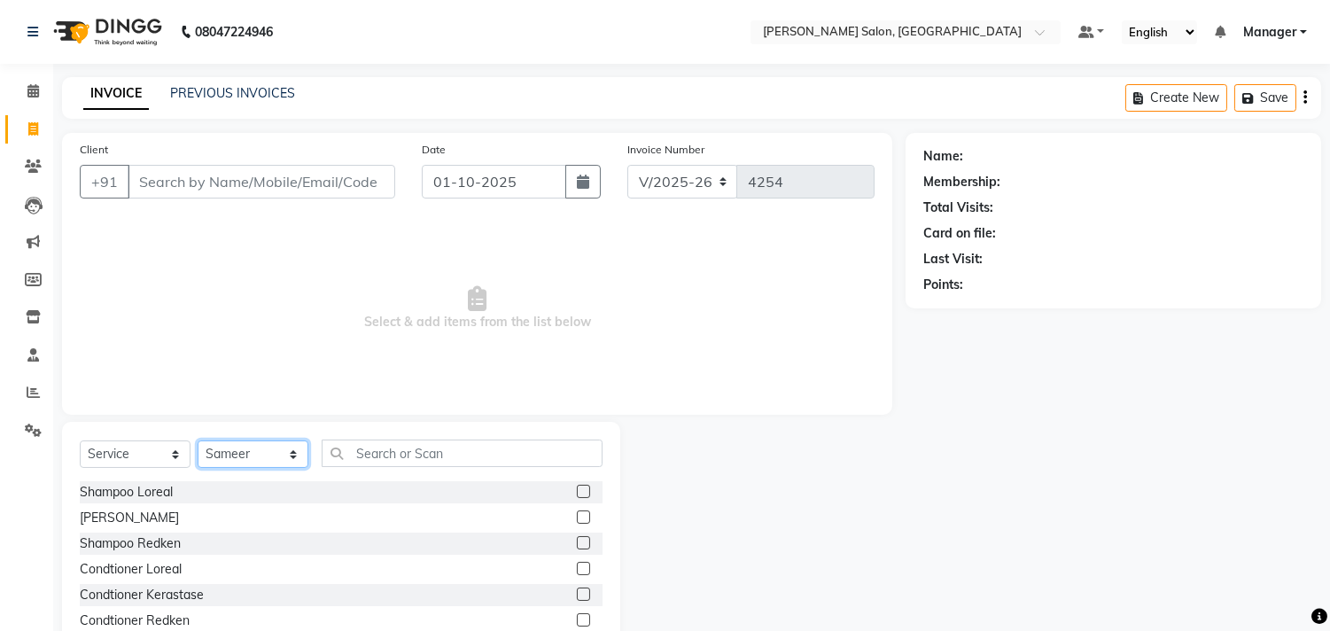
click at [298, 461] on select "Select Stylist BHOLU Geeta [PERSON_NAME] [PERSON_NAME] [PERSON_NAME] PEDI Manag…" at bounding box center [253, 453] width 111 height 27
click at [353, 183] on input "Client" at bounding box center [262, 182] width 268 height 34
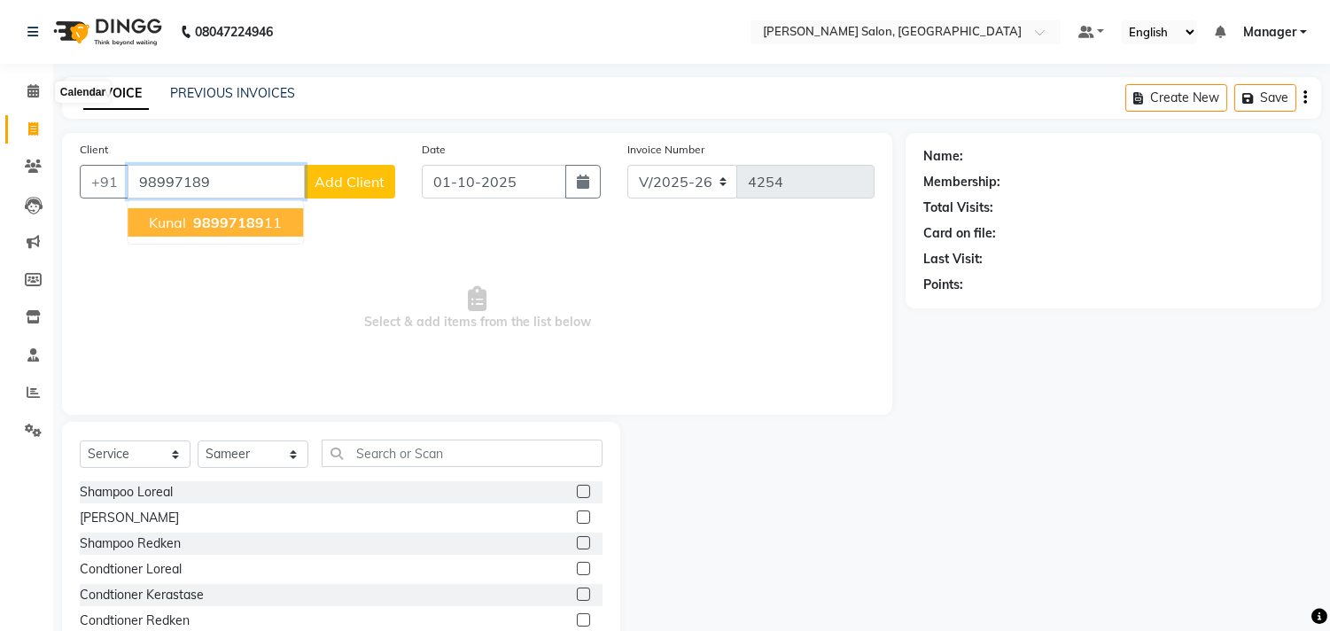
click at [259, 228] on span "98997189" at bounding box center [228, 222] width 71 height 18
type input "9899718911"
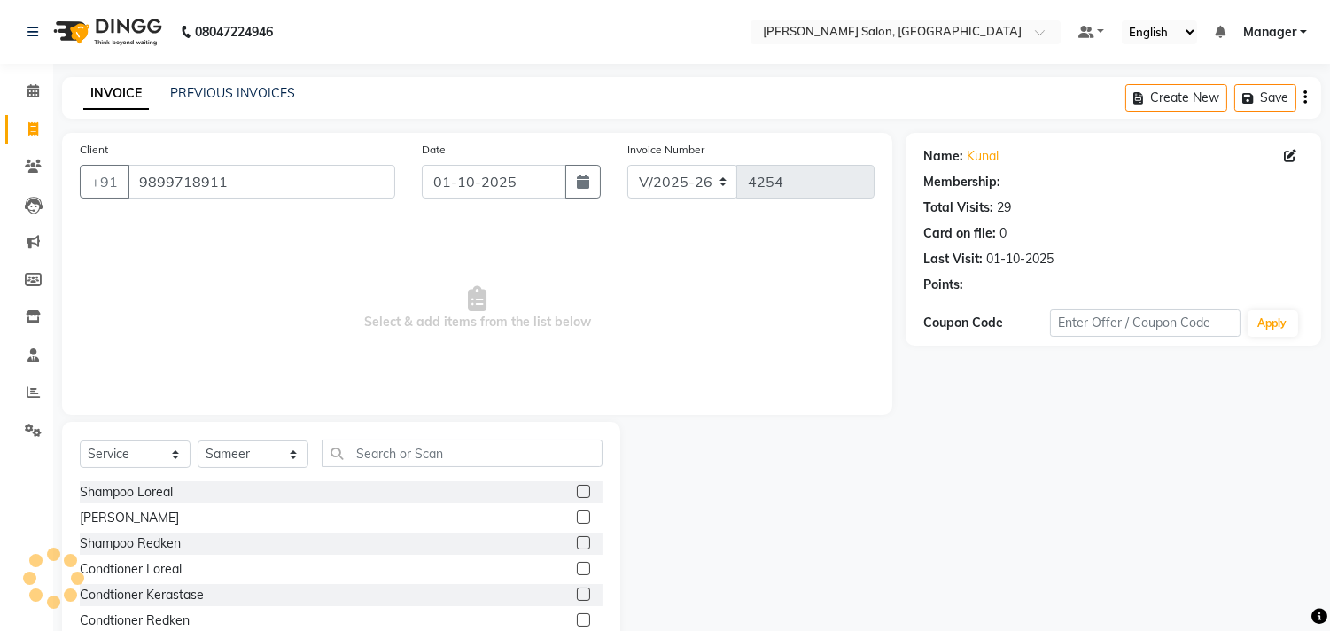
select select "1: Object"
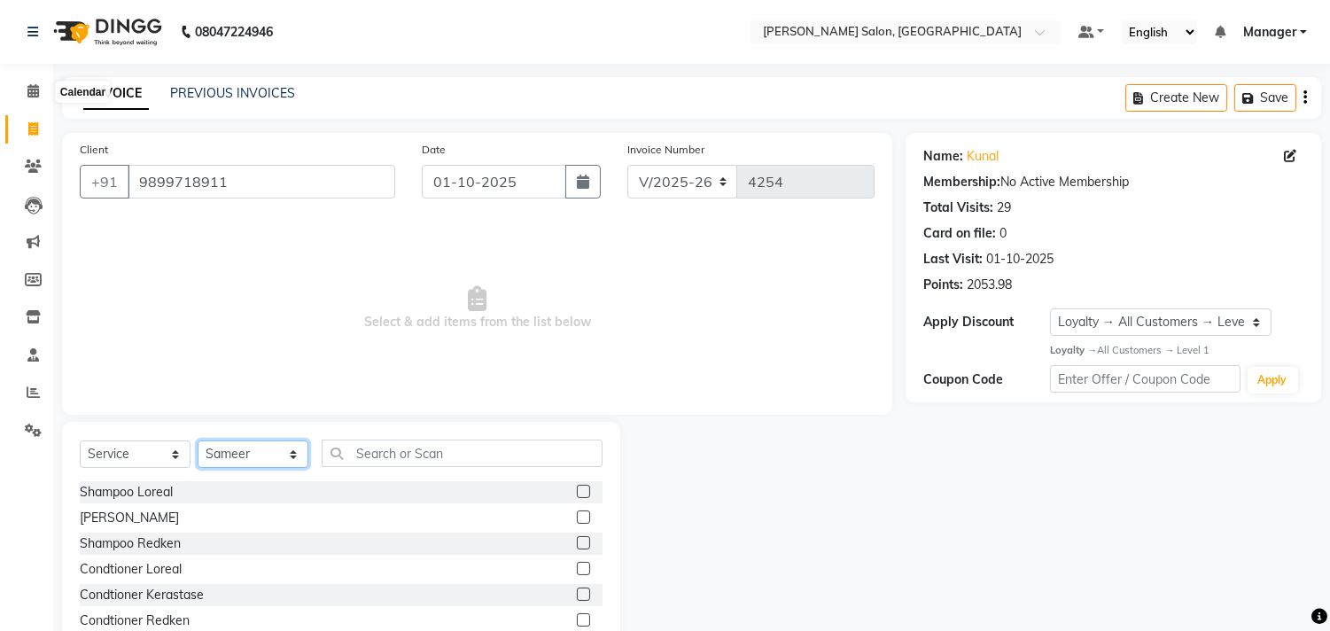
click at [303, 459] on select "Select Stylist BHOLU Geeta [PERSON_NAME] [PERSON_NAME] [PERSON_NAME] PEDI Manag…" at bounding box center [253, 453] width 111 height 27
select select "85753"
click at [198, 441] on select "Select Stylist BHOLU Geeta [PERSON_NAME] [PERSON_NAME] [PERSON_NAME] PEDI Manag…" at bounding box center [253, 453] width 111 height 27
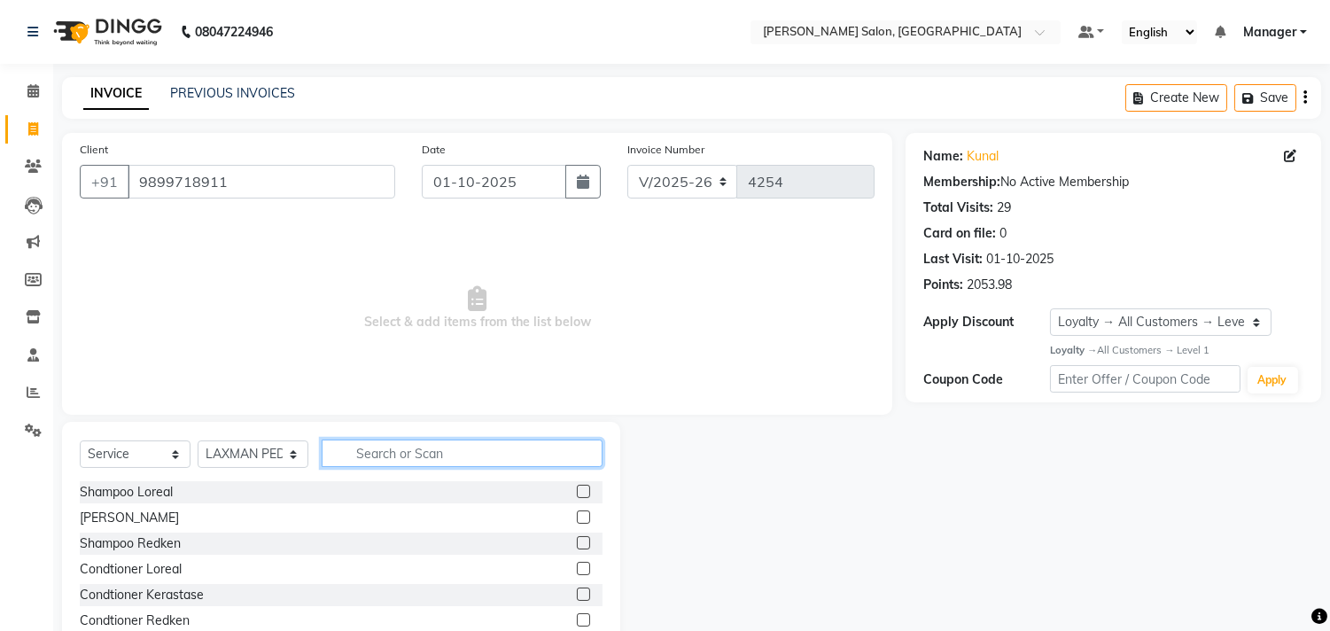
click at [396, 464] on input "text" at bounding box center [462, 452] width 281 height 27
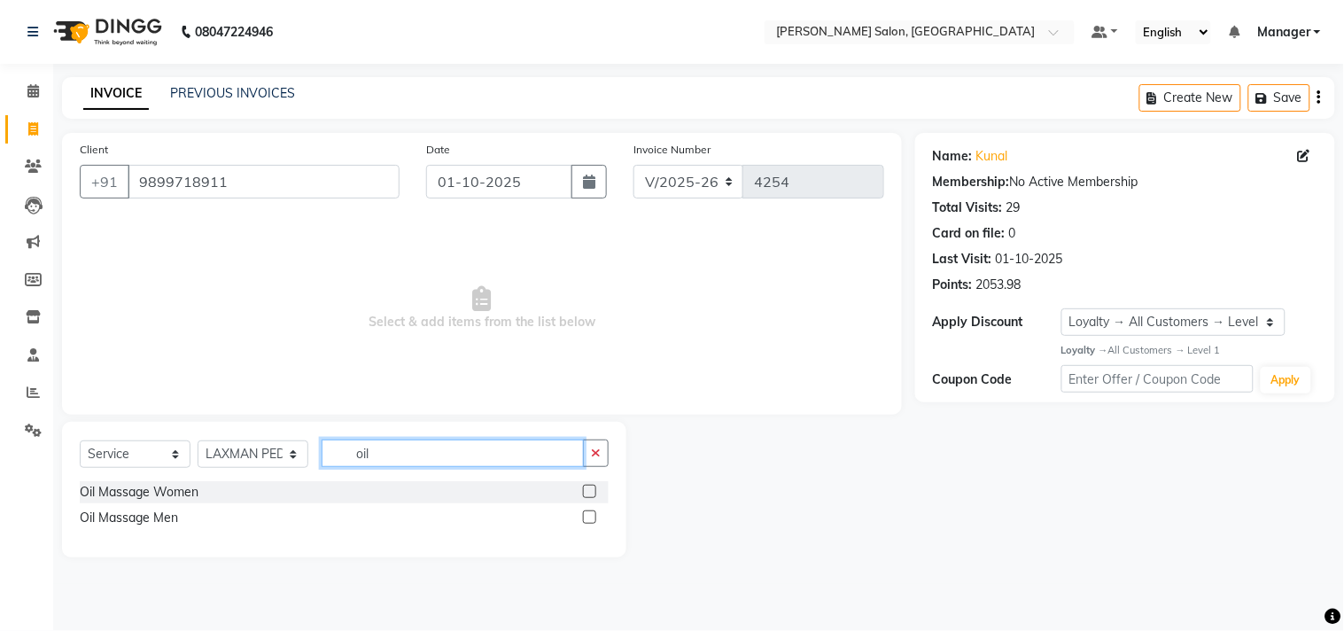
type input "oil"
click at [591, 517] on label at bounding box center [589, 516] width 13 height 13
click at [591, 517] on input "checkbox" at bounding box center [589, 518] width 12 height 12
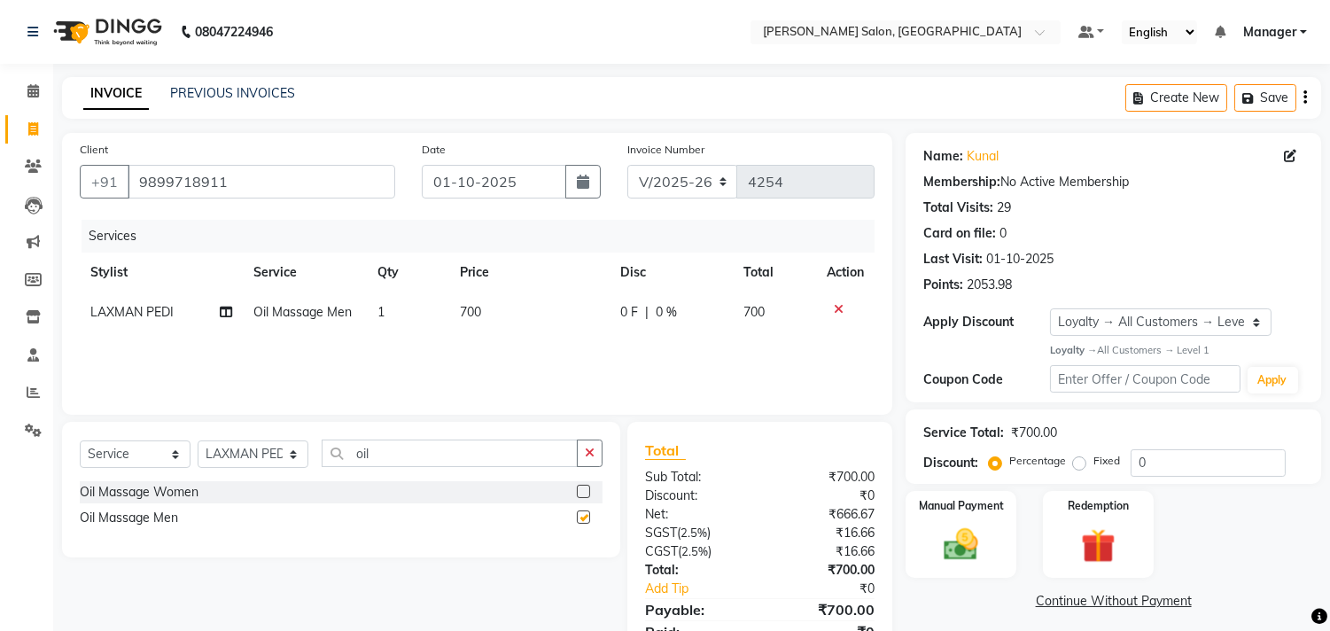
checkbox input "false"
click at [294, 462] on select "Select Stylist BHOLU Geeta [PERSON_NAME] [PERSON_NAME] [PERSON_NAME] PEDI Manag…" at bounding box center [253, 453] width 111 height 27
select select "65237"
click at [198, 441] on select "Select Stylist BHOLU Geeta [PERSON_NAME] [PERSON_NAME] [PERSON_NAME] PEDI Manag…" at bounding box center [253, 453] width 111 height 27
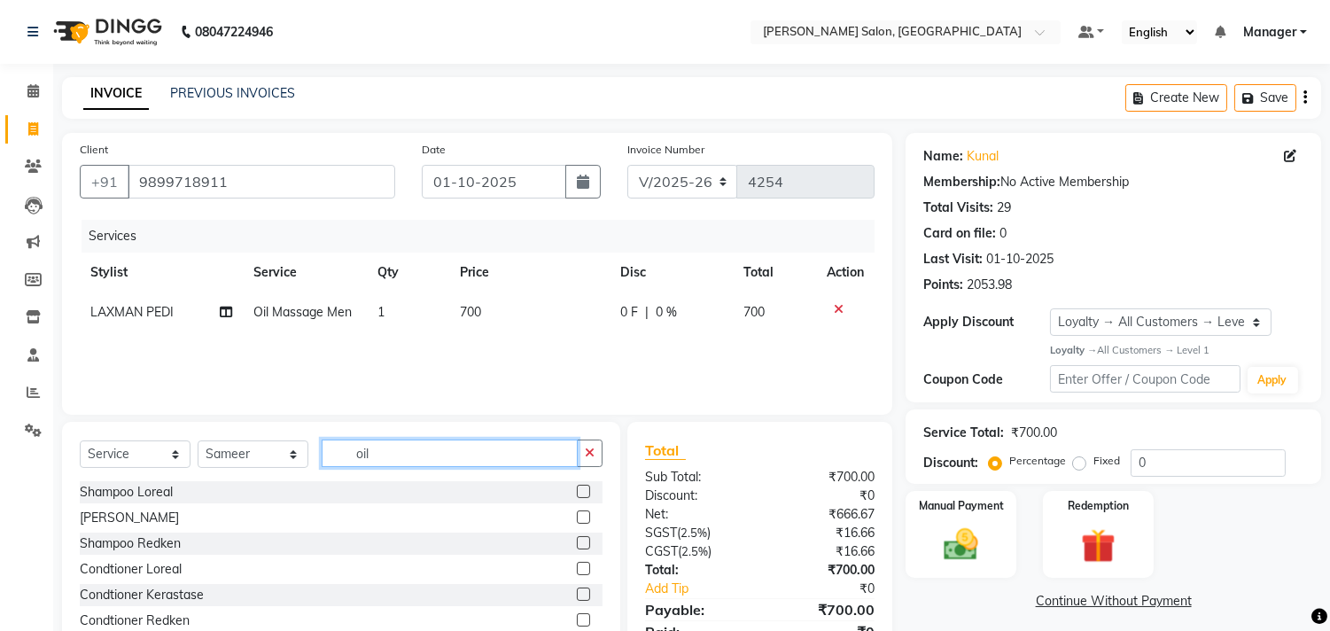
click at [399, 455] on input "oil" at bounding box center [450, 452] width 256 height 27
type input "o"
type input "cut"
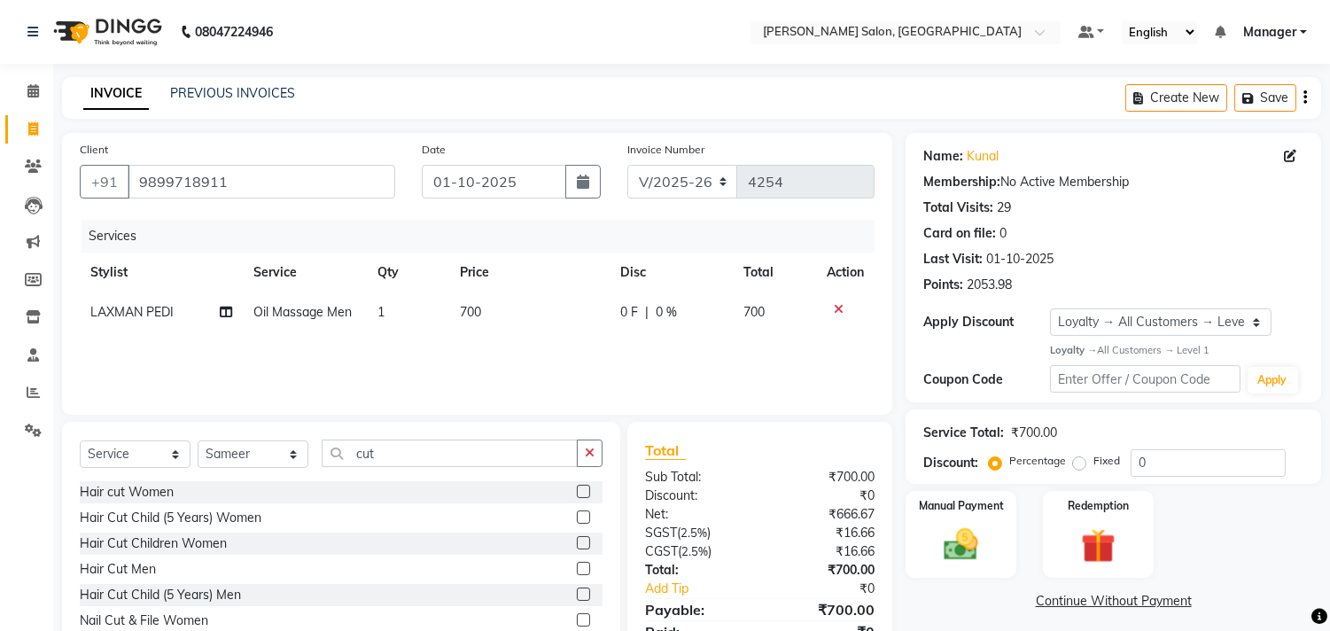
click at [577, 569] on label at bounding box center [583, 568] width 13 height 13
click at [577, 569] on input "checkbox" at bounding box center [583, 569] width 12 height 12
checkbox input "false"
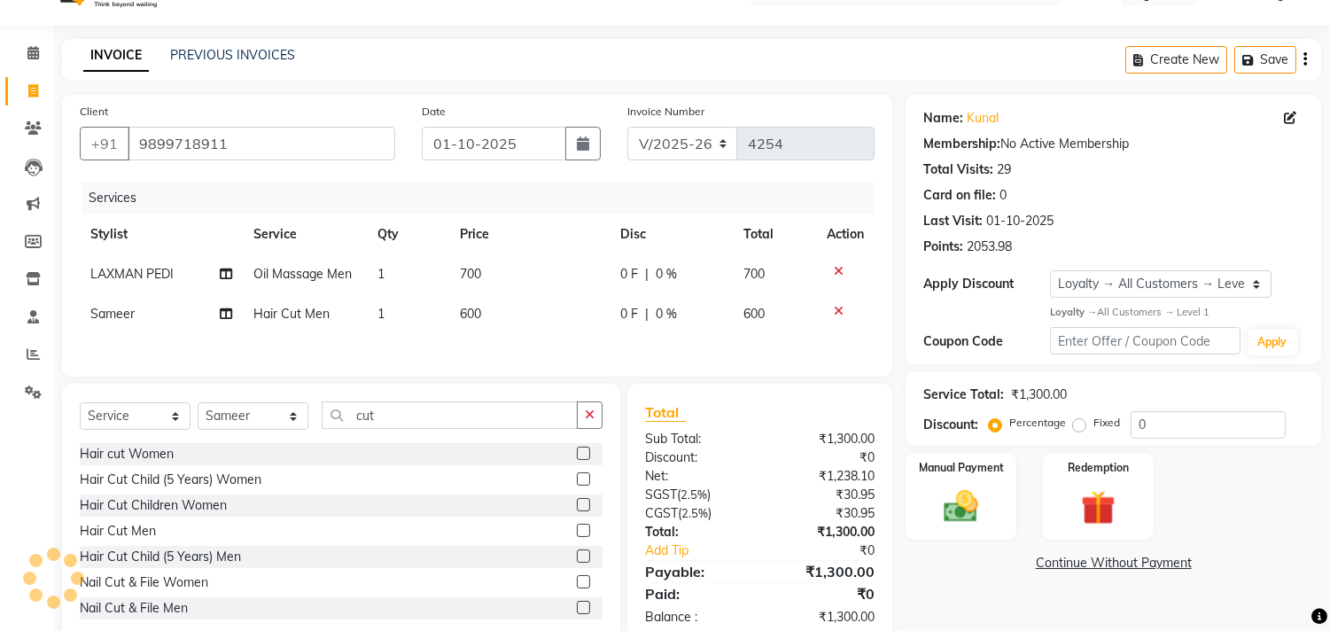
scroll to position [82, 0]
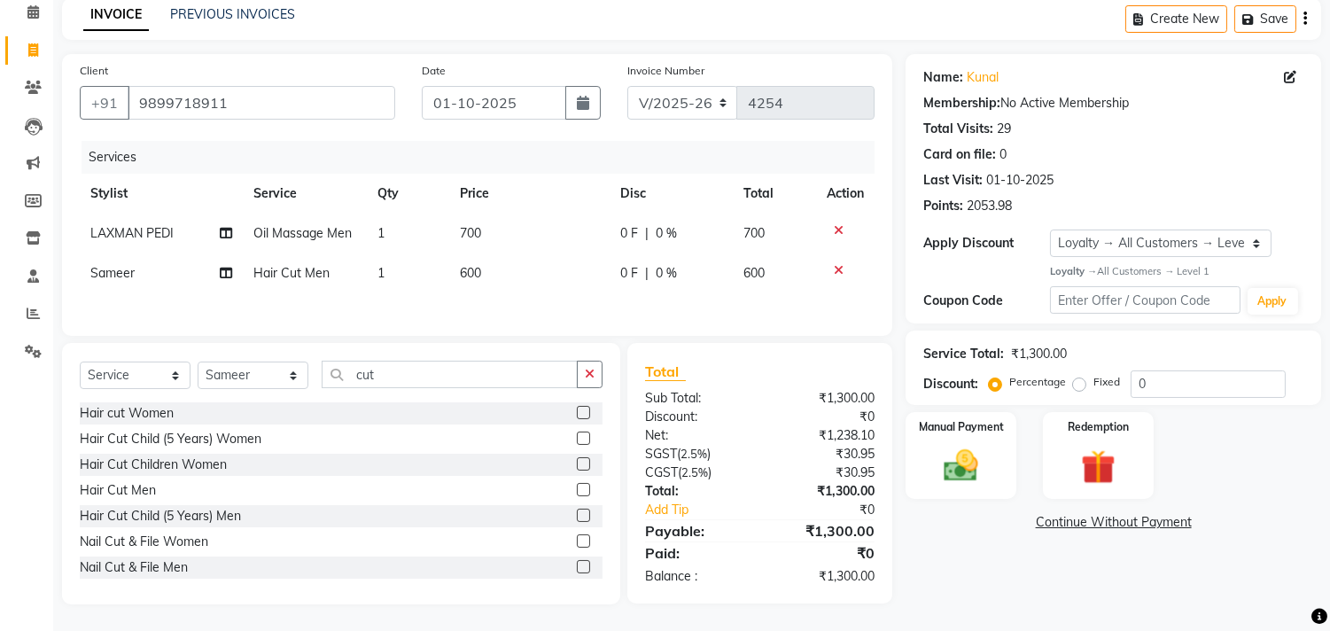
click at [520, 271] on td "600" at bounding box center [529, 273] width 160 height 40
select select "65237"
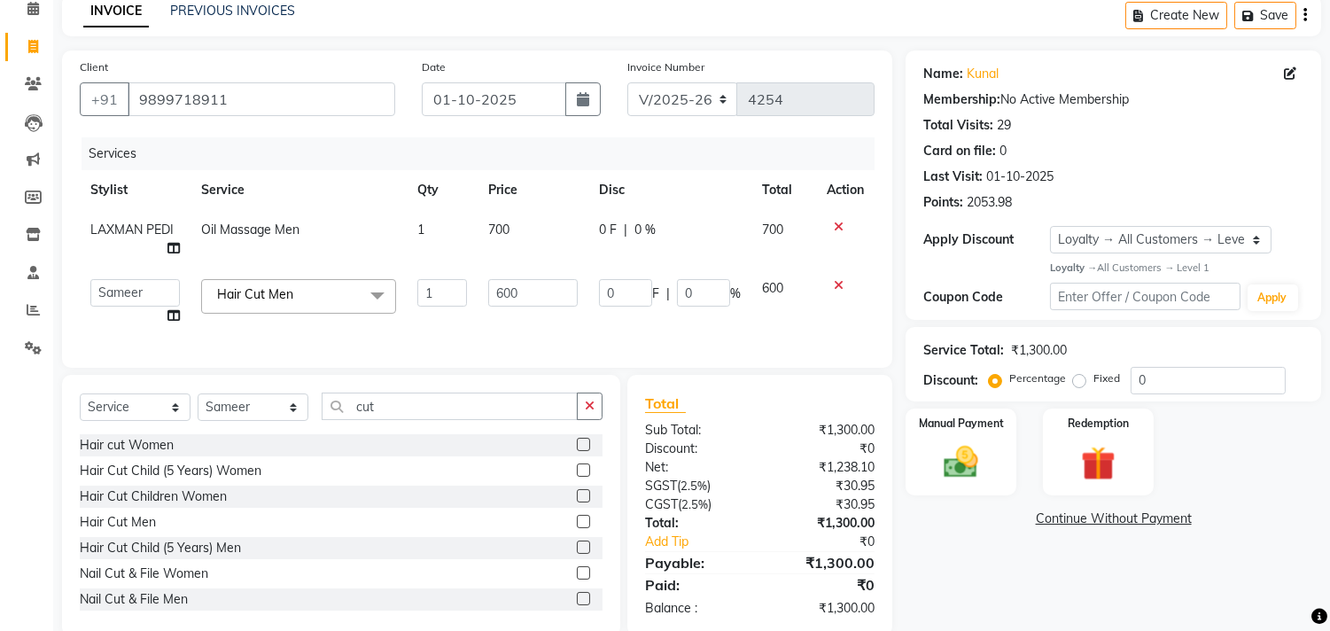
click at [541, 226] on td "700" at bounding box center [532, 239] width 111 height 58
select select "85753"
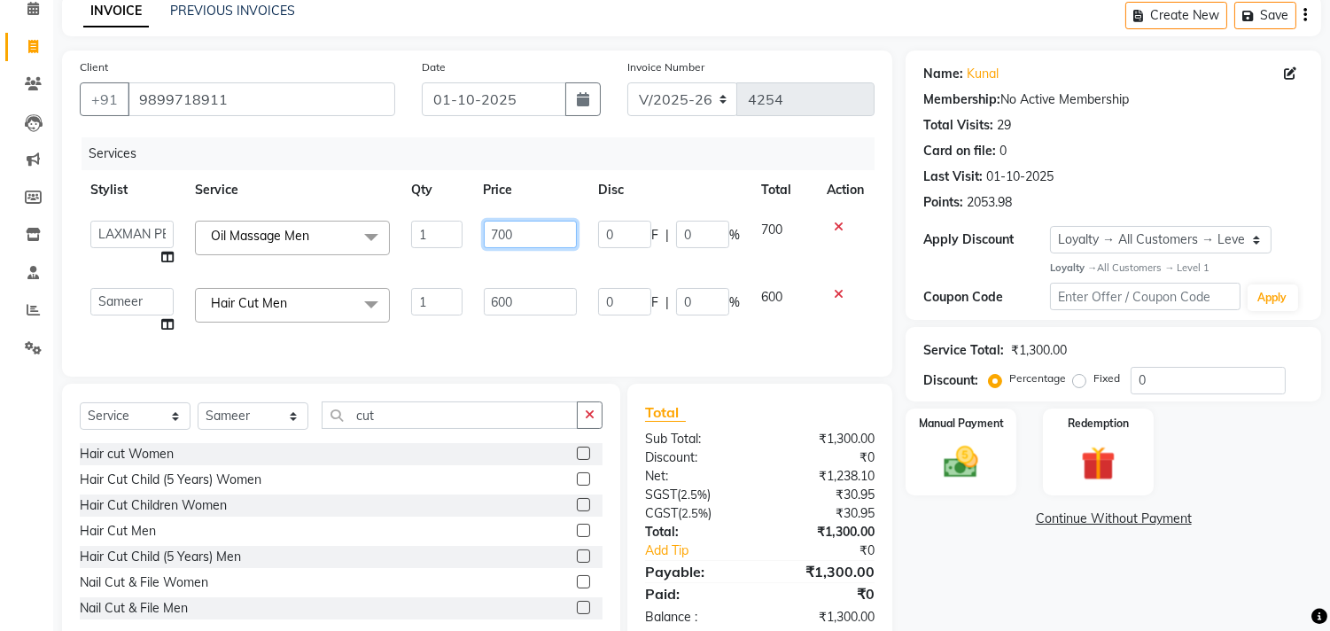
click at [547, 235] on input "700" at bounding box center [530, 234] width 93 height 27
type input "750"
click at [1105, 613] on div "Name: Kunal Membership: No Active Membership Total Visits: 29 Card on file: 0 L…" at bounding box center [1119, 347] width 429 height 594
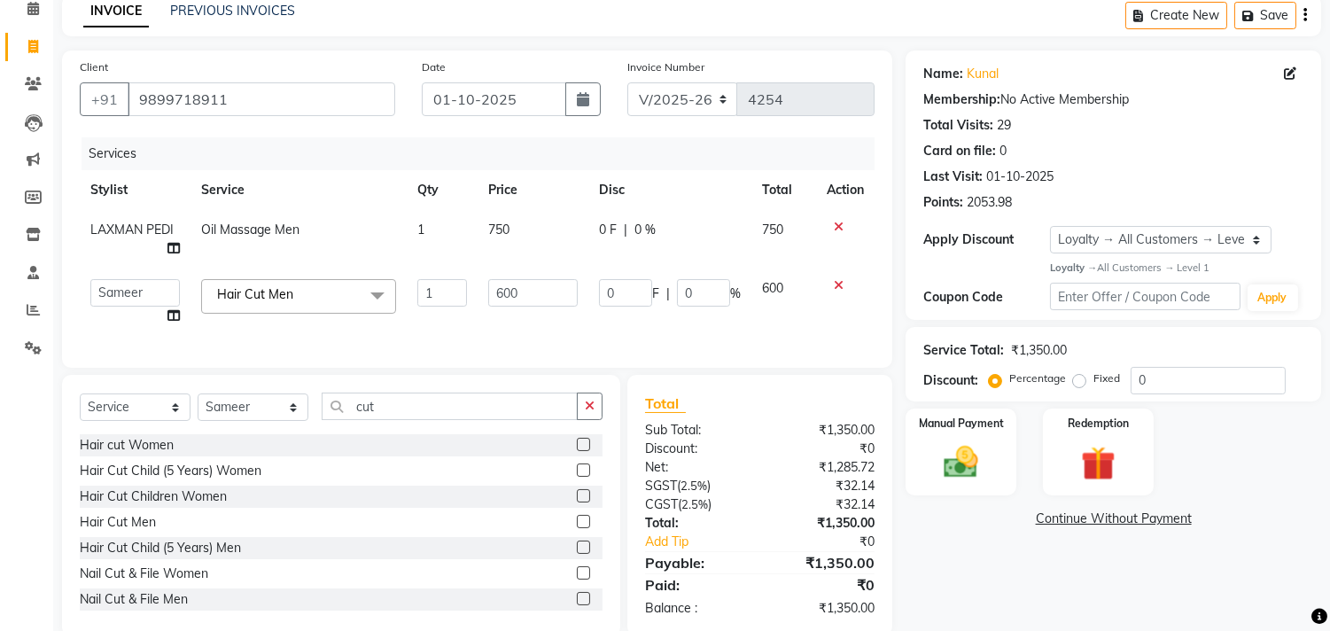
scroll to position [128, 0]
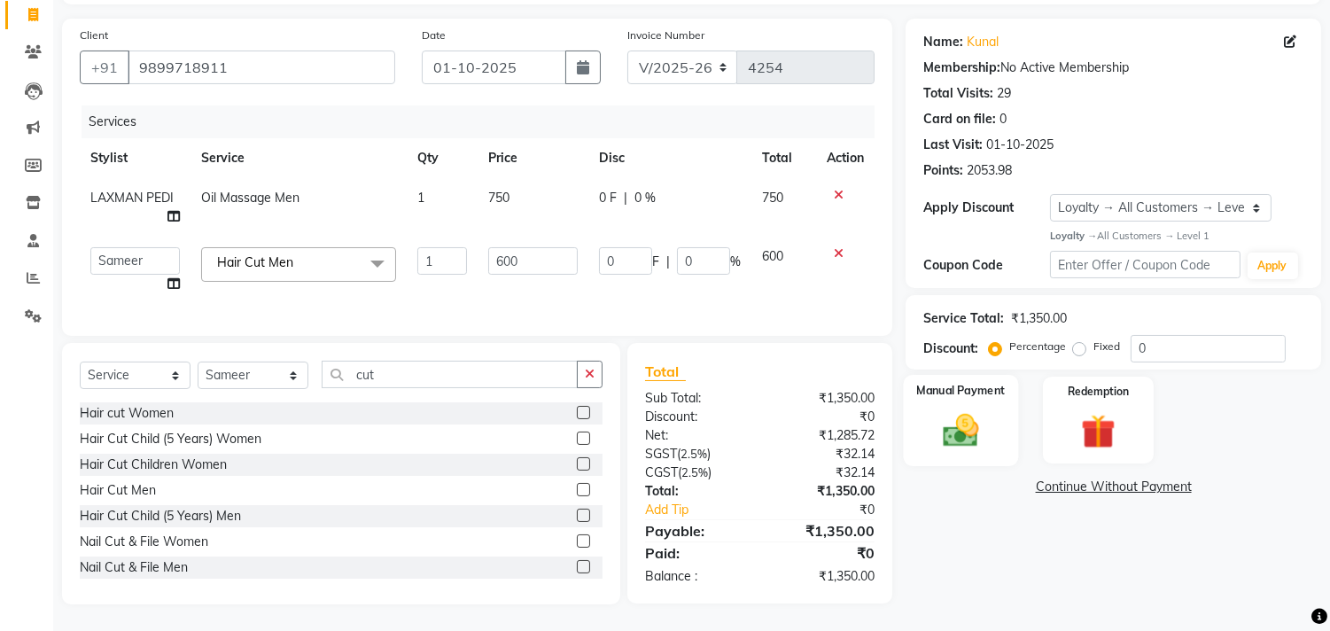
click at [957, 409] on img at bounding box center [961, 430] width 58 height 42
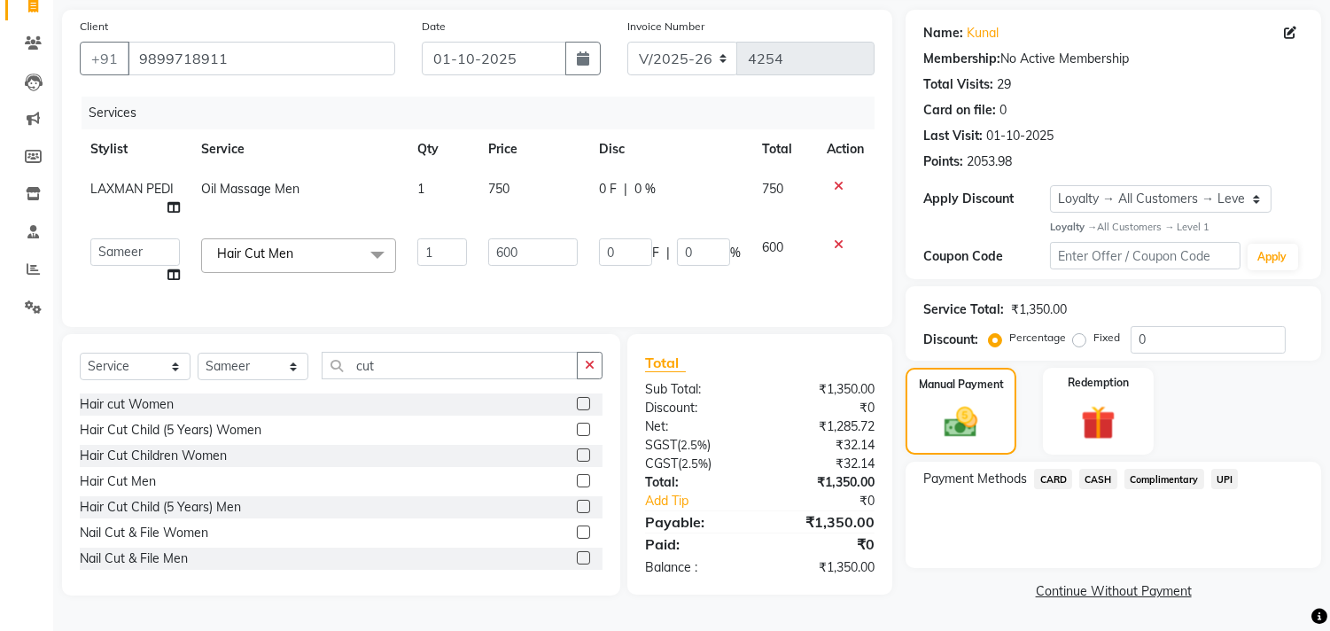
click at [1098, 473] on span "CASH" at bounding box center [1098, 479] width 38 height 20
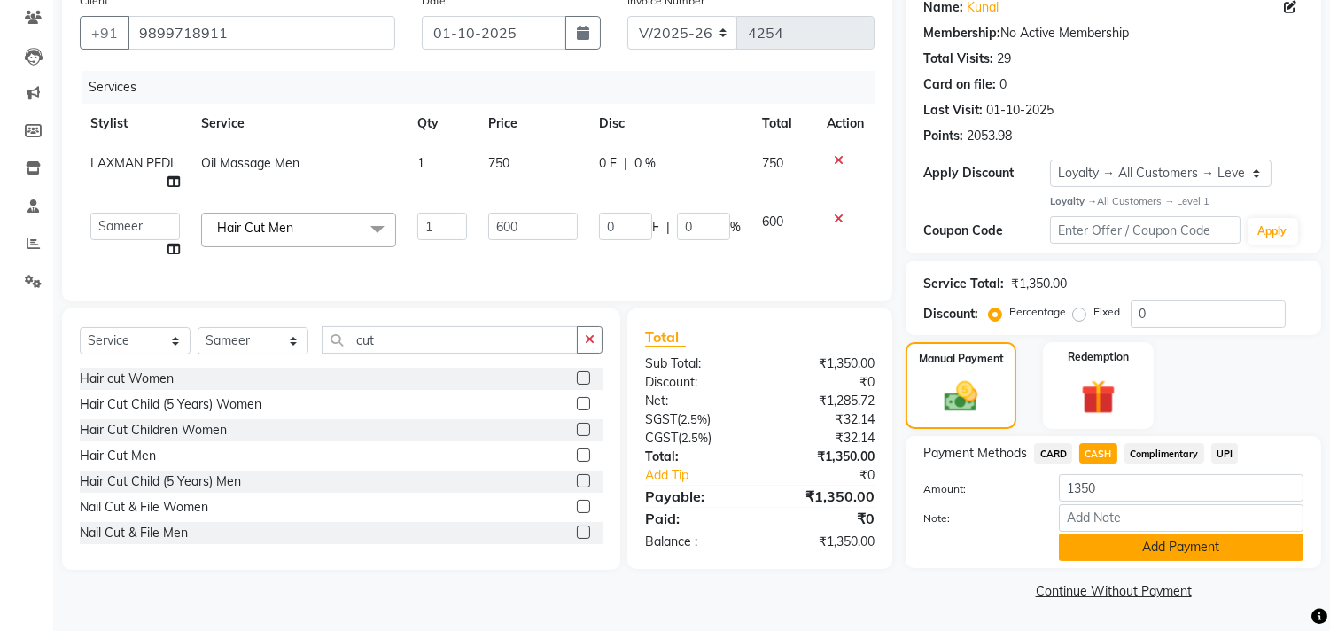
click at [1179, 547] on button "Add Payment" at bounding box center [1181, 546] width 244 height 27
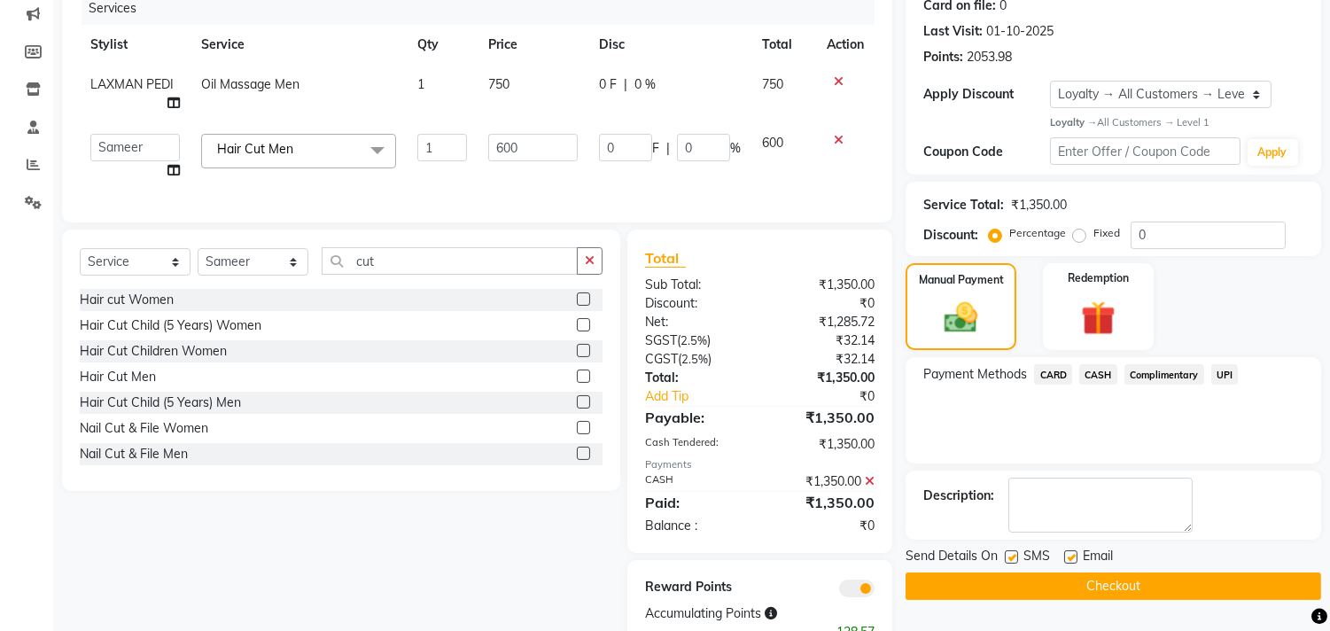
scroll to position [297, 0]
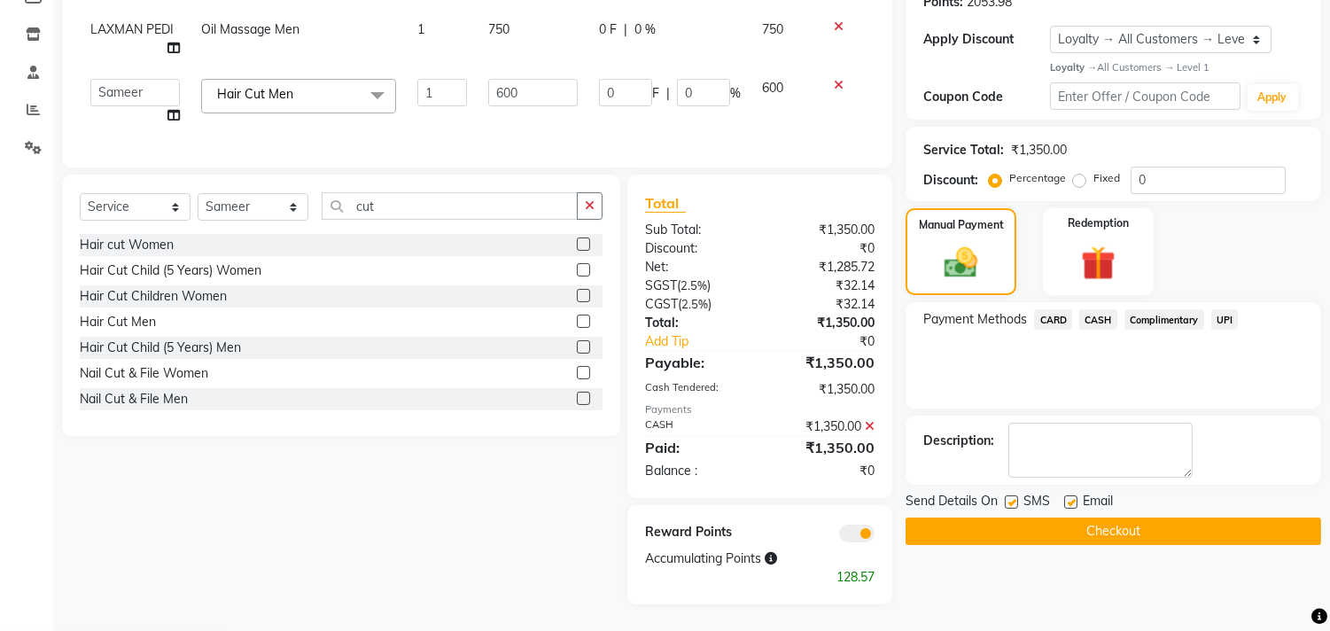
click at [1182, 523] on button "Checkout" at bounding box center [1112, 530] width 415 height 27
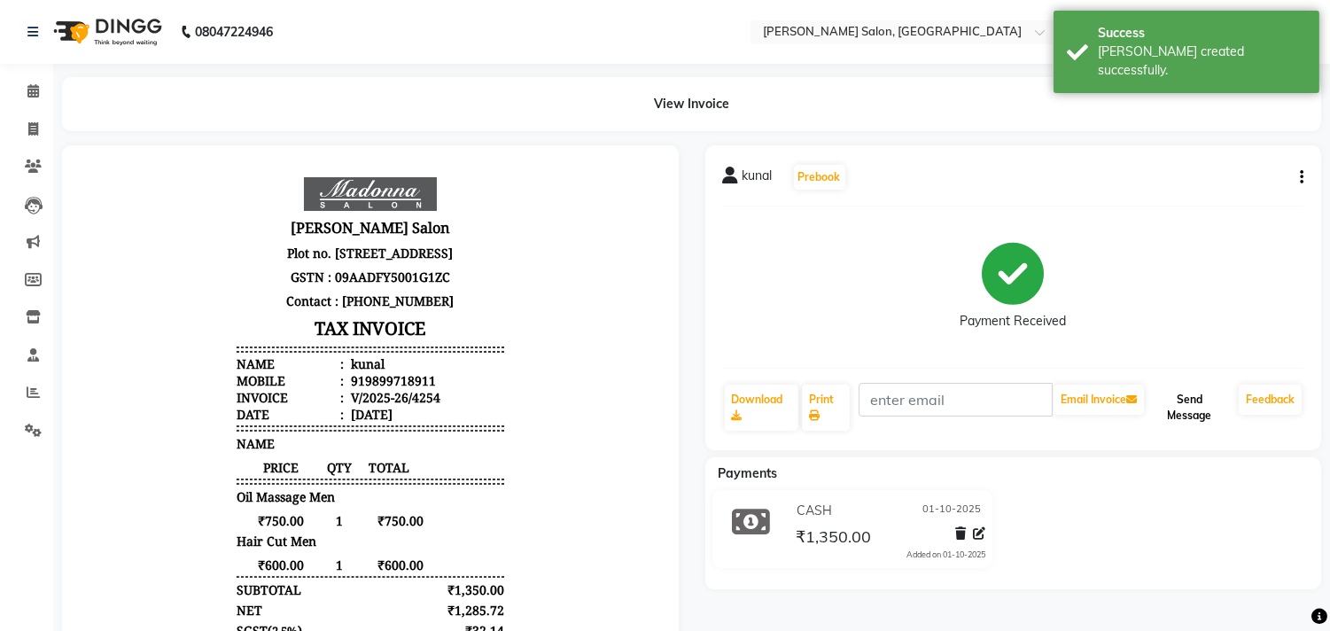
click at [1192, 397] on button "Send Message" at bounding box center [1189, 407] width 84 height 46
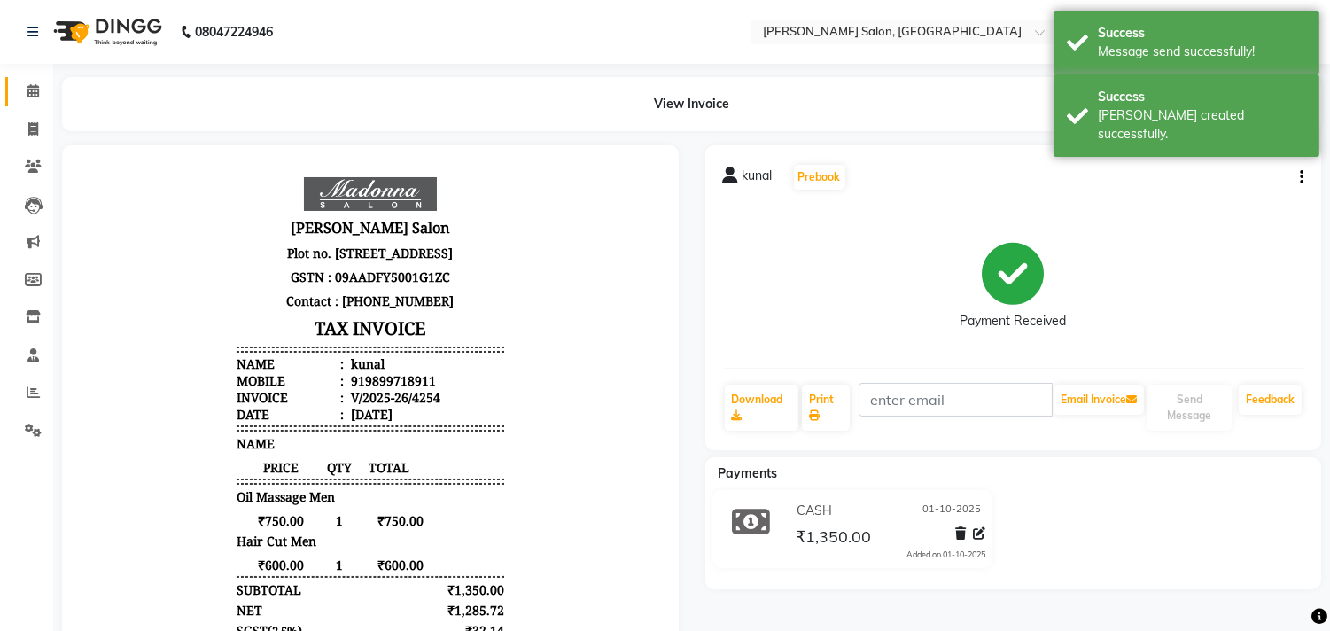
click at [32, 90] on icon at bounding box center [33, 90] width 12 height 13
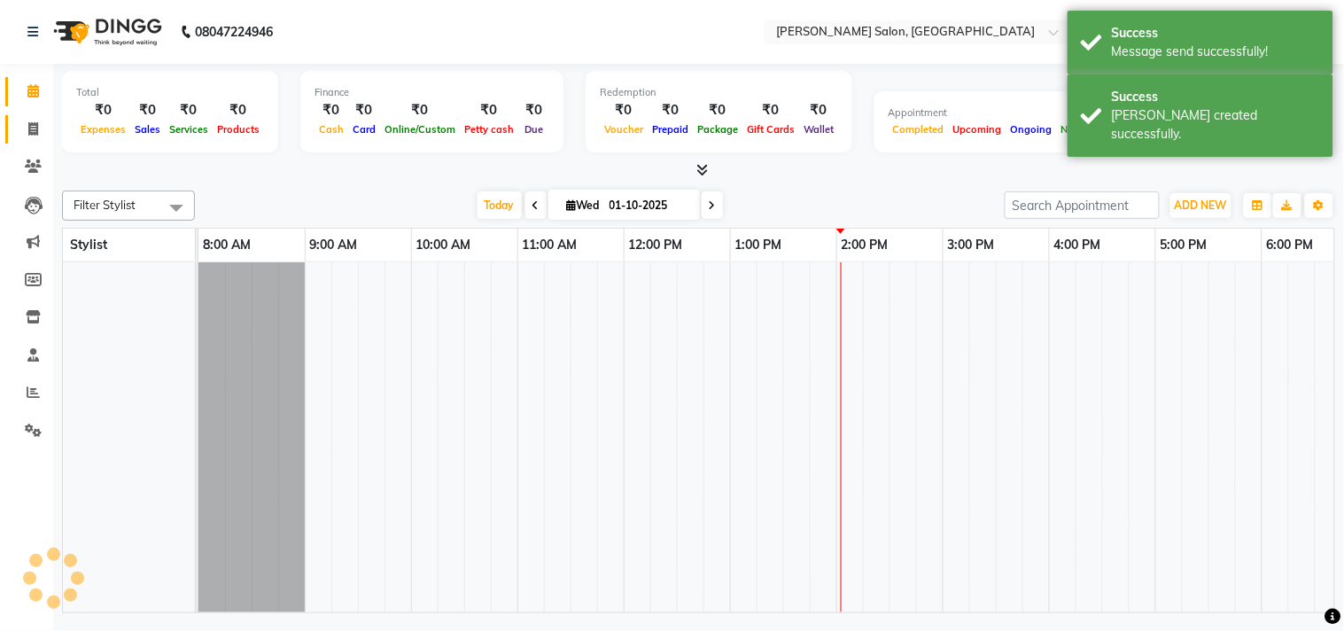
click at [32, 130] on icon at bounding box center [33, 128] width 10 height 13
select select "service"
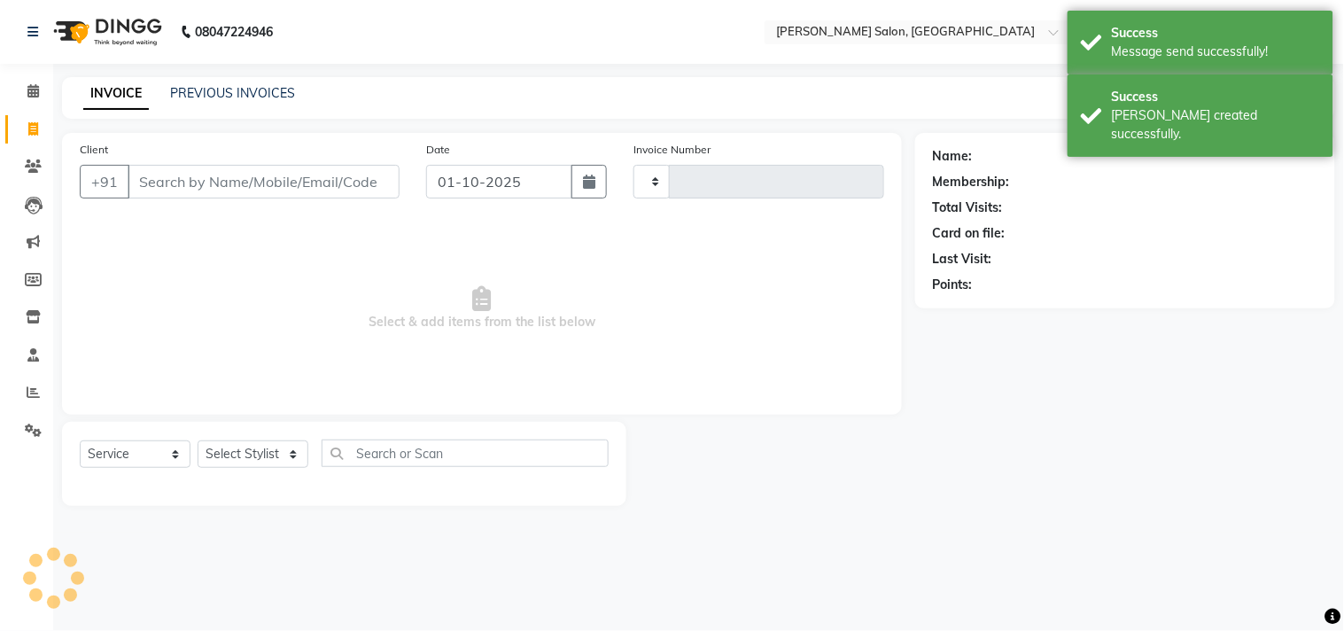
type input "4255"
click at [32, 87] on icon at bounding box center [33, 90] width 12 height 13
